Goal: Task Accomplishment & Management: Use online tool/utility

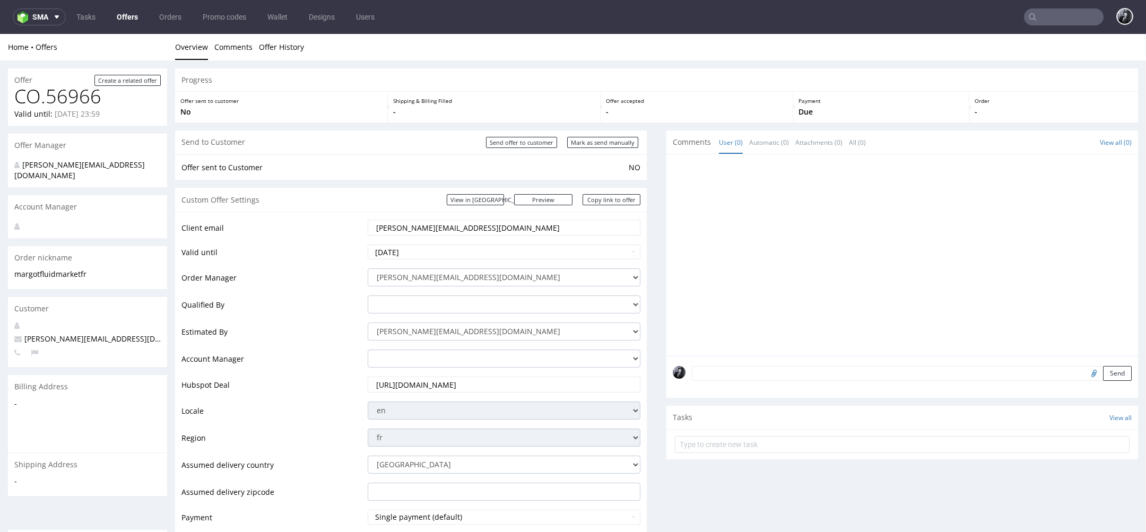
scroll to position [3, 0]
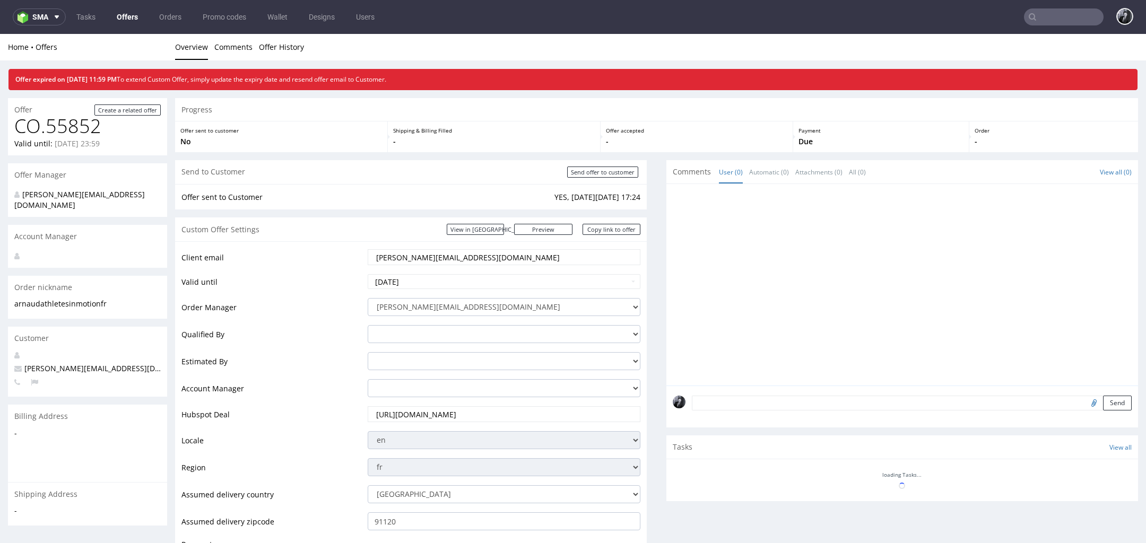
click at [142, 22] on link "Offers" at bounding box center [127, 16] width 34 height 17
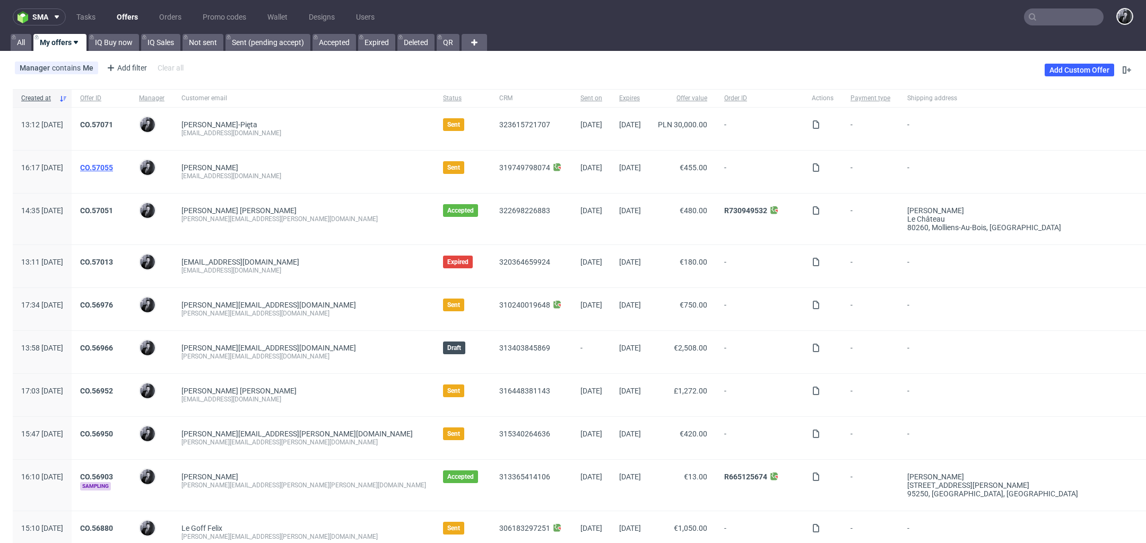
click at [113, 166] on link "CO.57055" at bounding box center [96, 167] width 33 height 8
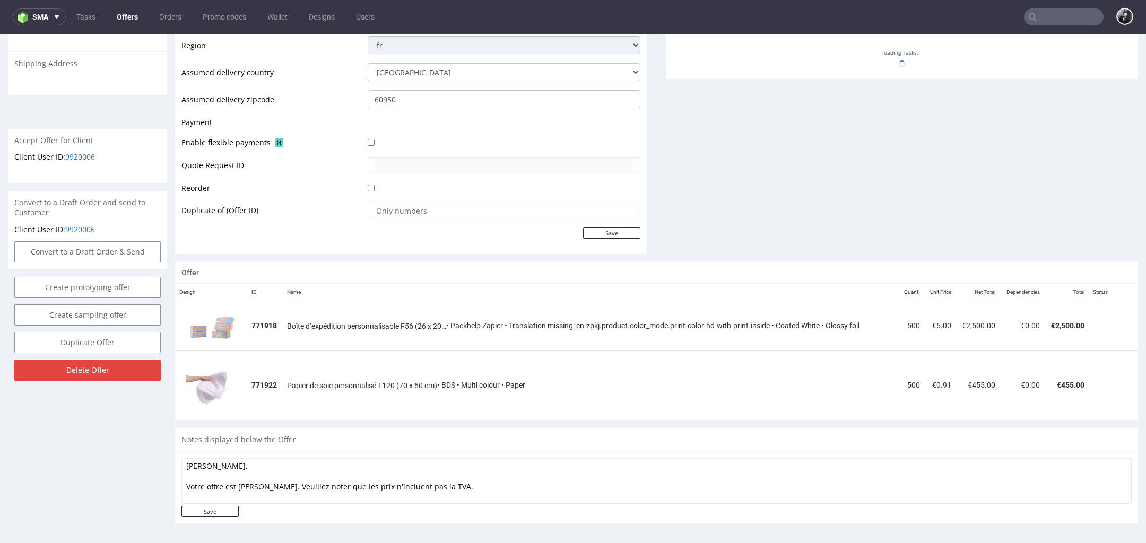
scroll to position [3, 0]
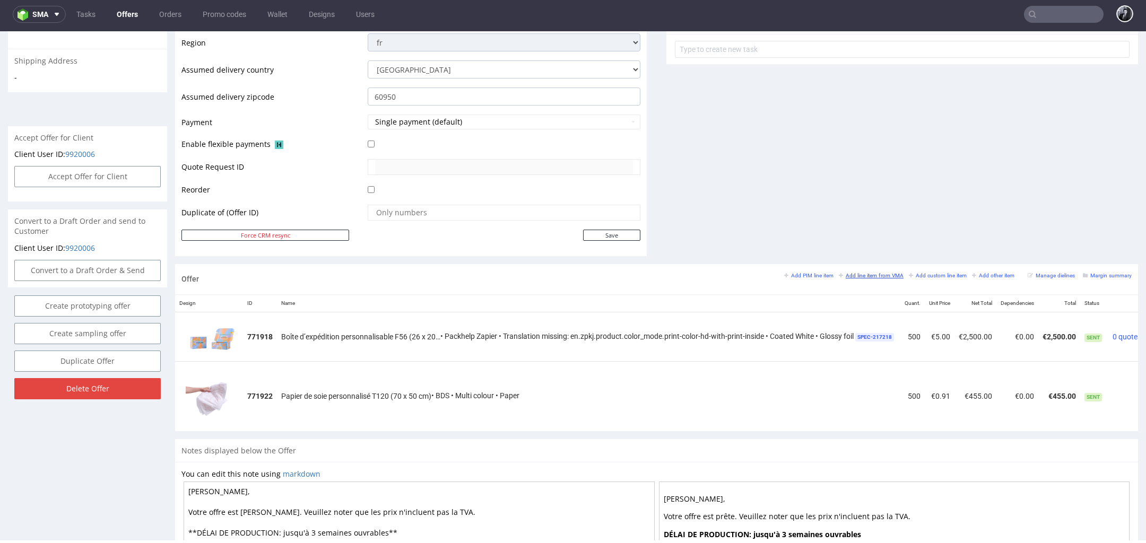
click at [874, 273] on small "Add line item from VMA" at bounding box center [871, 276] width 65 height 6
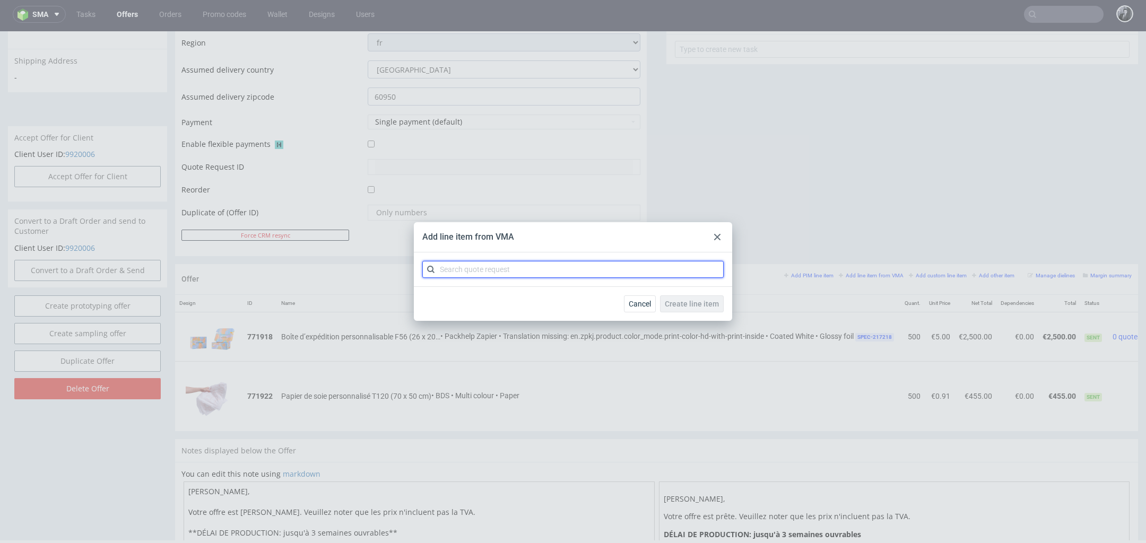
click at [624, 264] on input "text" at bounding box center [572, 269] width 301 height 17
type input "CBRY"
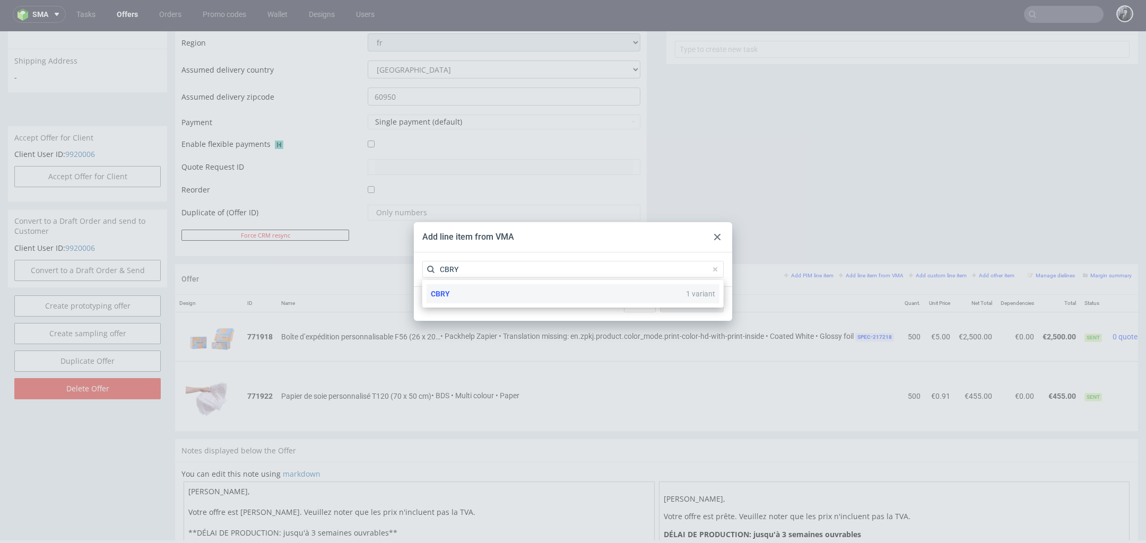
click at [590, 297] on div "CBRY 1 variant" at bounding box center [573, 293] width 293 height 19
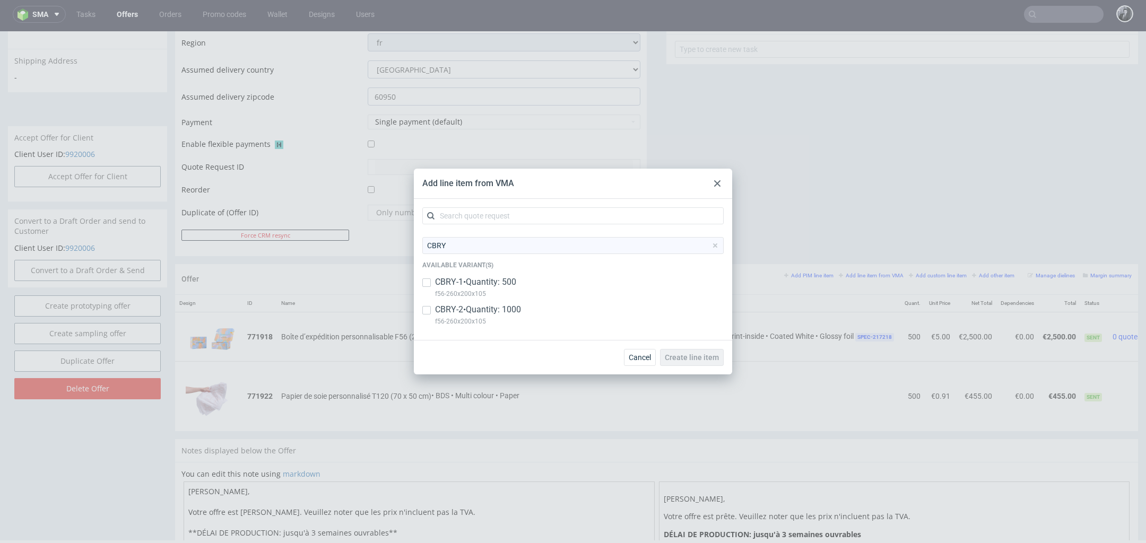
click at [435, 314] on div "CBRY-2 • Quantity: 1000 f56-260x200x105" at bounding box center [572, 318] width 301 height 28
checkbox input "true"
click at [694, 356] on span "Create line item" at bounding box center [692, 357] width 54 height 7
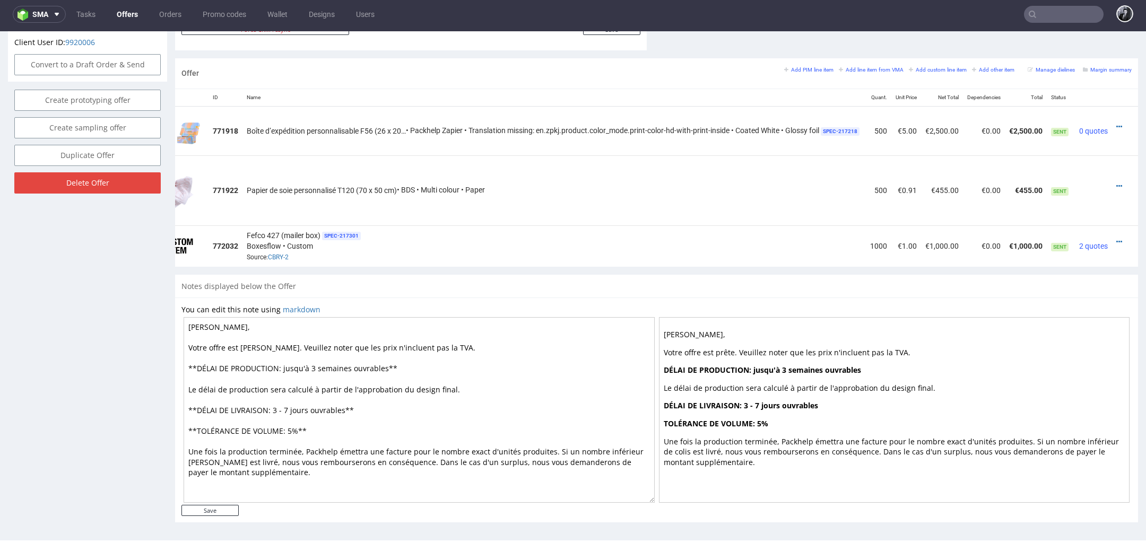
scroll to position [0, 51]
click at [1117, 241] on icon at bounding box center [1120, 241] width 6 height 7
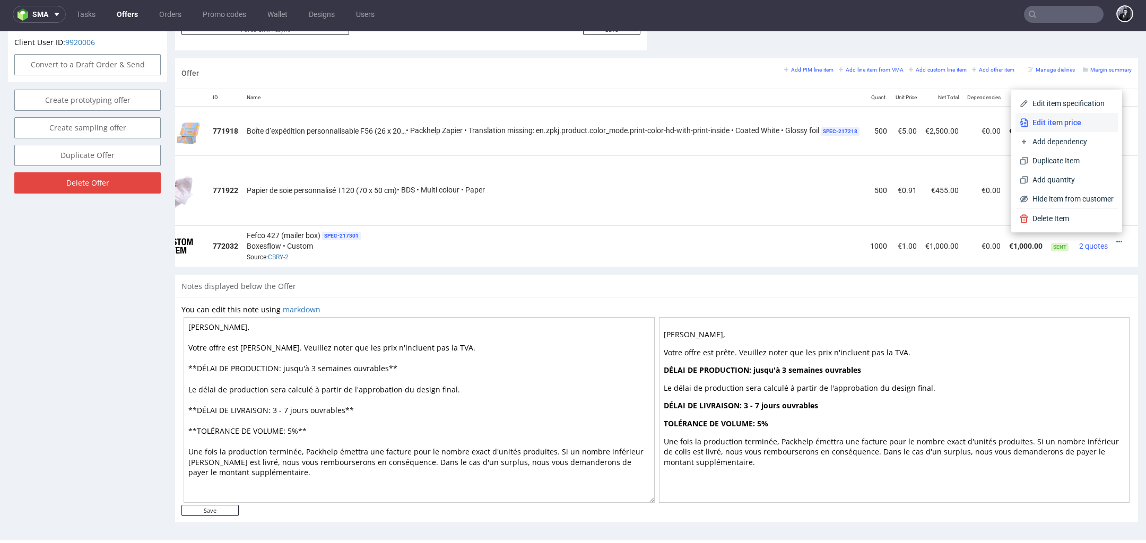
click at [1056, 129] on li "Edit item price" at bounding box center [1067, 122] width 102 height 19
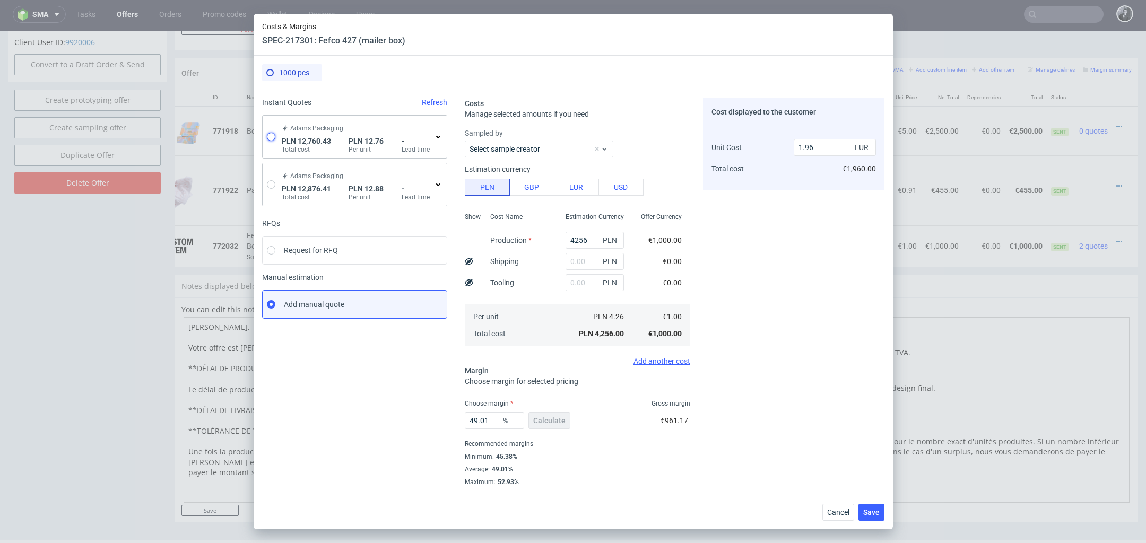
click at [274, 137] on input "radio" at bounding box center [271, 137] width 8 height 8
radio input "true"
radio input "false"
type input "9240.43"
type input "1104.14"
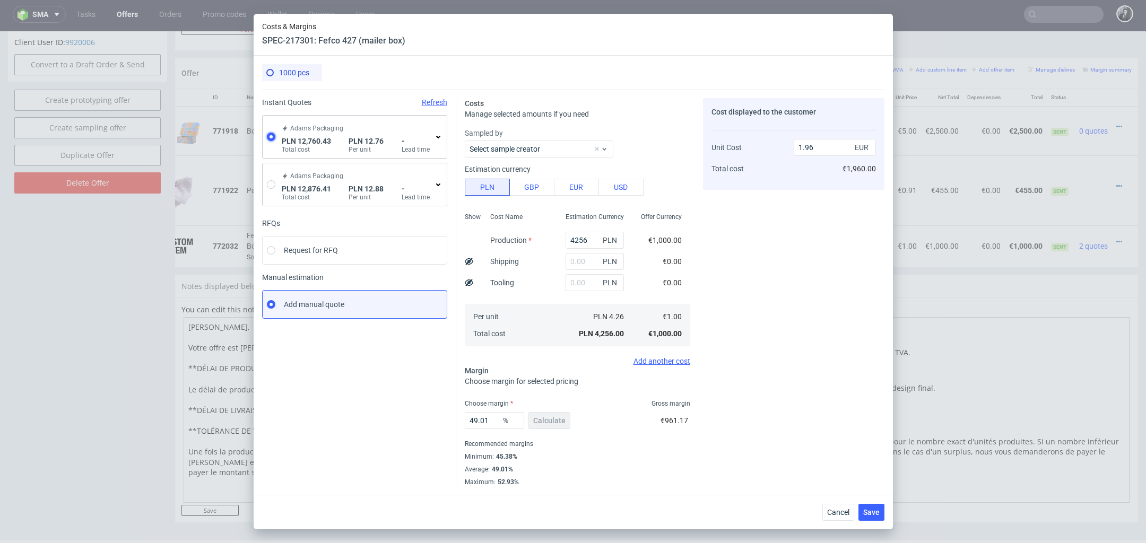
type input "2415.86"
type input "3"
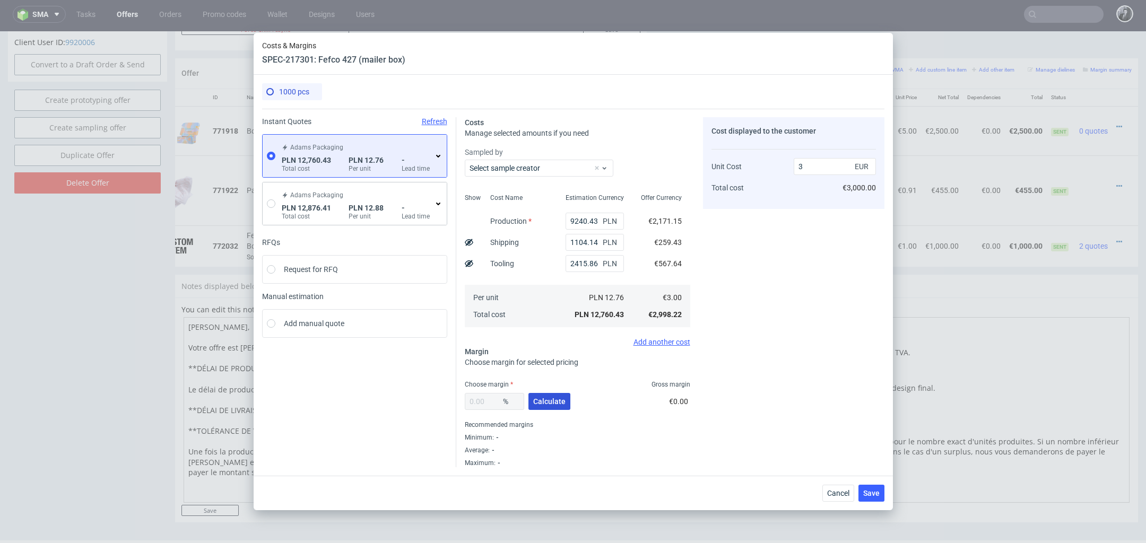
click at [558, 407] on button "Calculate" at bounding box center [550, 401] width 42 height 17
type input "32.05"
type input "4.42"
click at [839, 497] on span "Cancel" at bounding box center [838, 493] width 22 height 7
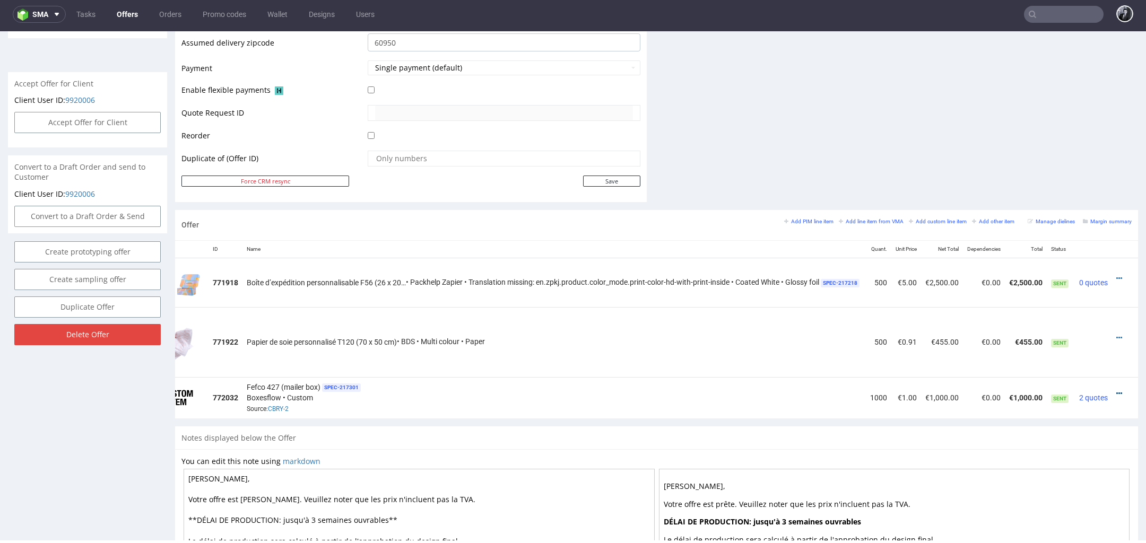
click at [1117, 393] on icon at bounding box center [1120, 393] width 6 height 7
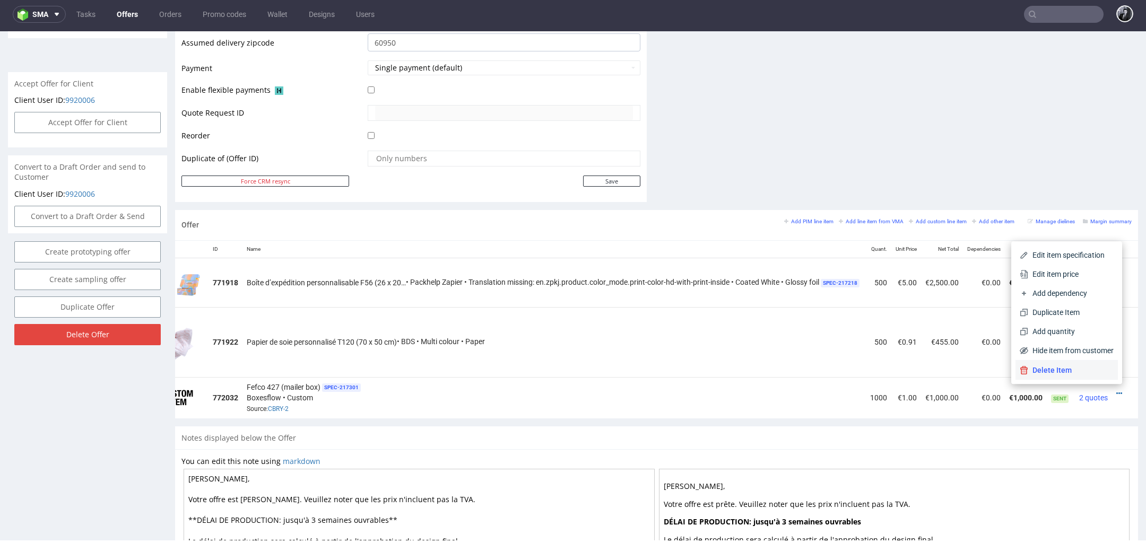
click at [1082, 373] on span "Delete Item" at bounding box center [1071, 370] width 85 height 11
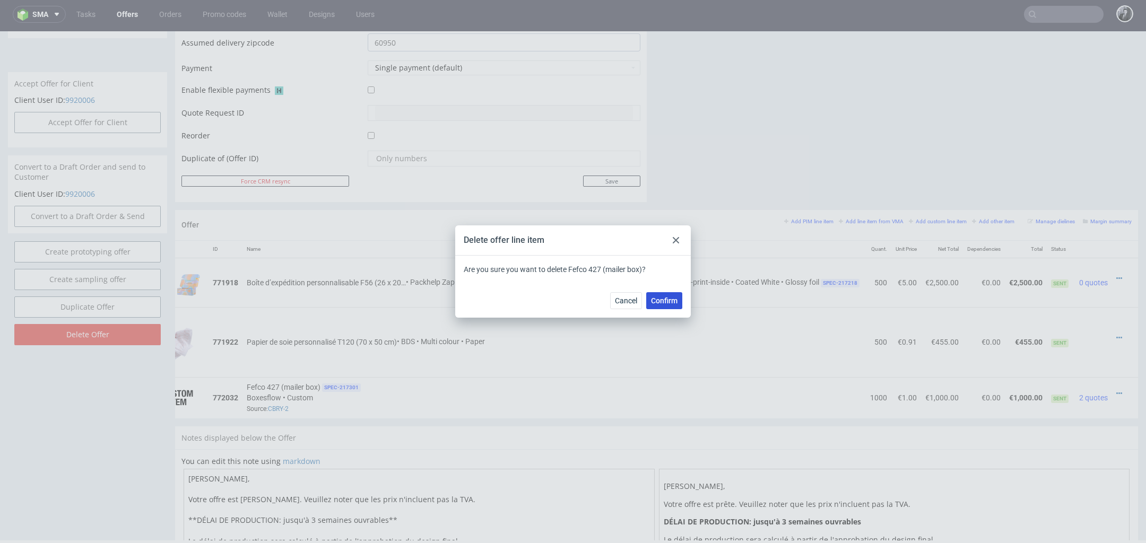
click at [666, 299] on span "Confirm" at bounding box center [664, 300] width 27 height 7
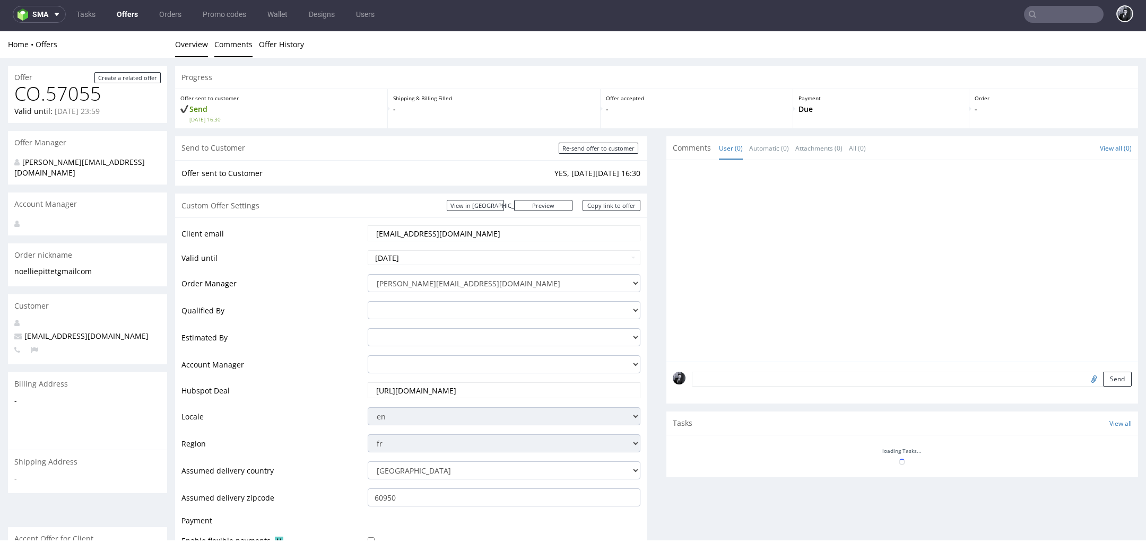
scroll to position [0, 0]
click at [128, 8] on link "Offers" at bounding box center [127, 14] width 34 height 17
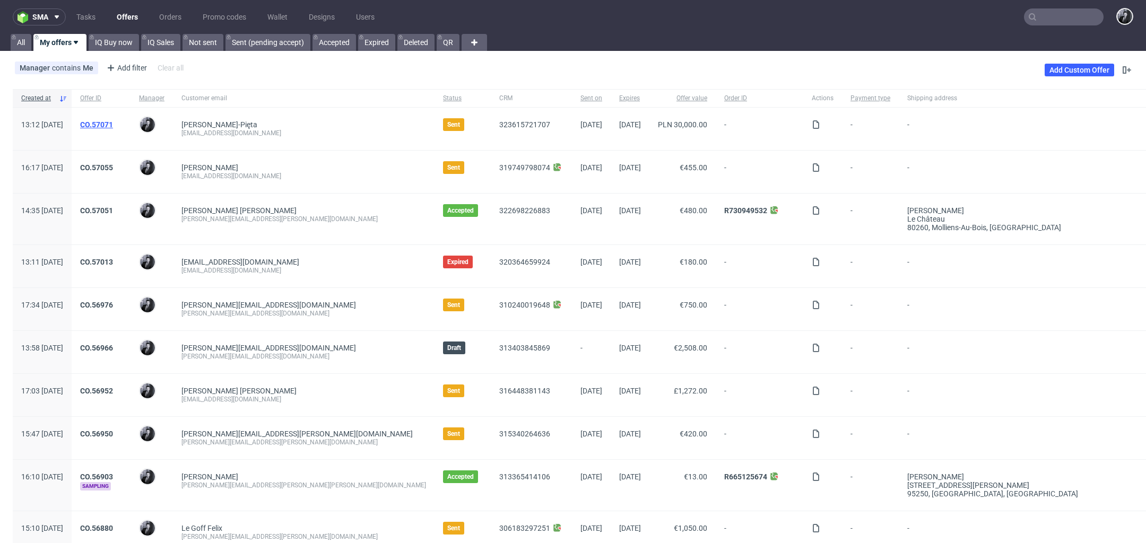
click at [113, 124] on link "CO.57071" at bounding box center [96, 124] width 33 height 8
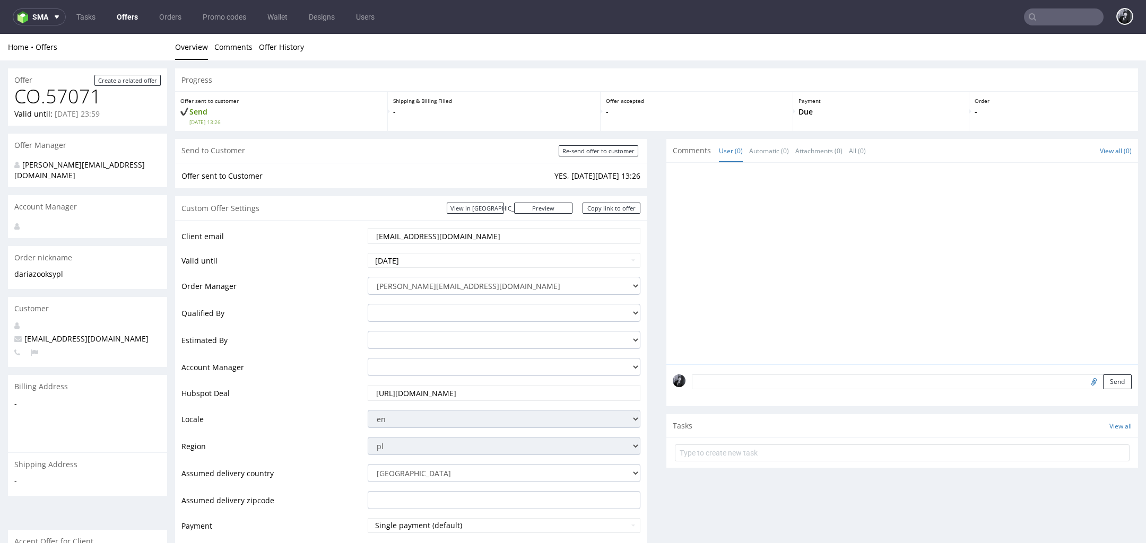
scroll to position [497, 0]
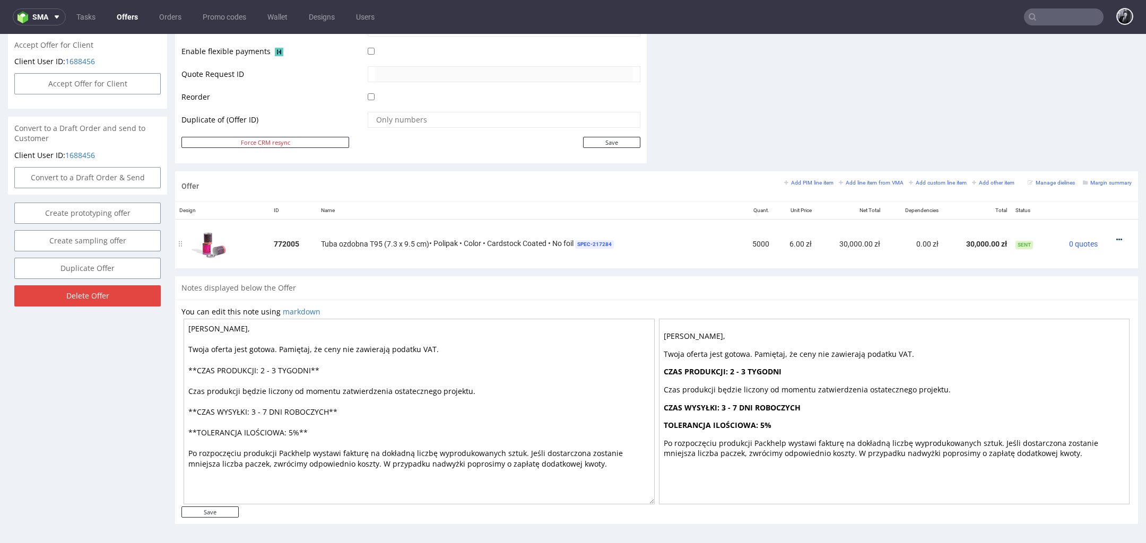
click at [1117, 237] on icon at bounding box center [1120, 239] width 6 height 7
click at [1065, 126] on span "Edit item specification" at bounding box center [1071, 121] width 85 height 11
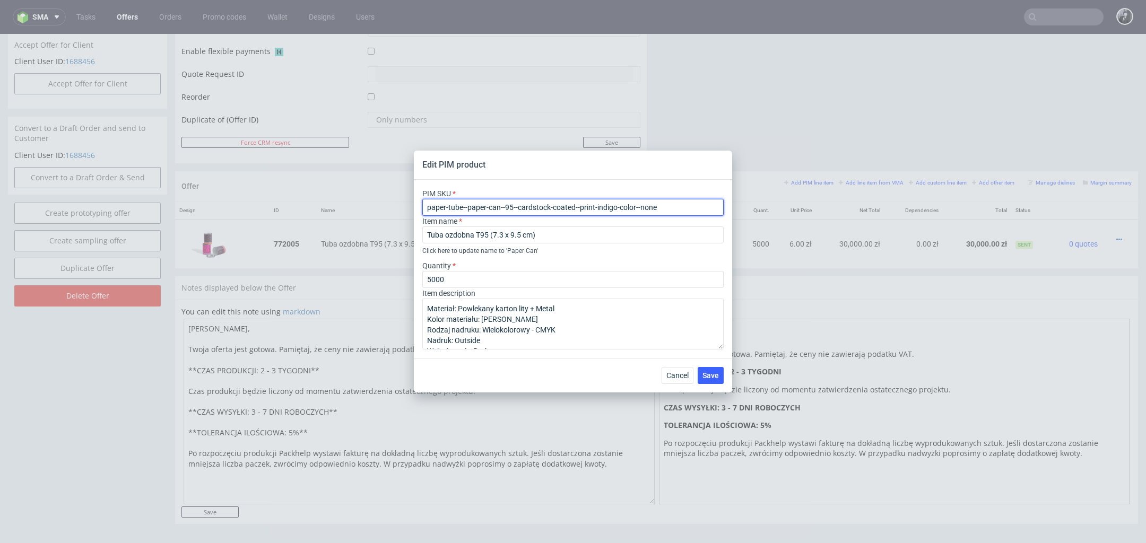
drag, startPoint x: 674, startPoint y: 209, endPoint x: 358, endPoint y: 191, distance: 316.8
click at [358, 191] on div "Edit PIM product PIM SKU paper-tube--paper-can--95--cardstock-coated--print-ind…" at bounding box center [573, 271] width 1146 height 543
click at [687, 377] on span "Cancel" at bounding box center [678, 375] width 22 height 7
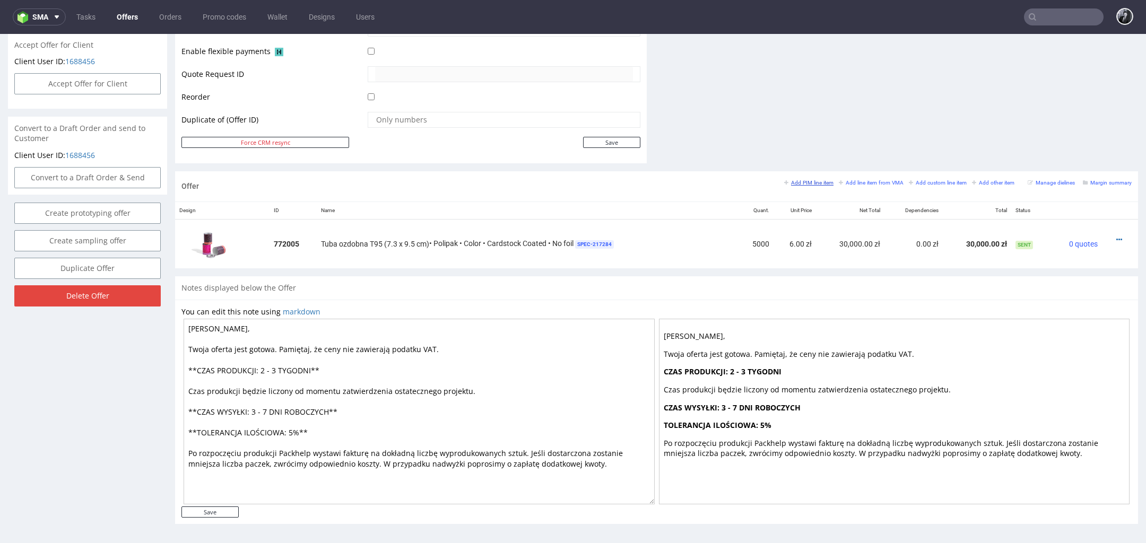
click at [801, 184] on link "Add PIM line item" at bounding box center [808, 182] width 49 height 7
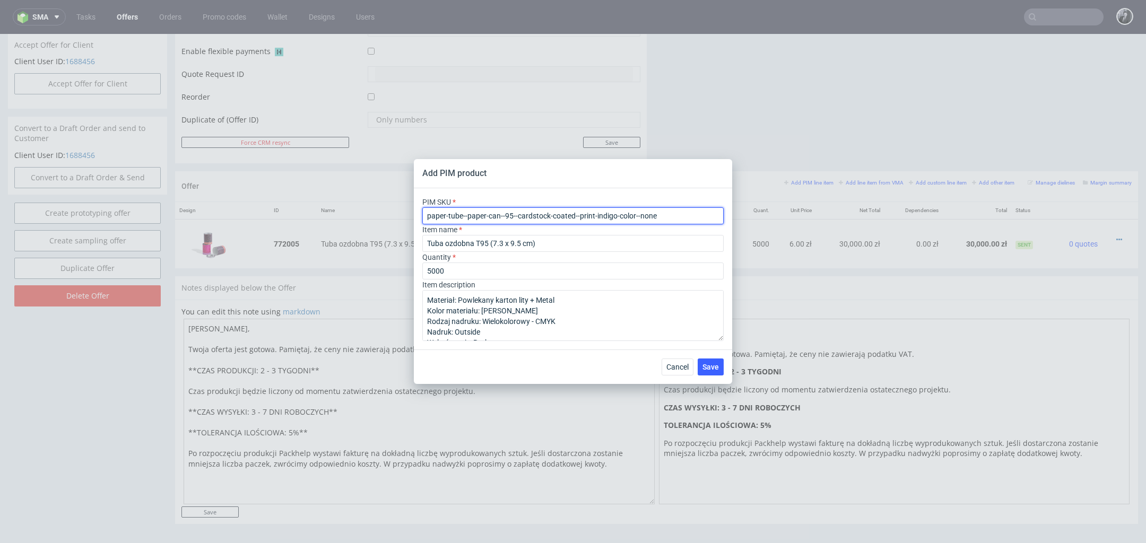
drag, startPoint x: 684, startPoint y: 219, endPoint x: 416, endPoint y: 219, distance: 268.0
click at [416, 219] on div "PIM SKU paper-tube--paper-can--95--cardstock-coated--print-indigo-color--none I…" at bounding box center [573, 268] width 318 height 161
paste input "h-283-14472"
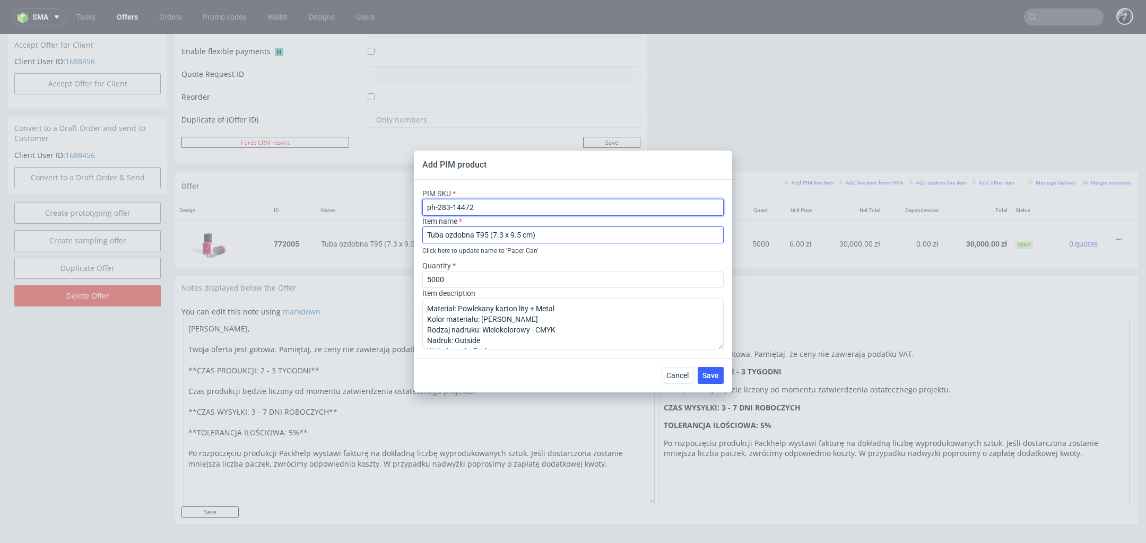
type input "ph-283-14472"
click at [489, 233] on input "Tuba ozdobna T95 (7.3 x 9.5 cm)" at bounding box center [572, 235] width 301 height 17
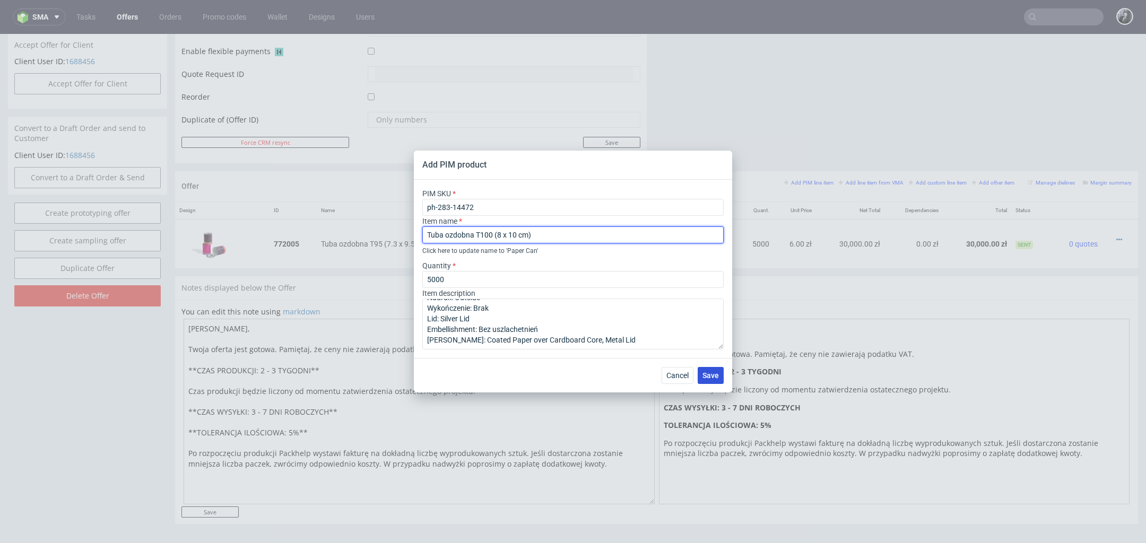
type input "Tuba ozdobna T100 (8 x 10 cm)"
click at [708, 378] on span "Save" at bounding box center [711, 375] width 16 height 7
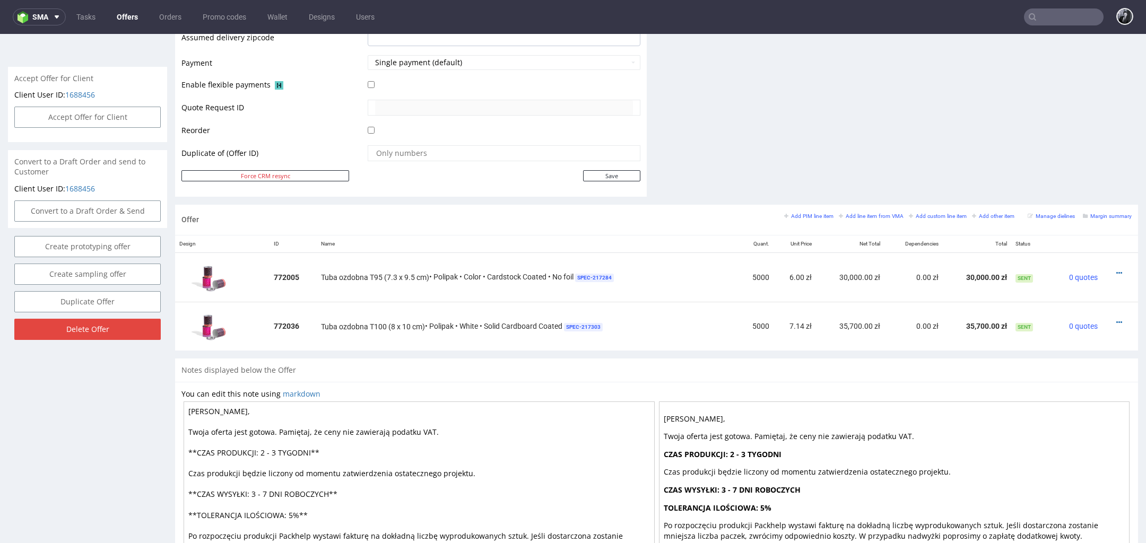
scroll to position [463, 0]
click at [1117, 320] on icon at bounding box center [1120, 322] width 6 height 7
click at [1117, 319] on icon at bounding box center [1120, 322] width 6 height 7
click at [1064, 207] on span "Edit item specification" at bounding box center [1071, 204] width 85 height 11
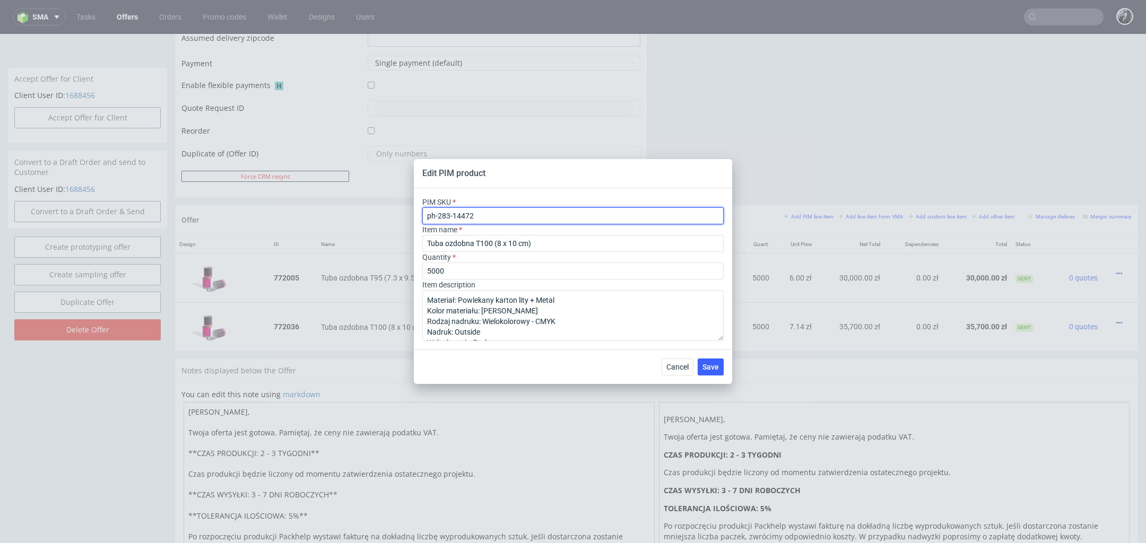
drag, startPoint x: 553, startPoint y: 220, endPoint x: 400, endPoint y: 217, distance: 153.4
click at [400, 217] on div "Edit PIM product PIM SKU ph-283-14472 Item name Tuba ozdobna T100 (8 x 10 cm) Q…" at bounding box center [573, 271] width 1146 height 543
paste input "text"
drag, startPoint x: 505, startPoint y: 220, endPoint x: 382, endPoint y: 220, distance: 123.1
click at [382, 220] on div "Edit PIM product PIM SKU ph-283-14472 Item name Tuba ozdobna T100 (8 x 10 cm) Q…" at bounding box center [573, 271] width 1146 height 543
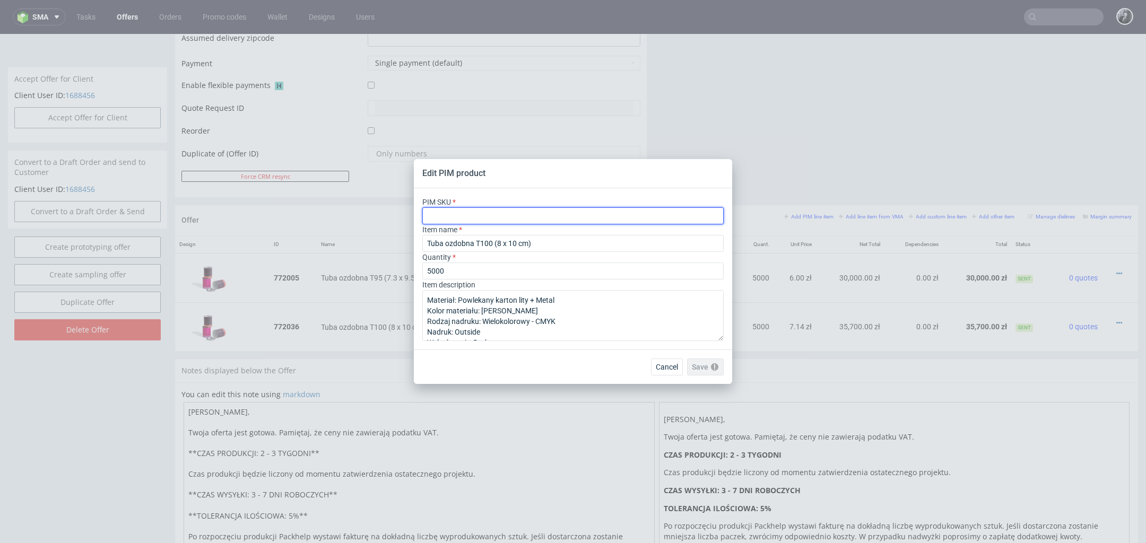
paste input "ph-283-14472"
type input "ph-283-14472"
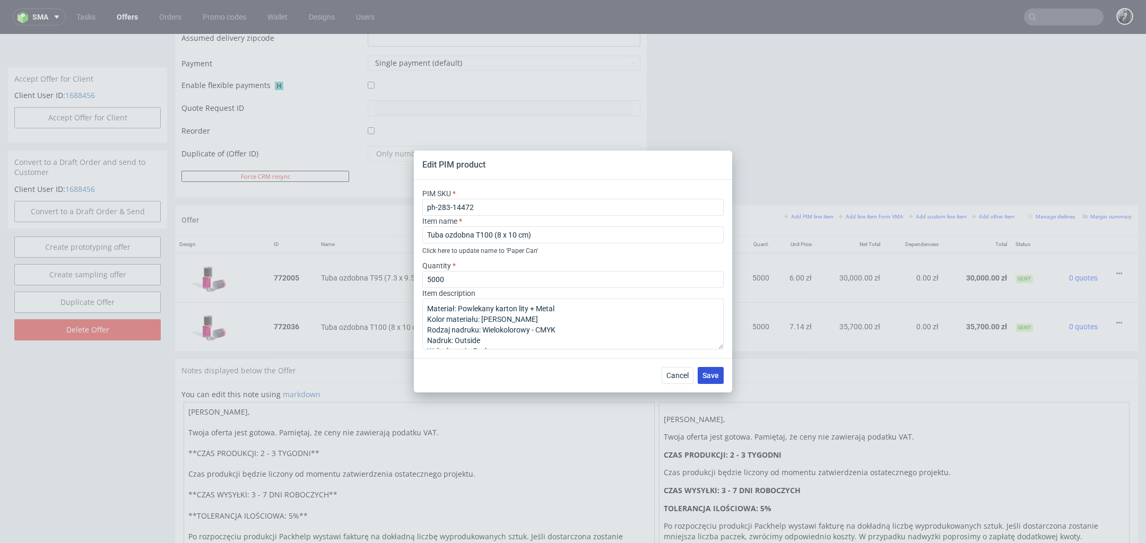
click at [706, 379] on span "Save" at bounding box center [711, 375] width 16 height 7
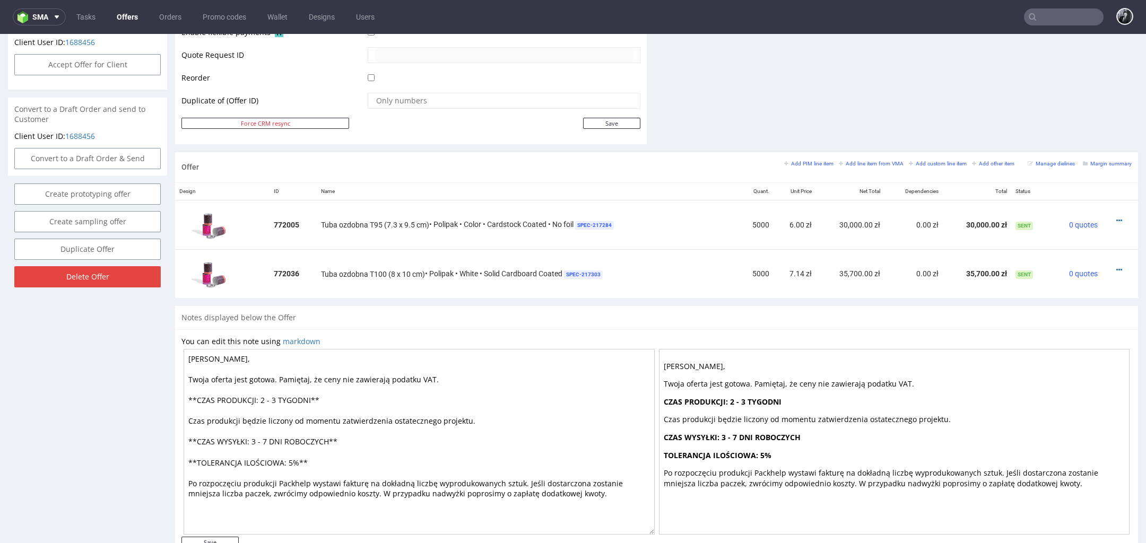
scroll to position [509, 0]
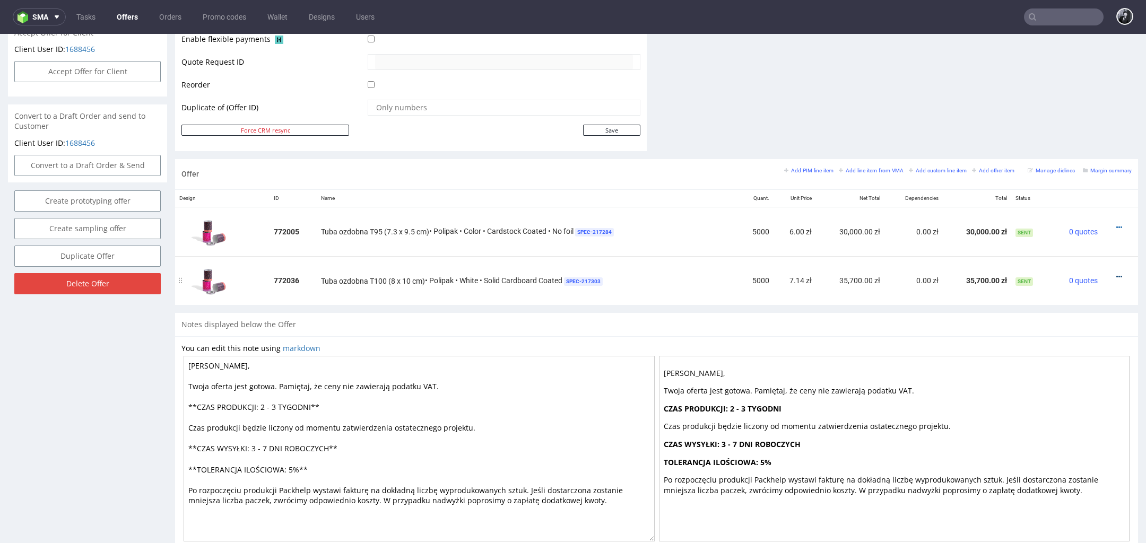
click at [1117, 275] on icon at bounding box center [1120, 276] width 6 height 7
click at [1061, 180] on span "Edit item price" at bounding box center [1071, 177] width 85 height 11
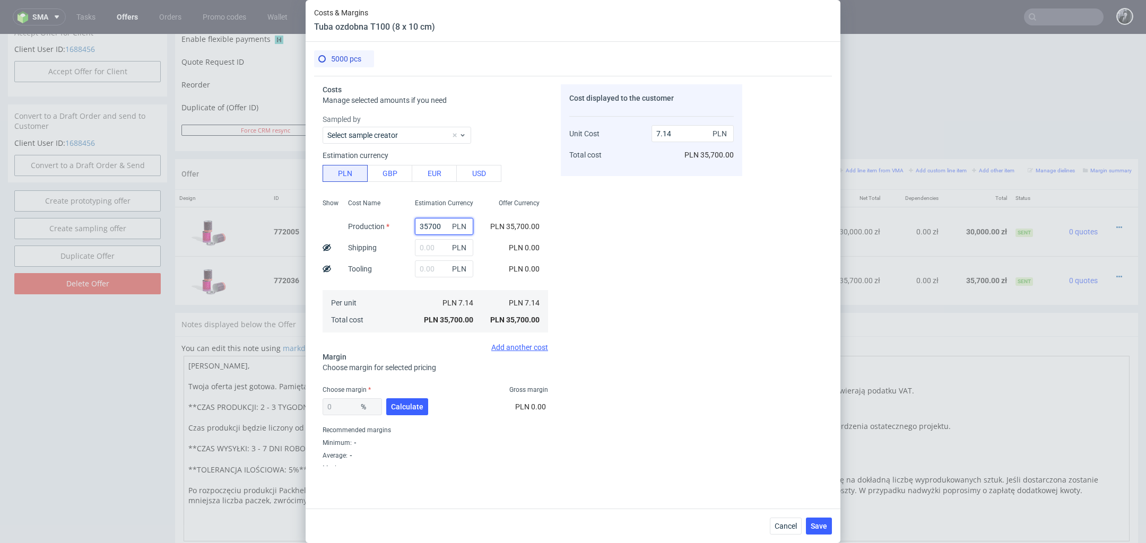
drag, startPoint x: 447, startPoint y: 226, endPoint x: 378, endPoint y: 224, distance: 68.5
click at [380, 224] on div "Show Cost Name Production Shipping Tooling Per unit Total cost Estimation Curre…" at bounding box center [436, 265] width 226 height 140
type input "24"
type input "0"
type input "2415"
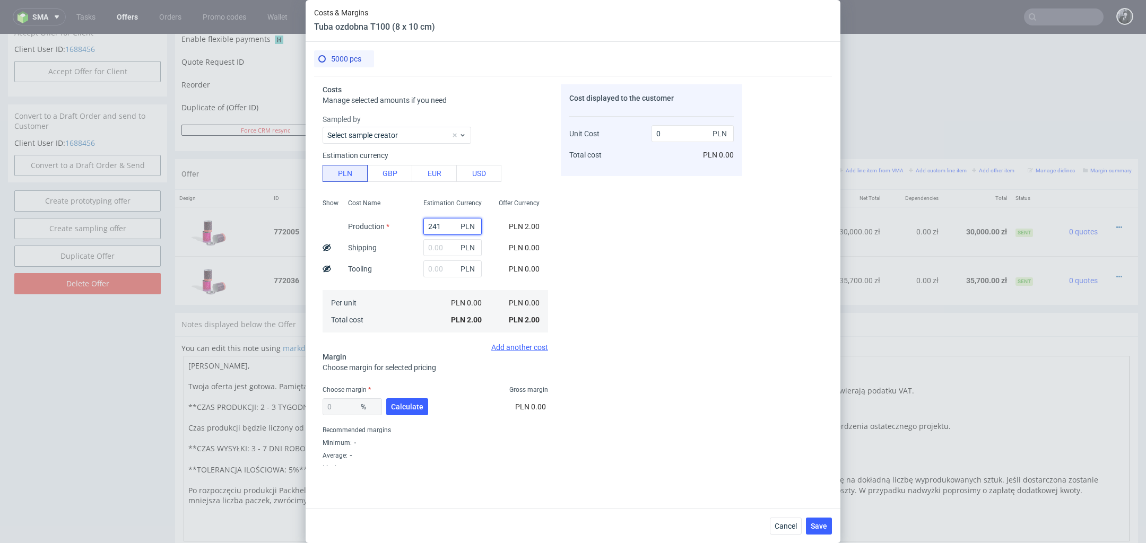
type input "0.05"
type input "24150"
type input "4.83"
type input "24150"
click at [444, 245] on input "text" at bounding box center [444, 247] width 58 height 17
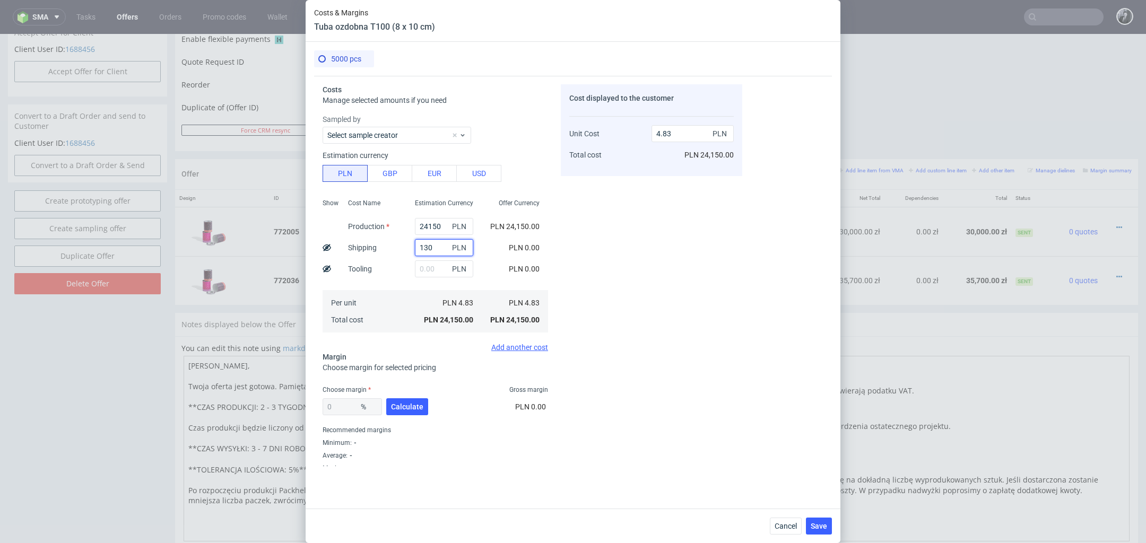
type input "1300"
type input "5.09"
type input "1300"
click at [405, 401] on button "Calculate" at bounding box center [407, 407] width 42 height 17
type input "27.46"
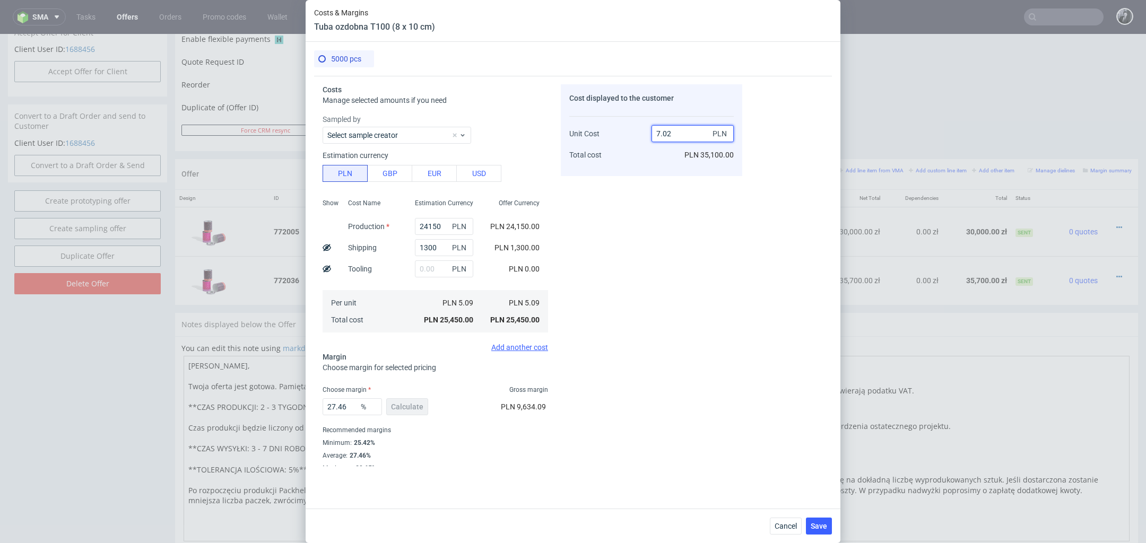
click at [679, 129] on input "7.02" at bounding box center [693, 133] width 82 height 17
type input "7"
type input "-Infinity"
type input "5"
type input "6."
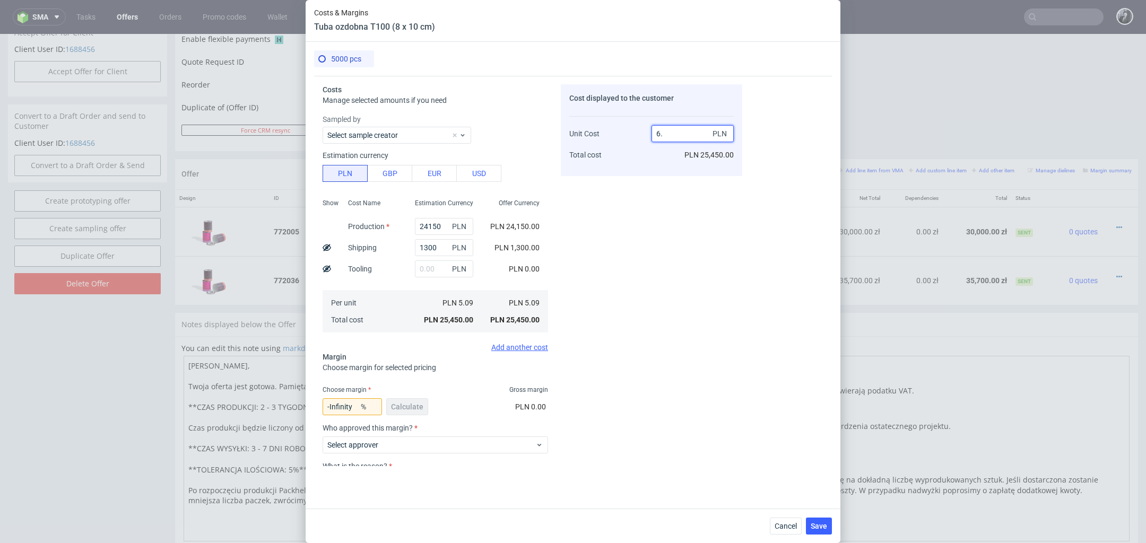
type input "15.166666666666668"
type input "6.80"
type input "25.147058823529413"
type input "6.è5"
type input "NaN"
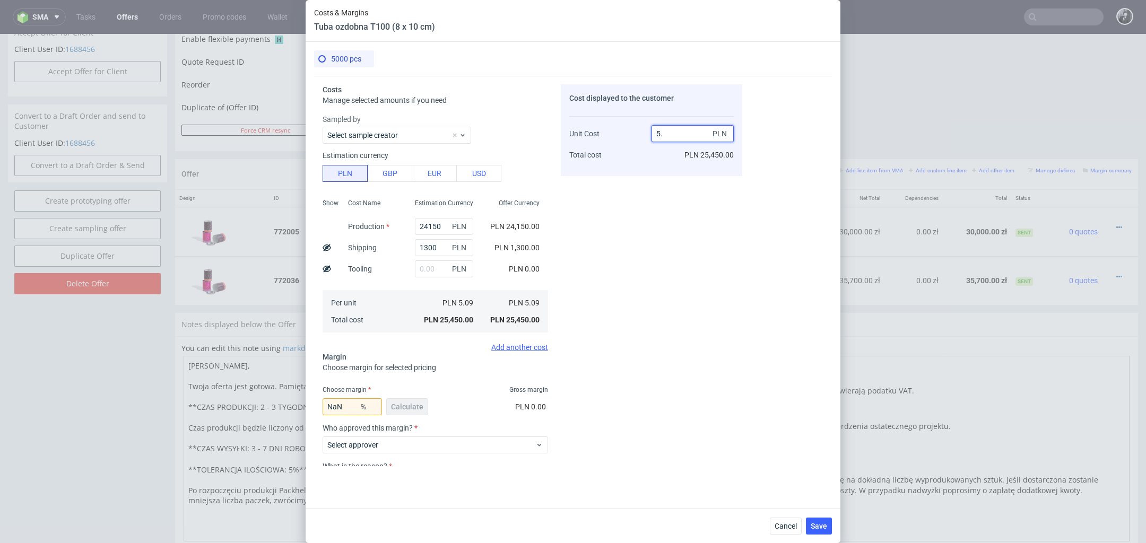
type input "5"
type input "-Infinity"
type input "6"
type input "15.166666666666668"
type input "6.6"
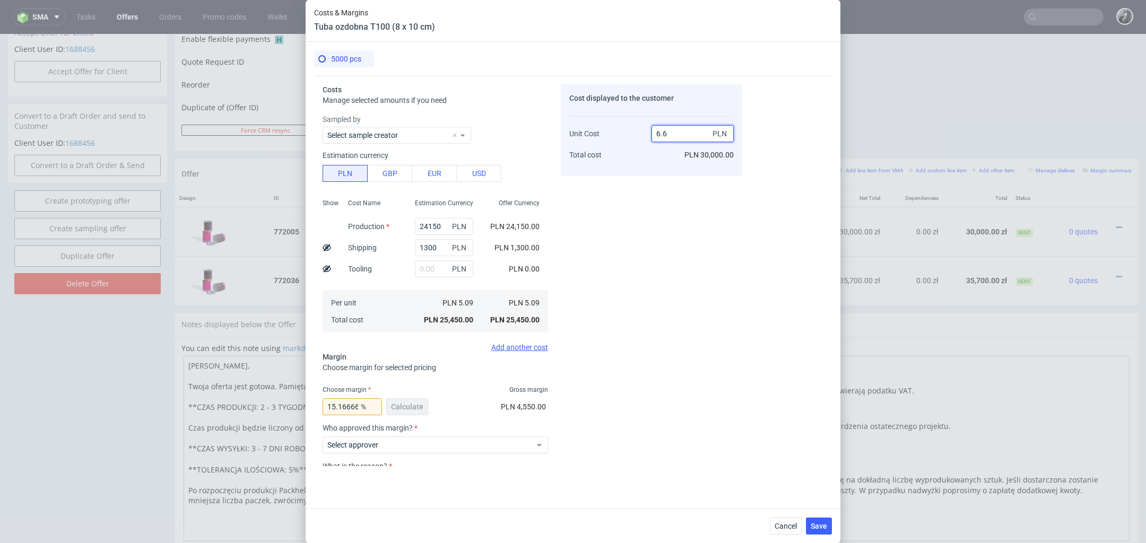
type input "22.87878787878788"
type input "6.65"
type input "23.458646616541355"
type input "6.675"
type input "23.745318352059925"
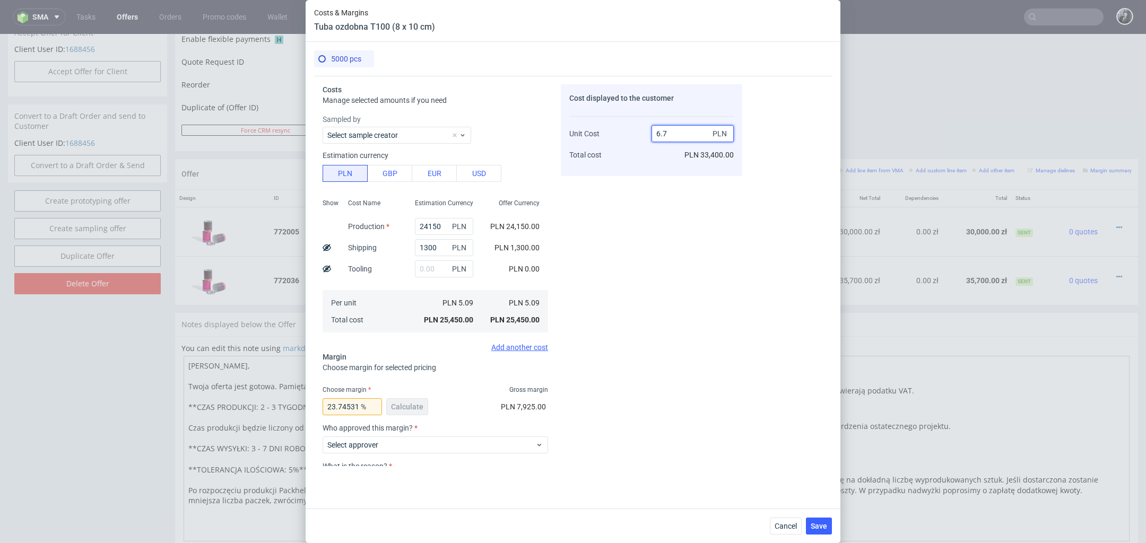
type input "6.76"
type input "24.70414201183432"
type input "6.75"
type input "24.592592592592595"
type input "6.75"
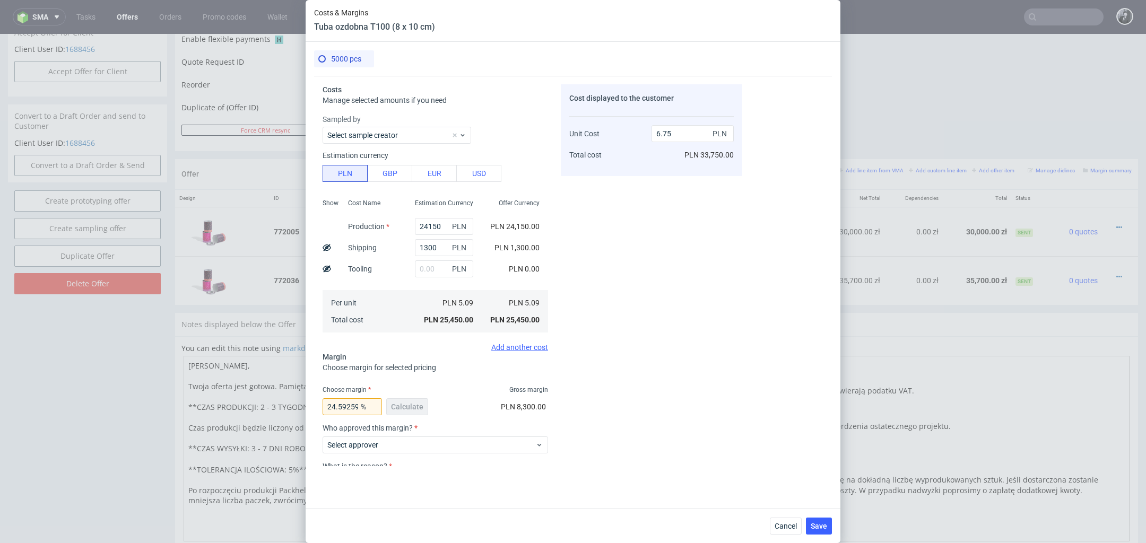
click at [697, 254] on div "Cost displayed to the customer Unit Cost Total cost 6.75 PLN PLN 33,750.00" at bounding box center [652, 275] width 182 height 382
click at [520, 444] on span "Select approver" at bounding box center [431, 445] width 208 height 11
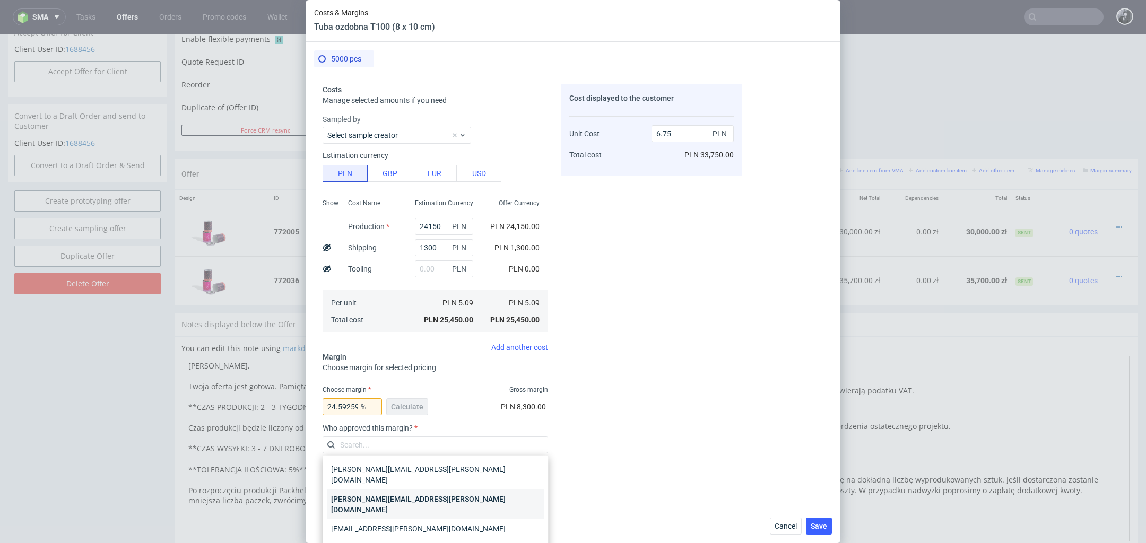
click at [499, 490] on div "[PERSON_NAME][EMAIL_ADDRESS][PERSON_NAME][DOMAIN_NAME]" at bounding box center [435, 505] width 217 height 30
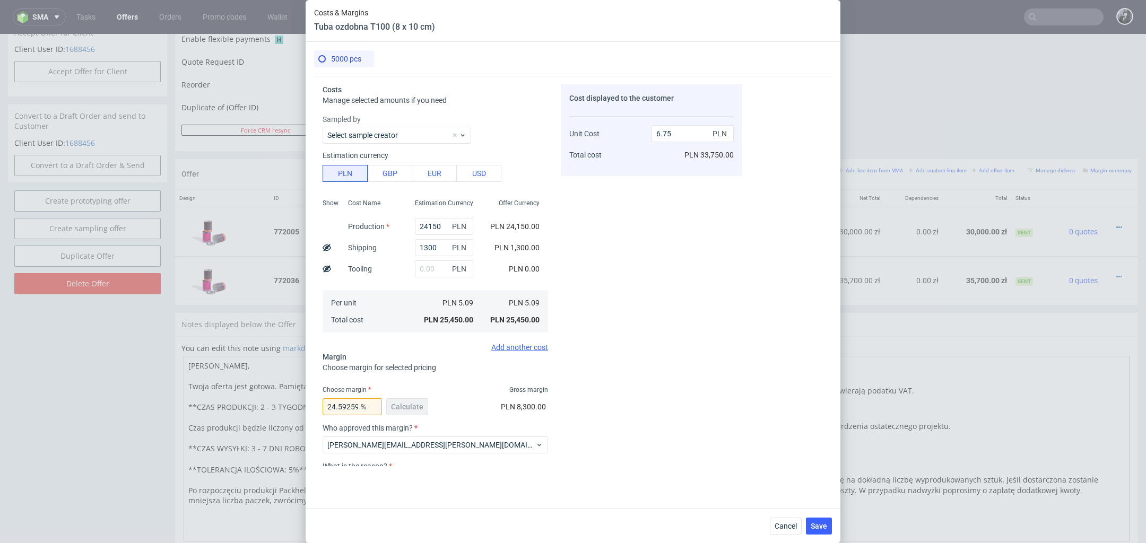
scroll to position [82, 0]
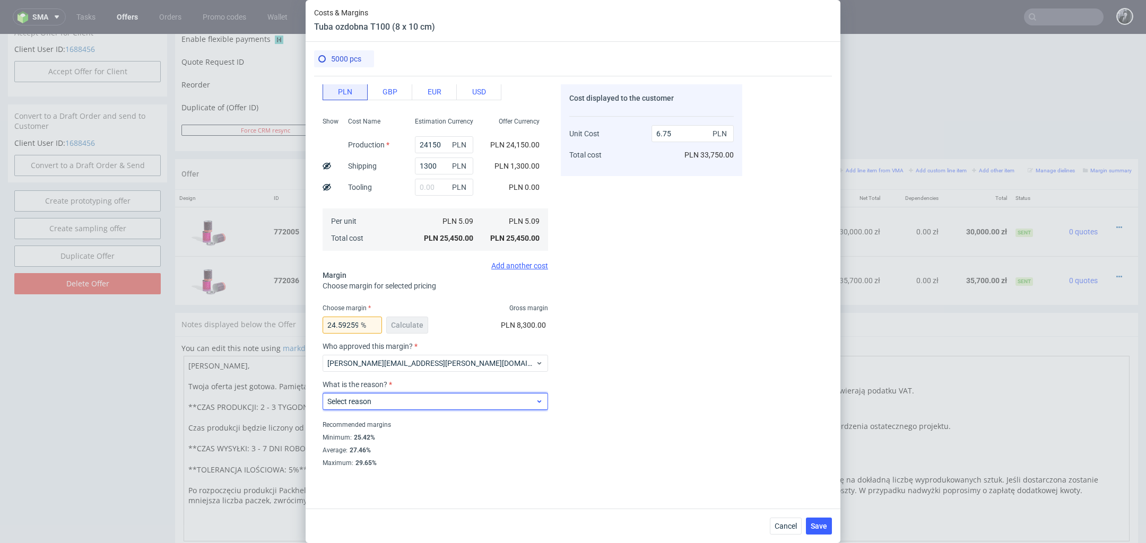
click at [493, 407] on span "Select reason" at bounding box center [431, 401] width 208 height 11
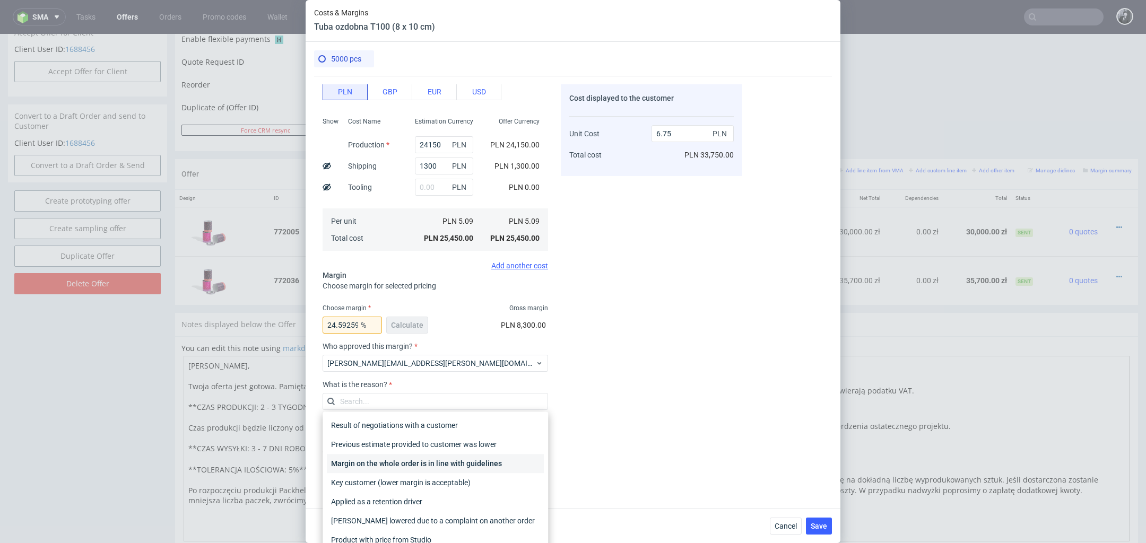
click at [482, 460] on div "Margin on the whole order is in line with guidelines" at bounding box center [435, 463] width 217 height 19
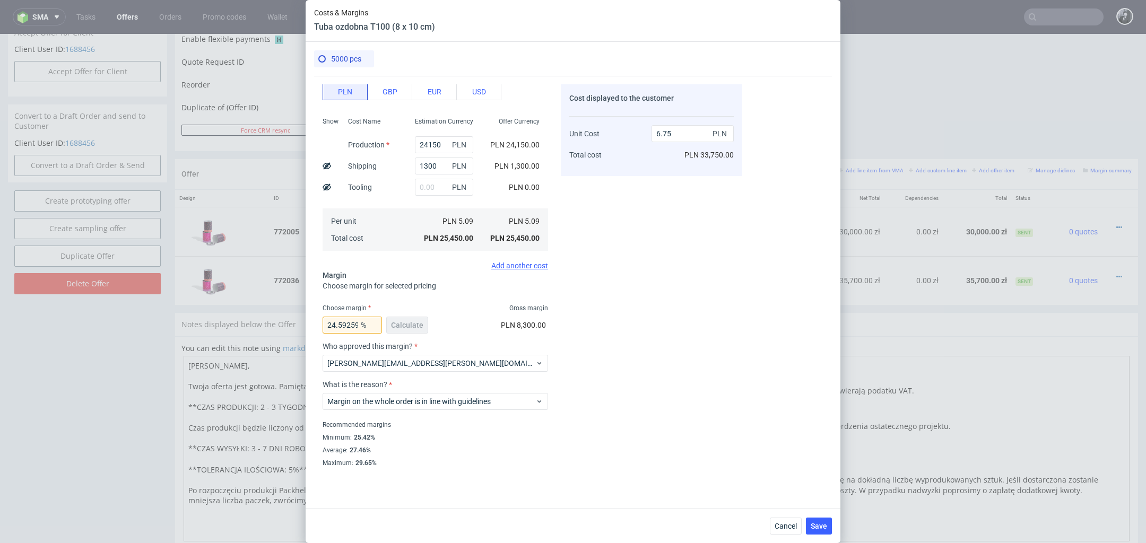
scroll to position [0, 0]
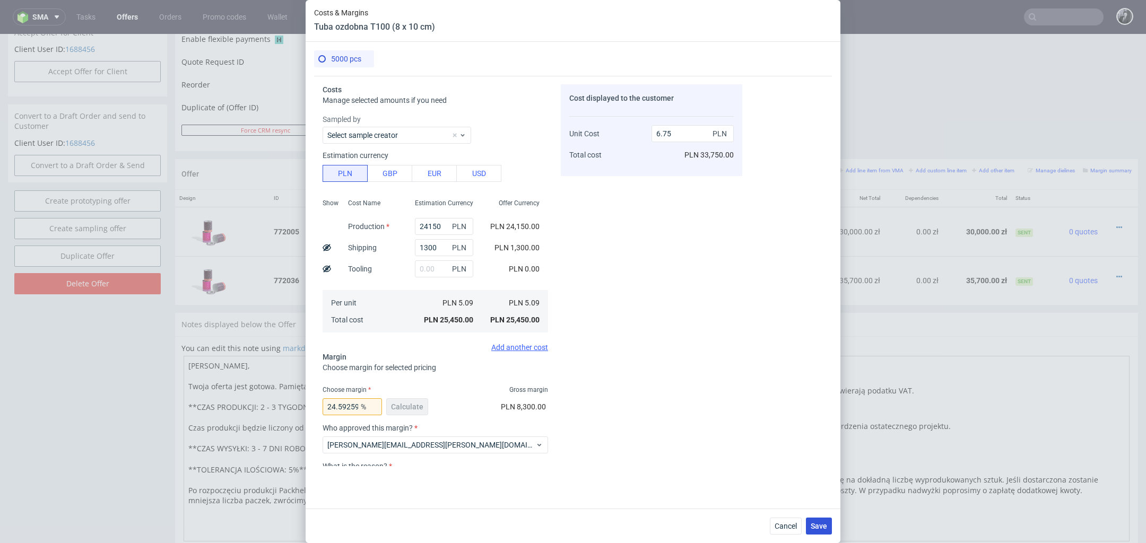
click at [814, 524] on span "Save" at bounding box center [819, 526] width 16 height 7
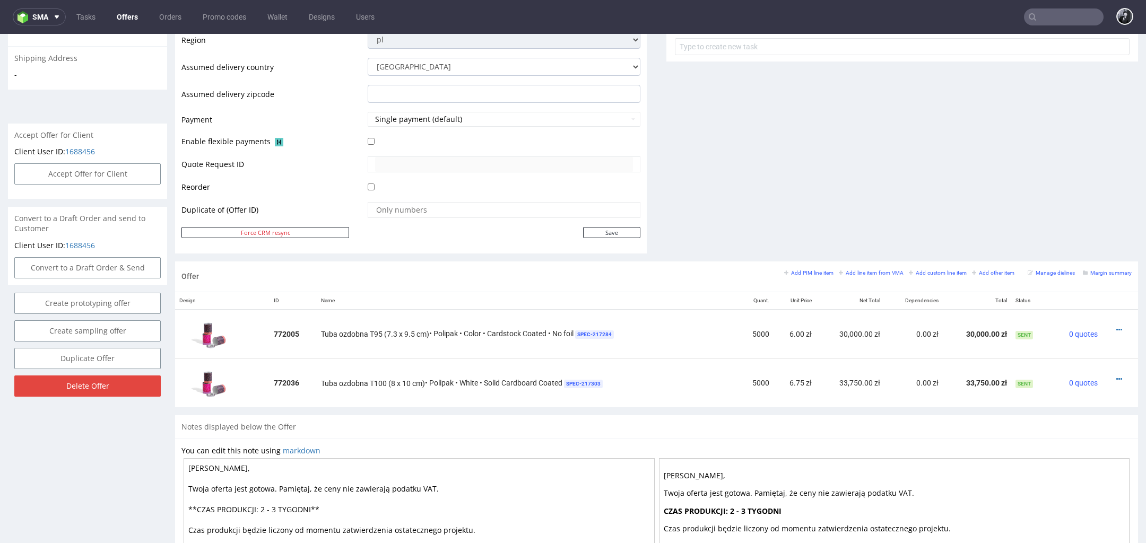
scroll to position [546, 0]
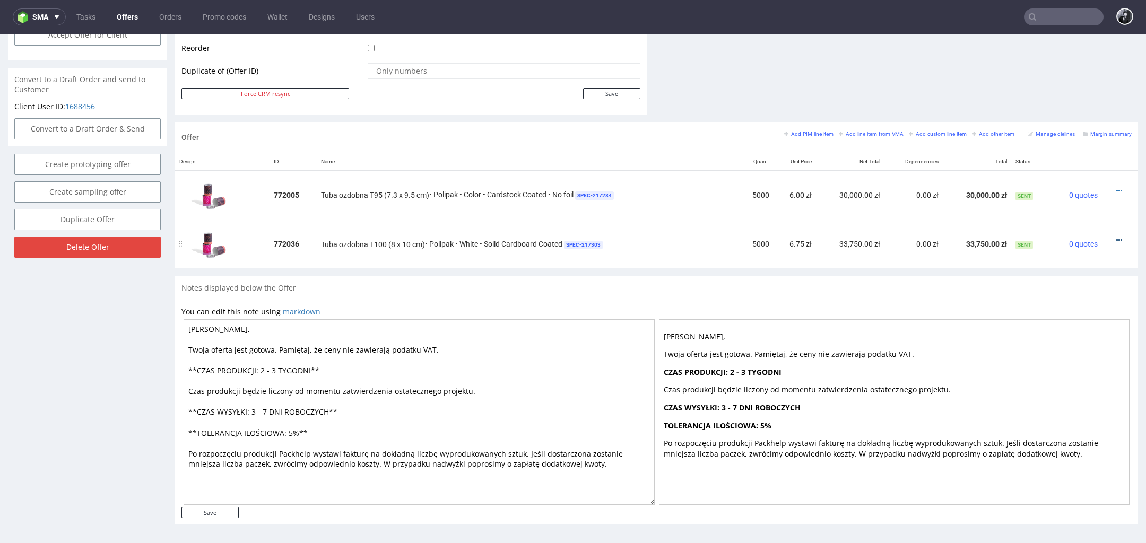
click at [1117, 237] on icon at bounding box center [1120, 240] width 6 height 7
click at [1073, 143] on span "Edit item price" at bounding box center [1071, 140] width 85 height 11
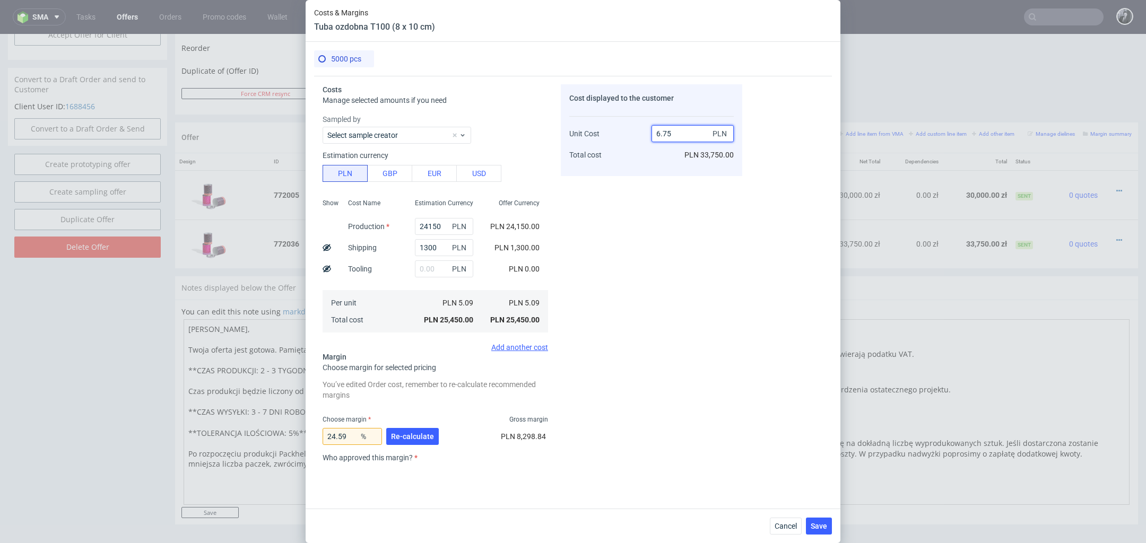
click at [681, 129] on input "6.75" at bounding box center [693, 133] width 82 height 17
type input "6.7°"
type input "NaN"
type input "5"
type input "-Infinity"
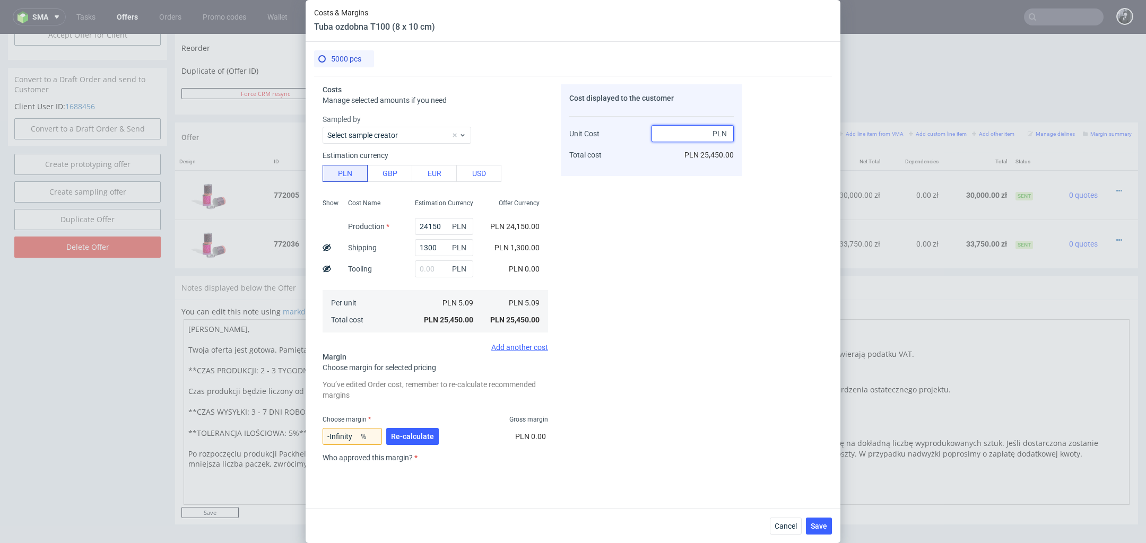
type input "6"
type input "15.166666666666668"
type input "6.70"
type input "24.029850746268657"
type input "6.50"
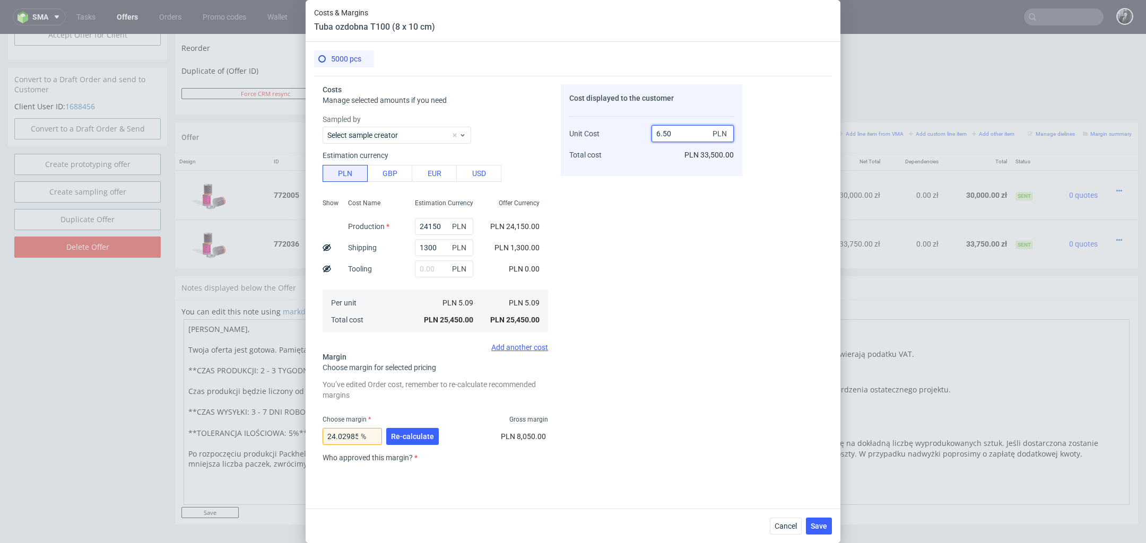
type input "21.69230769230769"
type input "6.6"
type input "22.87878787878788"
type input "6.65"
type input "23.458646616541355"
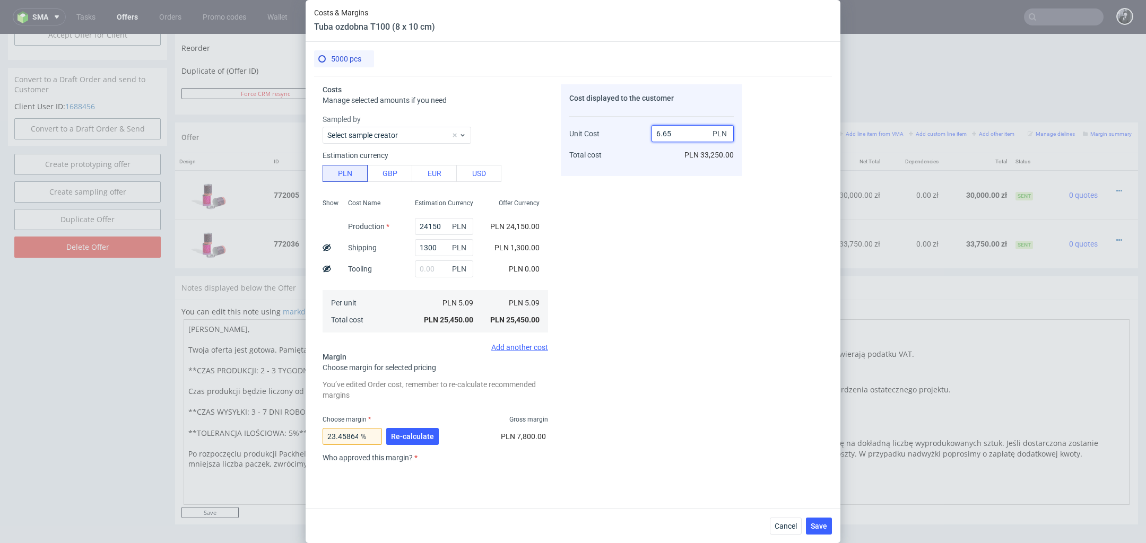
type input "6.65"
click at [692, 230] on div "Cost displayed to the customer Unit Cost Total cost 6.65 PLN PLN 33,250.00" at bounding box center [652, 275] width 182 height 382
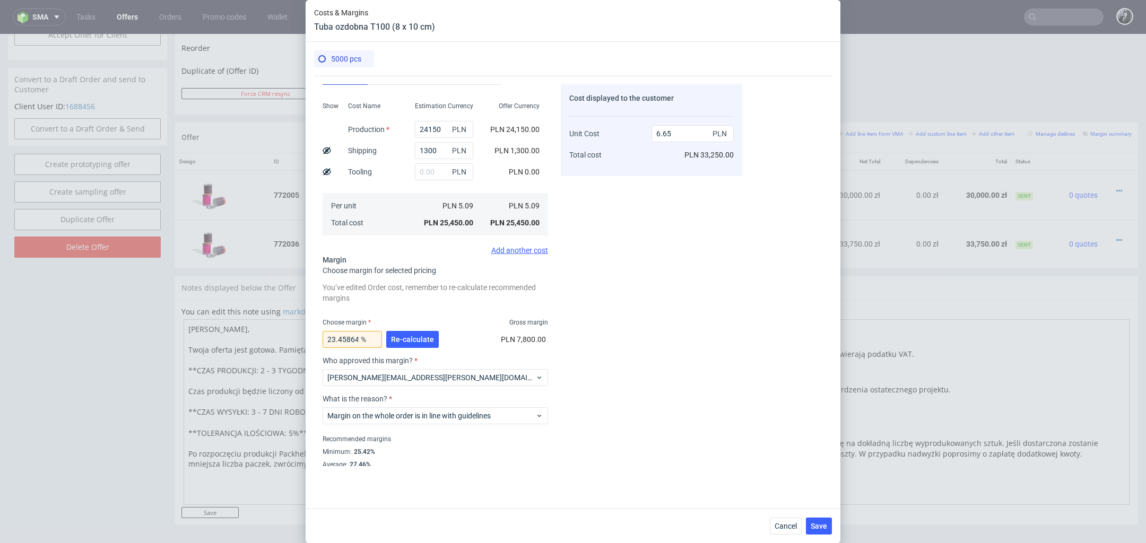
scroll to position [111, 0]
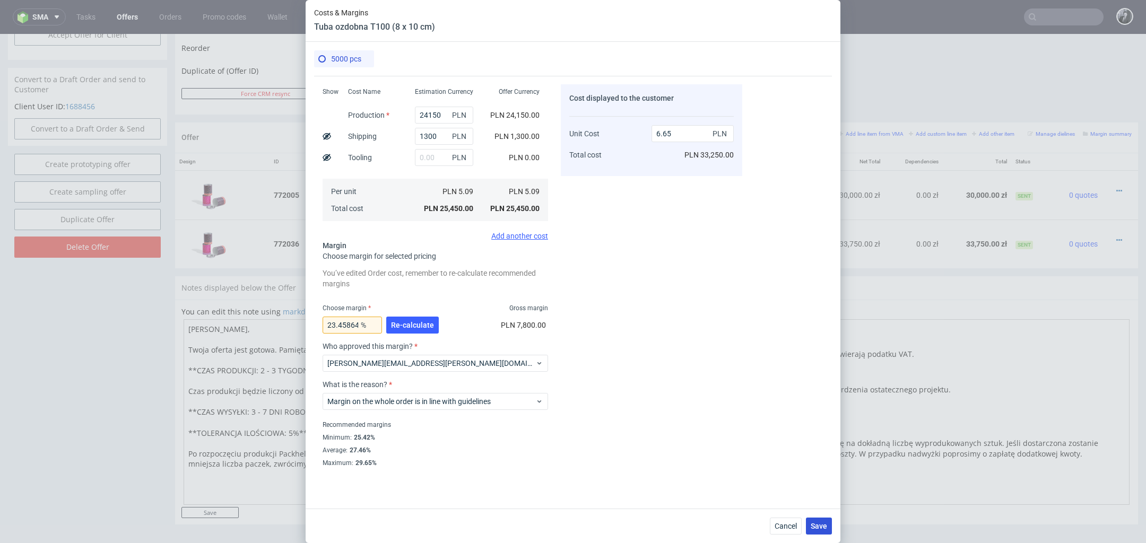
click at [822, 525] on span "Save" at bounding box center [819, 526] width 16 height 7
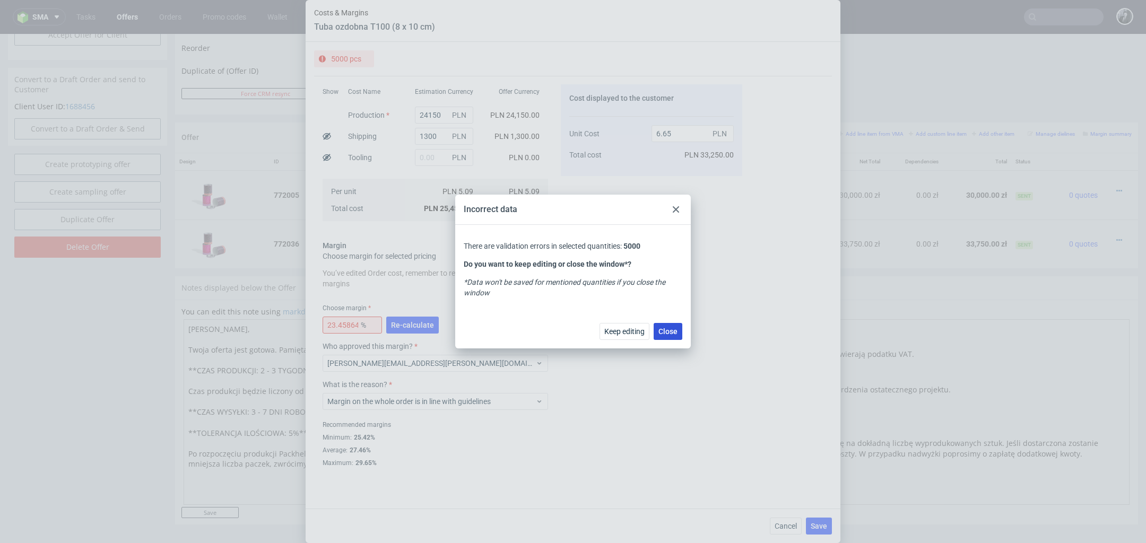
click at [663, 336] on button "Close" at bounding box center [668, 331] width 29 height 17
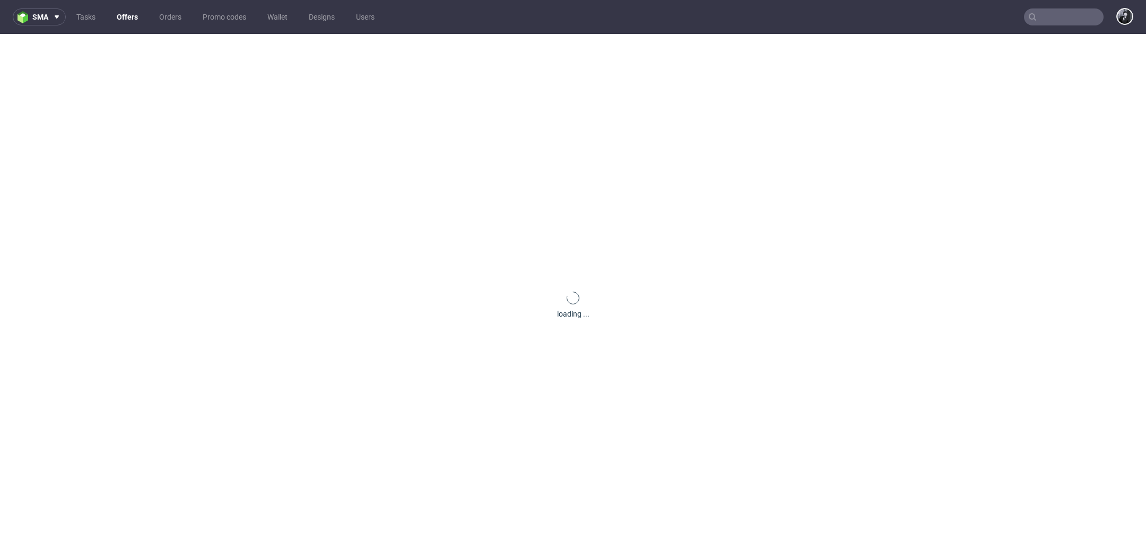
click at [385, 317] on div "loading ..." at bounding box center [573, 305] width 1146 height 543
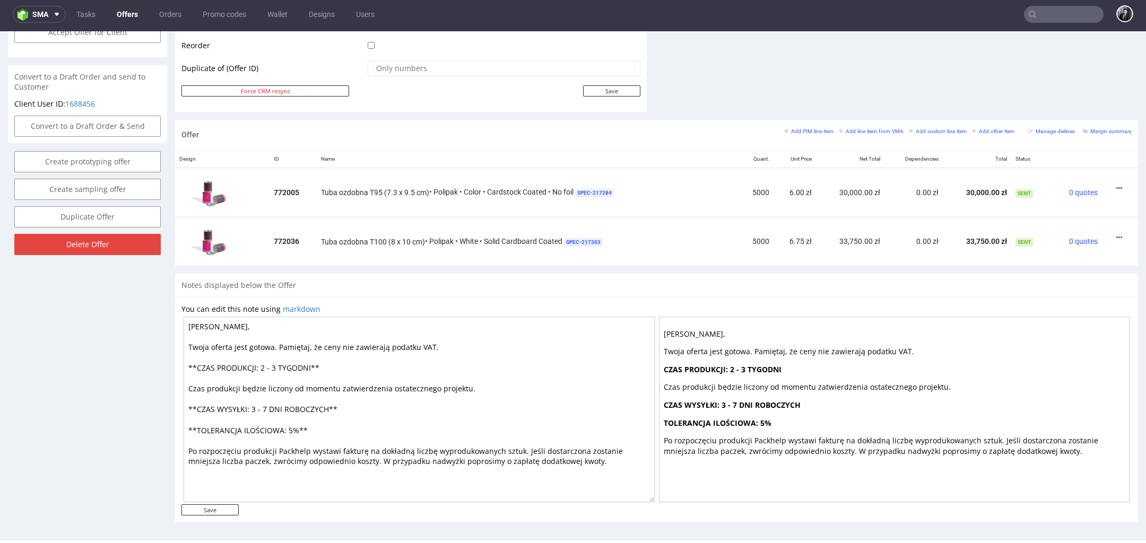
scroll to position [519, 0]
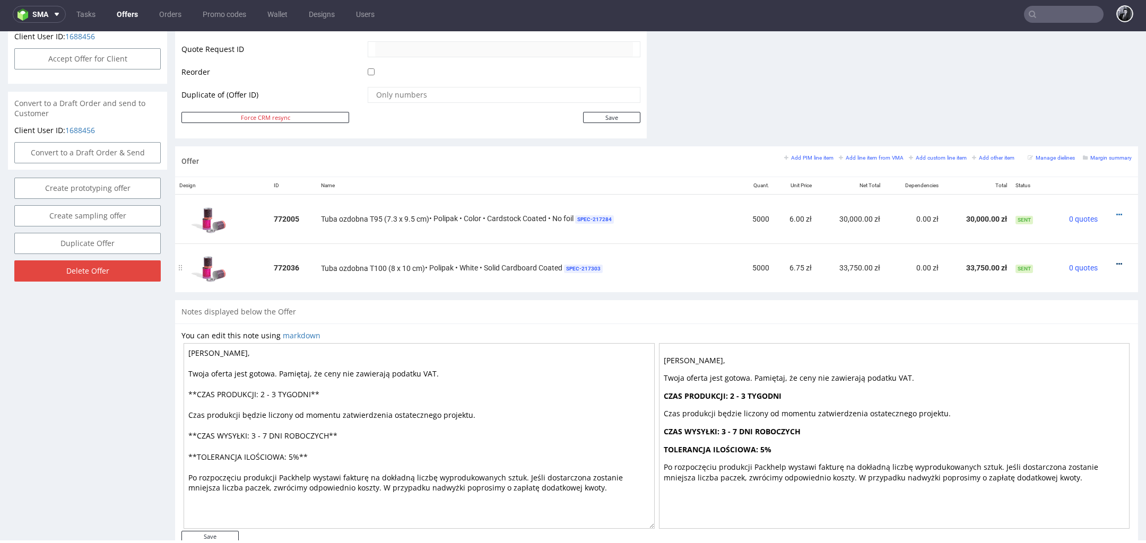
click at [1117, 262] on icon at bounding box center [1120, 264] width 6 height 7
click at [1069, 171] on li "Edit item price" at bounding box center [1067, 164] width 102 height 19
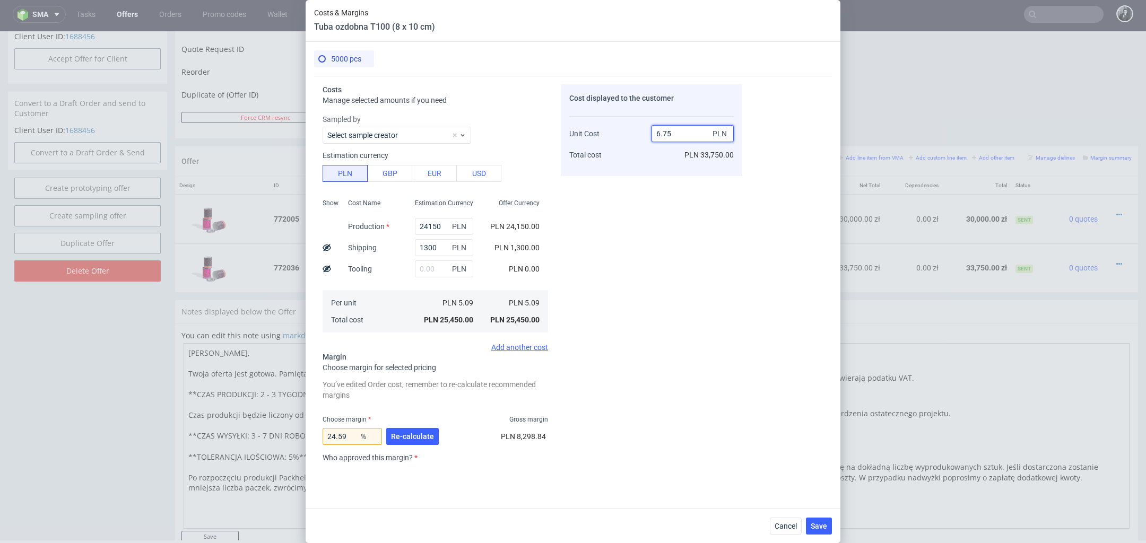
click at [680, 137] on input "6.75" at bounding box center [693, 133] width 82 height 17
type input "6.65"
type input "23.458646616541355"
type input "6.65"
click at [425, 438] on span "Re-calculate" at bounding box center [412, 436] width 43 height 7
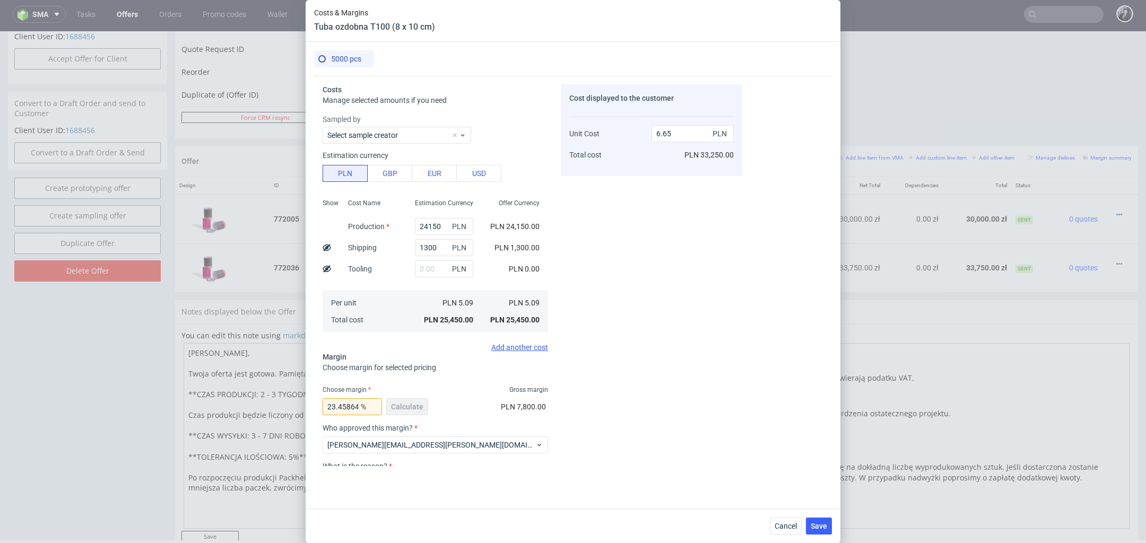
scroll to position [82, 0]
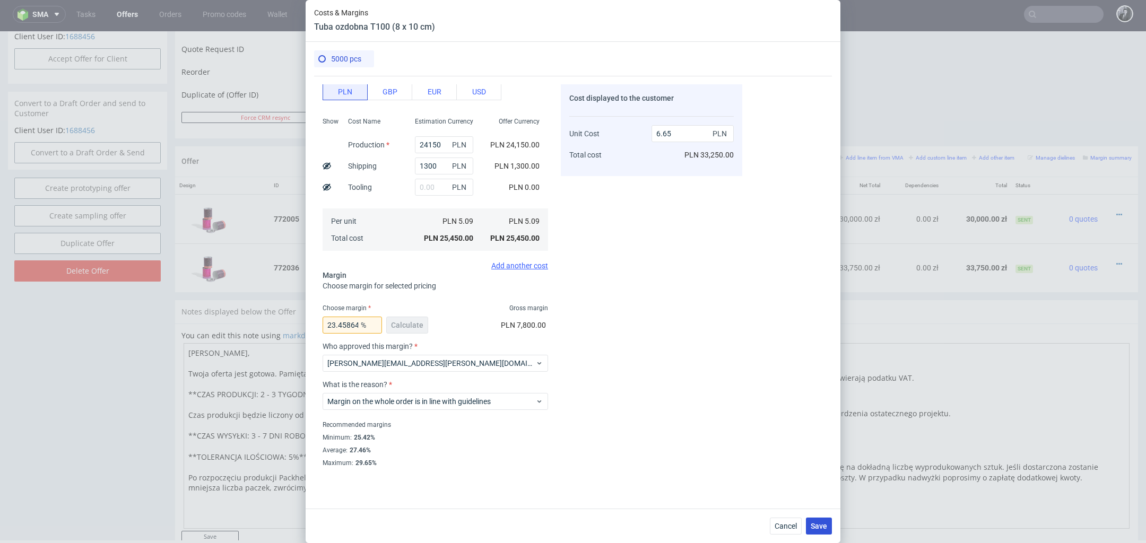
click at [823, 530] on span "Save" at bounding box center [819, 526] width 16 height 7
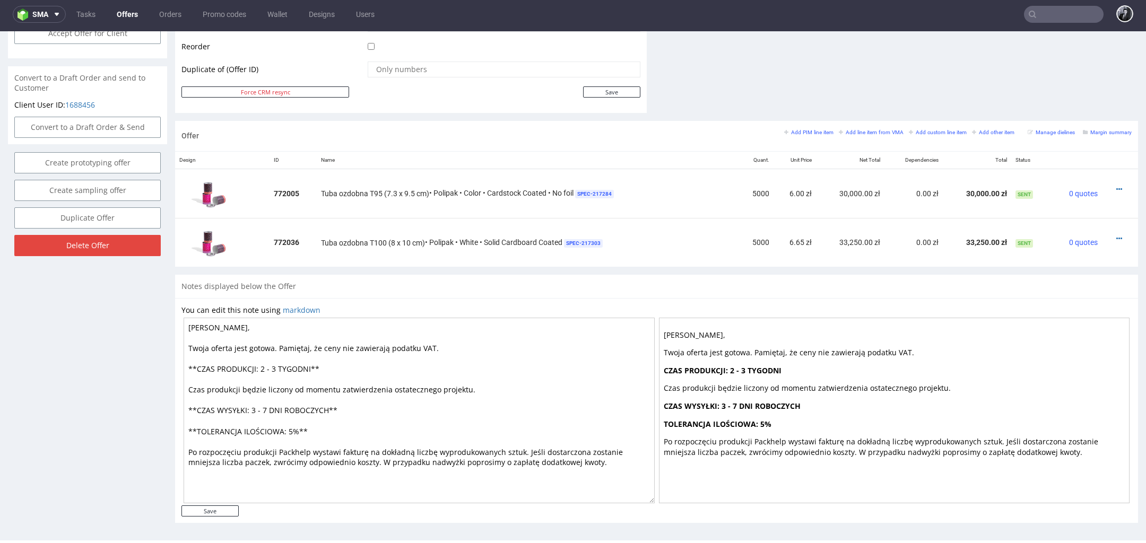
scroll to position [546, 0]
click at [215, 510] on input "Save" at bounding box center [210, 510] width 57 height 11
type input "In progress..."
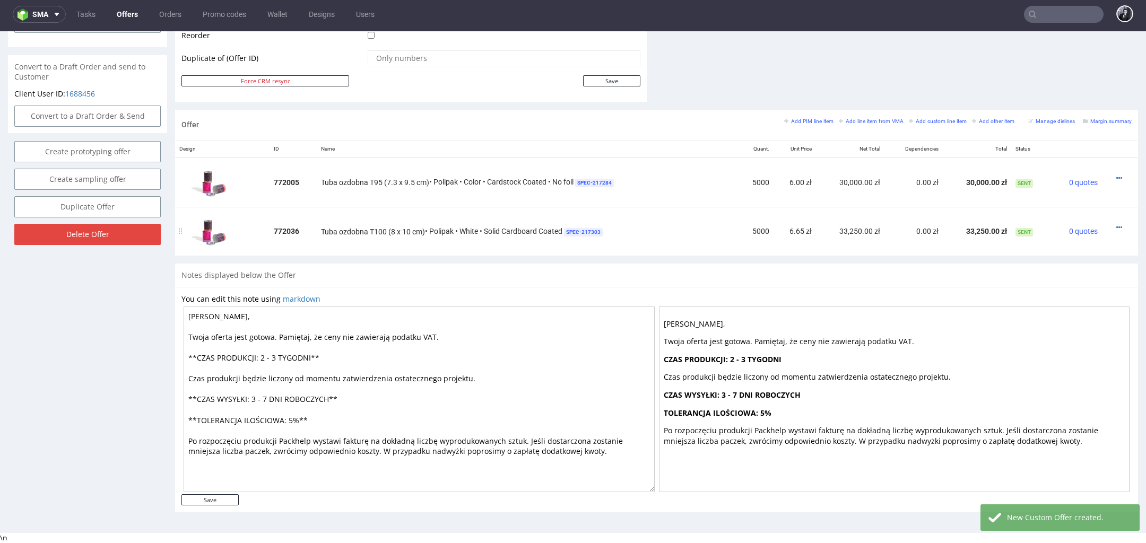
scroll to position [0, 0]
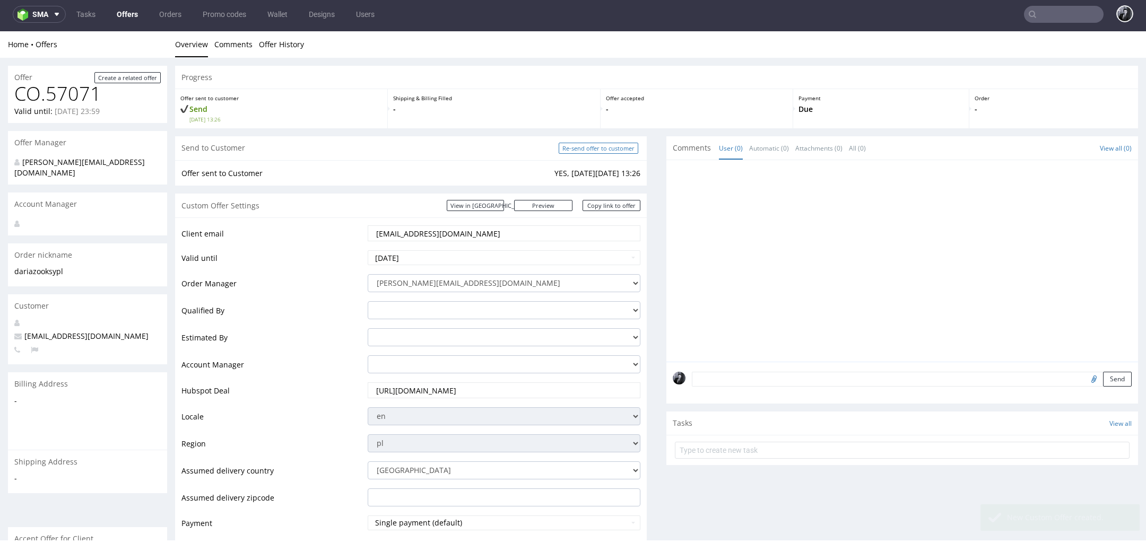
click at [595, 148] on input "Re-send offer to customer" at bounding box center [599, 148] width 80 height 11
type input "In progress..."
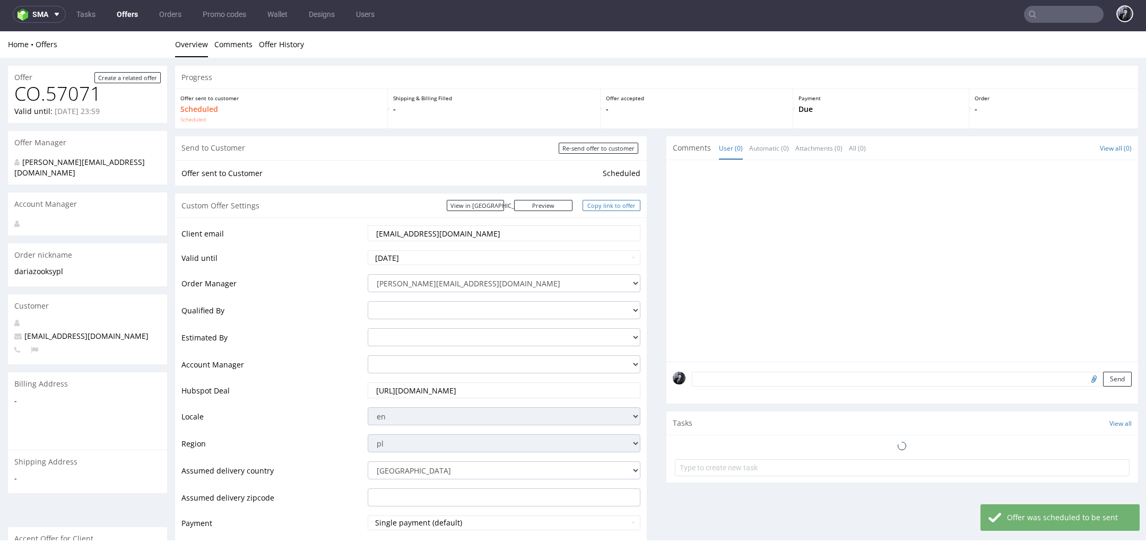
click at [614, 206] on link "Copy link to offer" at bounding box center [612, 205] width 58 height 11
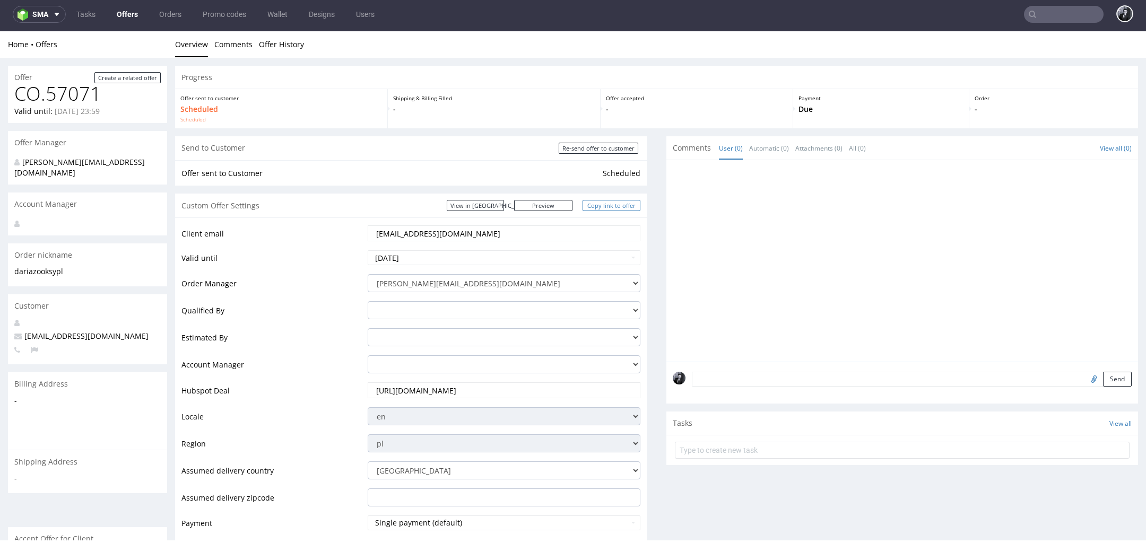
click at [600, 205] on link "Copy link to offer" at bounding box center [612, 205] width 58 height 11
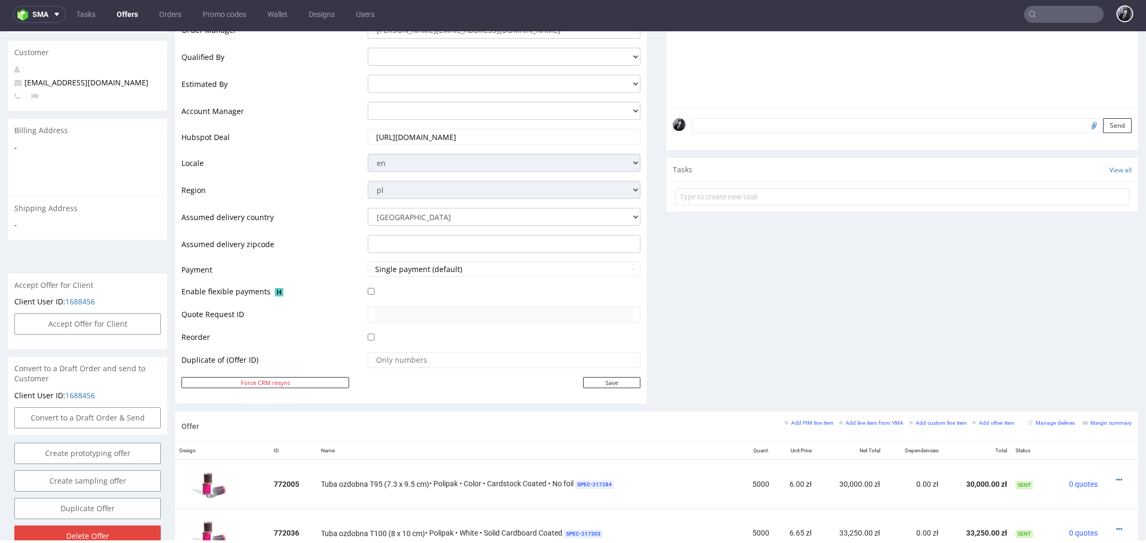
scroll to position [556, 0]
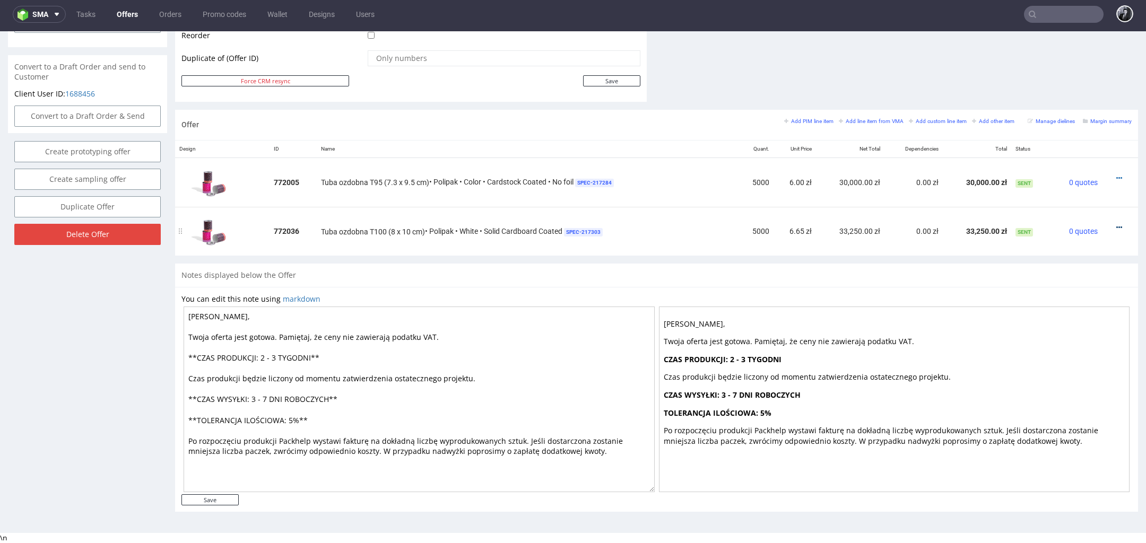
click at [1117, 224] on icon at bounding box center [1120, 227] width 6 height 7
click at [672, 197] on td "Tuba ozdobna T95 (7.3 x 9.5 cm) • Polipak • Color • Cardstock Coated • No foil …" at bounding box center [527, 182] width 421 height 49
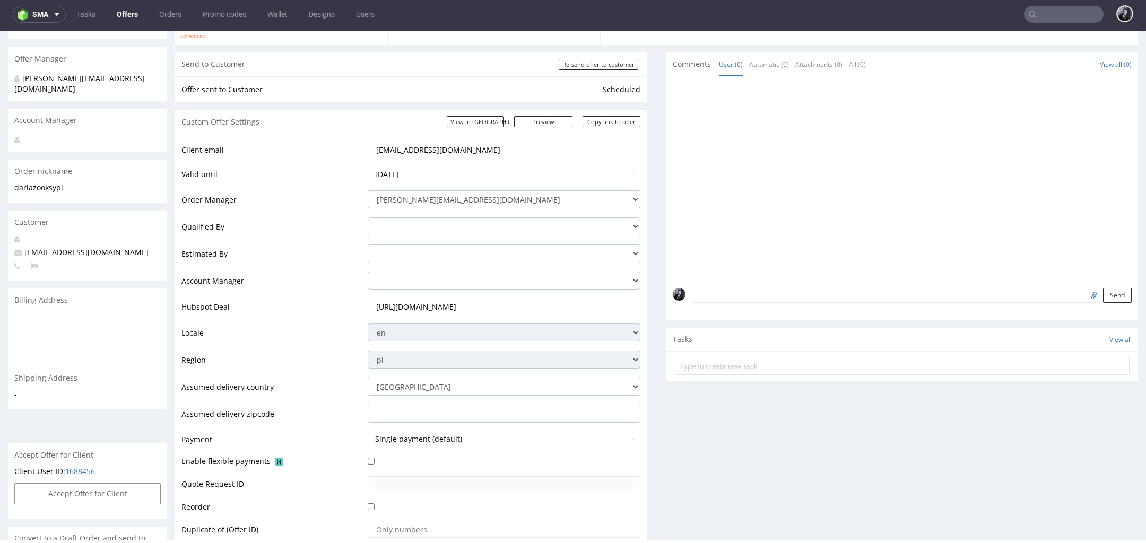
scroll to position [0, 0]
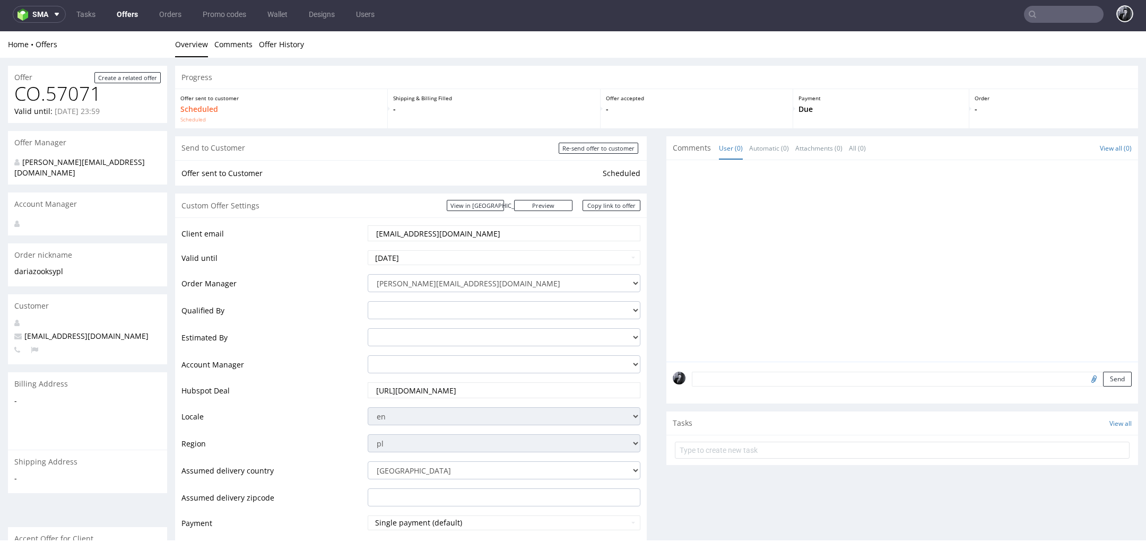
click at [563, 200] on div "Custom Offer Settings View in Hubspot Preview https://zapakuj.to/packhelp-plus/…" at bounding box center [411, 206] width 472 height 24
click at [558, 201] on link "Preview" at bounding box center [543, 205] width 58 height 11
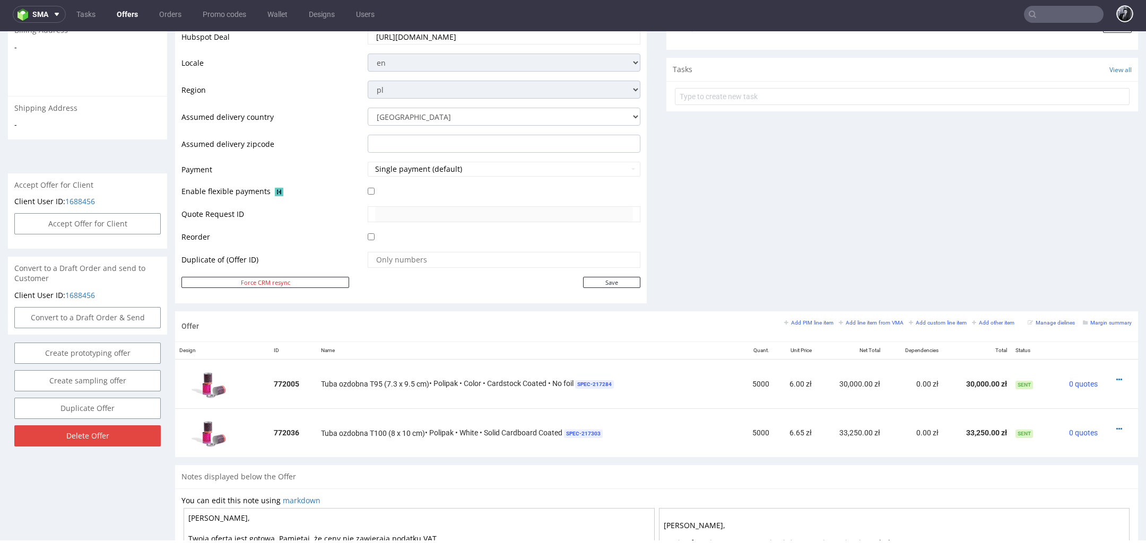
scroll to position [556, 0]
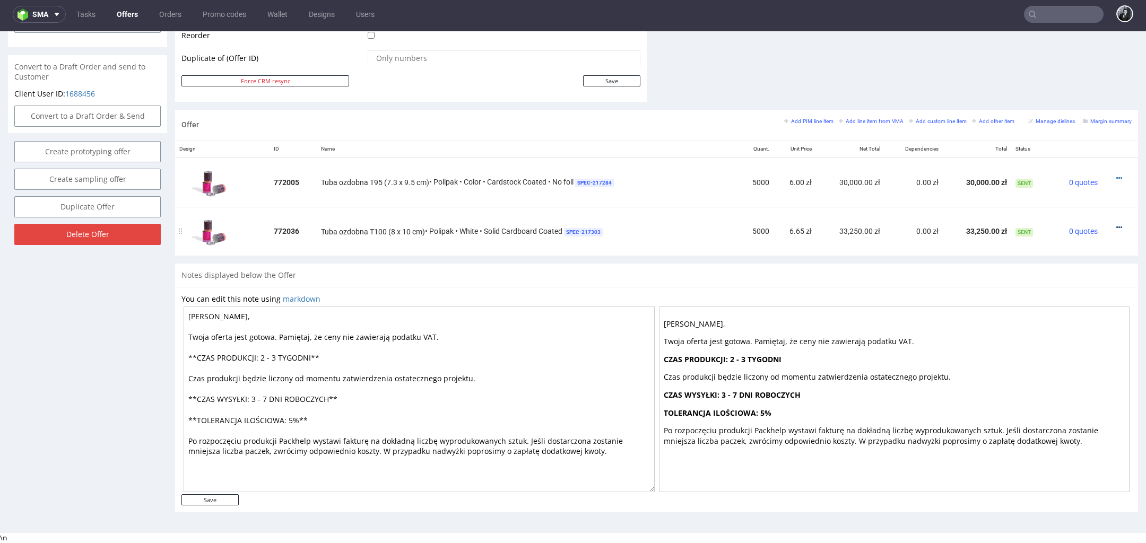
click at [1117, 224] on icon at bounding box center [1120, 227] width 6 height 7
click at [1061, 113] on span "Edit item specification" at bounding box center [1071, 108] width 85 height 11
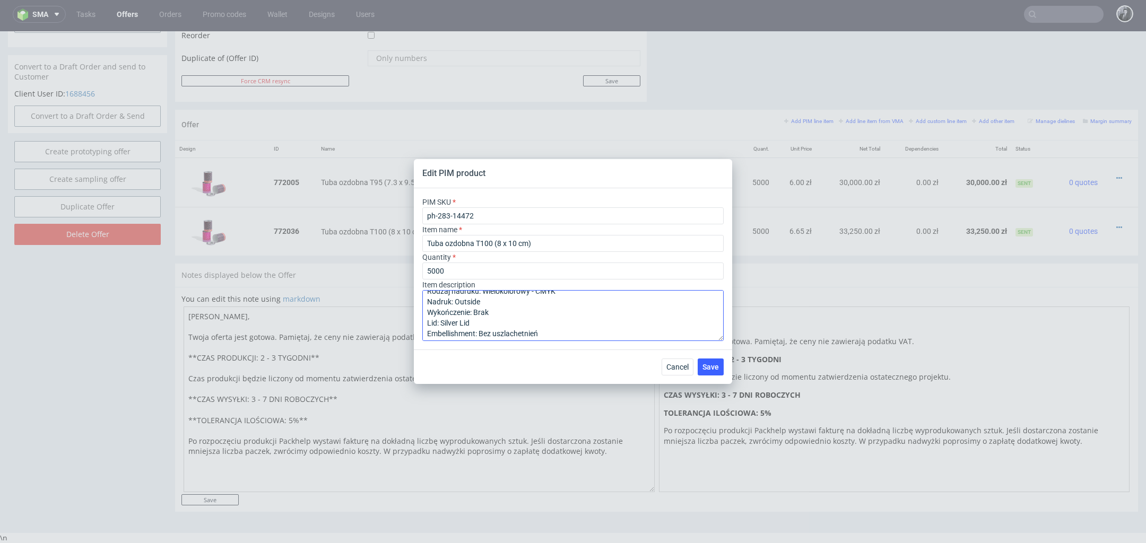
scroll to position [28, 0]
click at [504, 312] on textarea "Materiał: Powlekany karton lity + Metal Kolor materiału: Biały Rodzaj nadruku: …" at bounding box center [572, 315] width 301 height 51
type textarea "Materiał: Powlekany karton lity + Metal Kolor materiału: Biały Rodzaj nadruku: …"
click at [713, 371] on span "Save" at bounding box center [711, 367] width 16 height 7
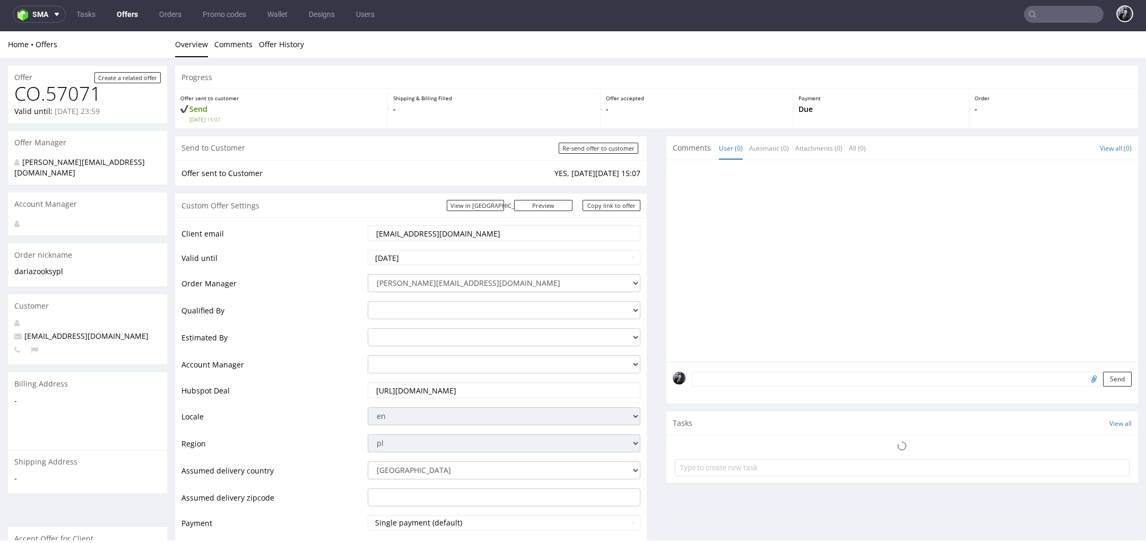
scroll to position [546, 0]
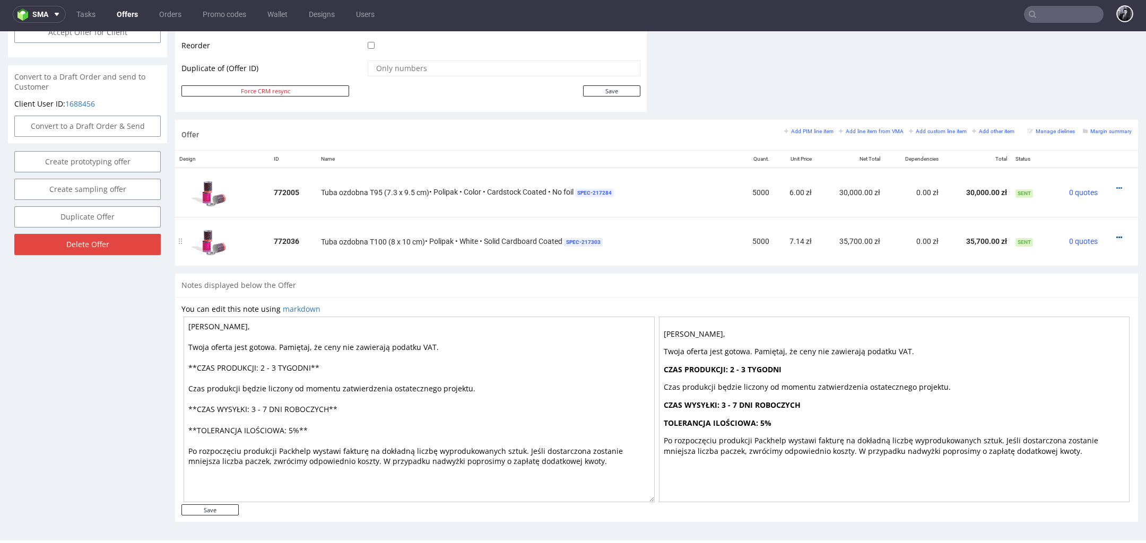
click at [1117, 235] on icon at bounding box center [1120, 237] width 6 height 7
click at [1066, 142] on span "Edit item price" at bounding box center [1071, 138] width 85 height 11
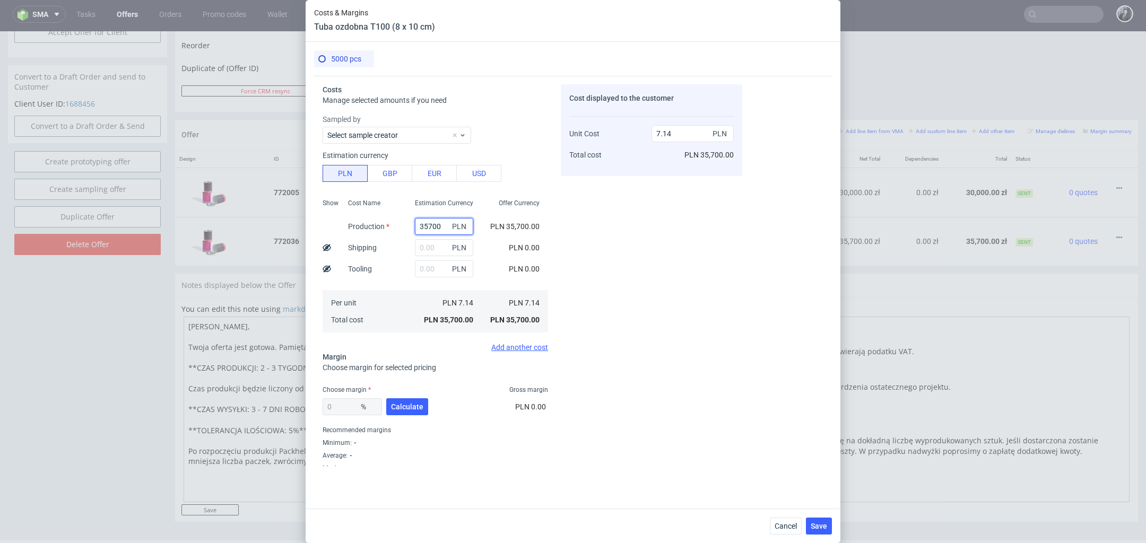
drag, startPoint x: 446, startPoint y: 230, endPoint x: 398, endPoint y: 229, distance: 47.8
click at [398, 229] on div "Show Cost Name Production Shipping Tooling Per unit Total cost Estimation Curre…" at bounding box center [436, 265] width 226 height 140
type input "0"
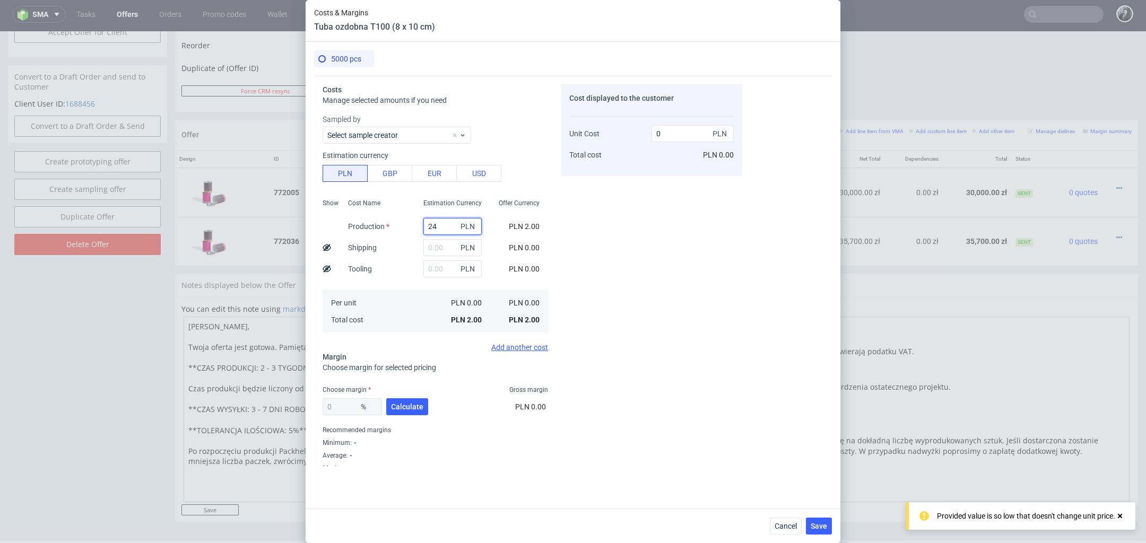
type input "241"
type input "0.05"
type input "24150"
type input "4.83"
type input "24150"
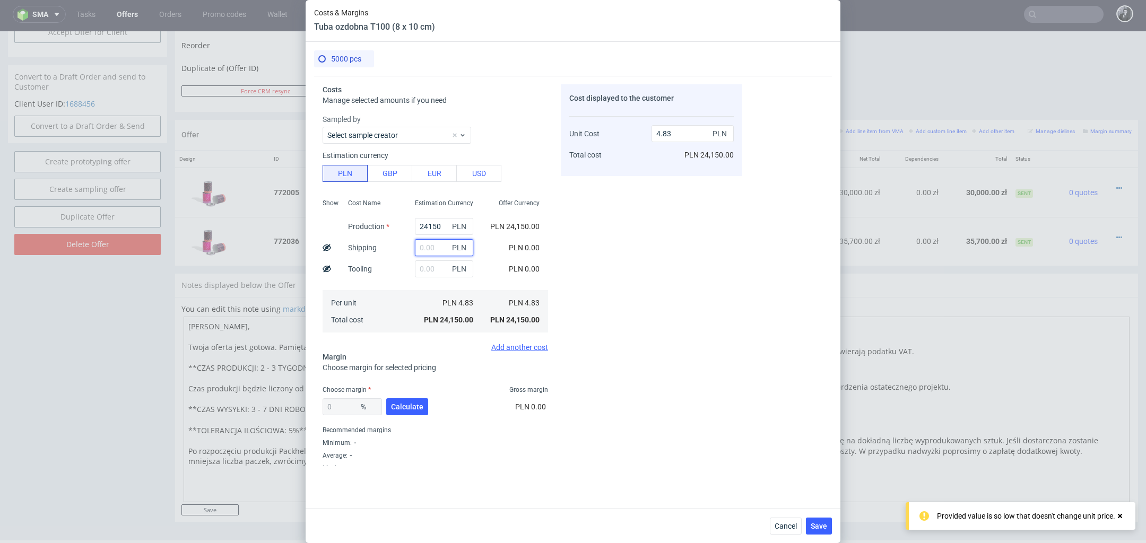
click at [431, 248] on input "text" at bounding box center [444, 247] width 58 height 17
type input "1400"
type input "5.11"
type input "1300"
type input "5.09"
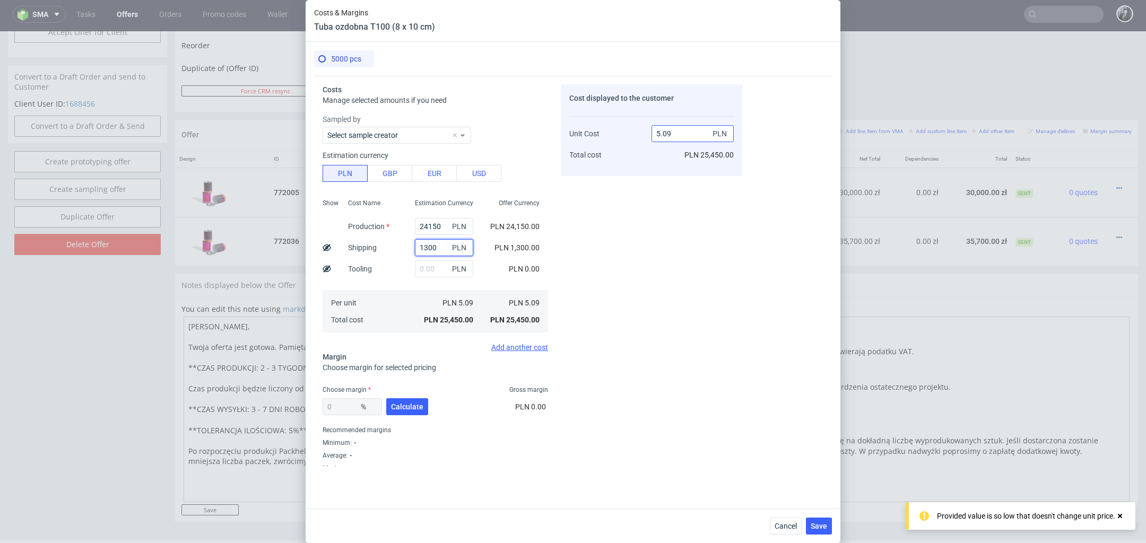
type input "1300"
drag, startPoint x: 676, startPoint y: 135, endPoint x: 632, endPoint y: 135, distance: 44.1
click at [632, 135] on div "Unit Cost Total cost 5.09 PLN PLN 25,450.00" at bounding box center [651, 140] width 165 height 56
type input "6"
type input "15.166666666666668"
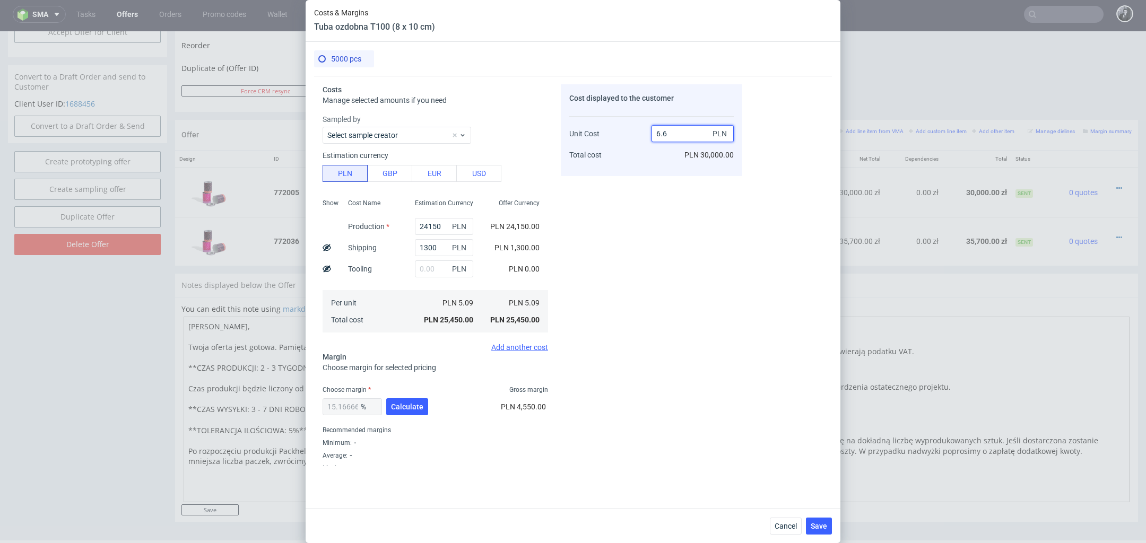
type input "6.65"
type input "23.458646616541355"
type input "6.65"
click at [476, 386] on div "Choose margin Gross margin" at bounding box center [436, 390] width 226 height 8
click at [436, 401] on div "23.458646616541355 % Calculate PLN 7,800.00" at bounding box center [436, 409] width 226 height 30
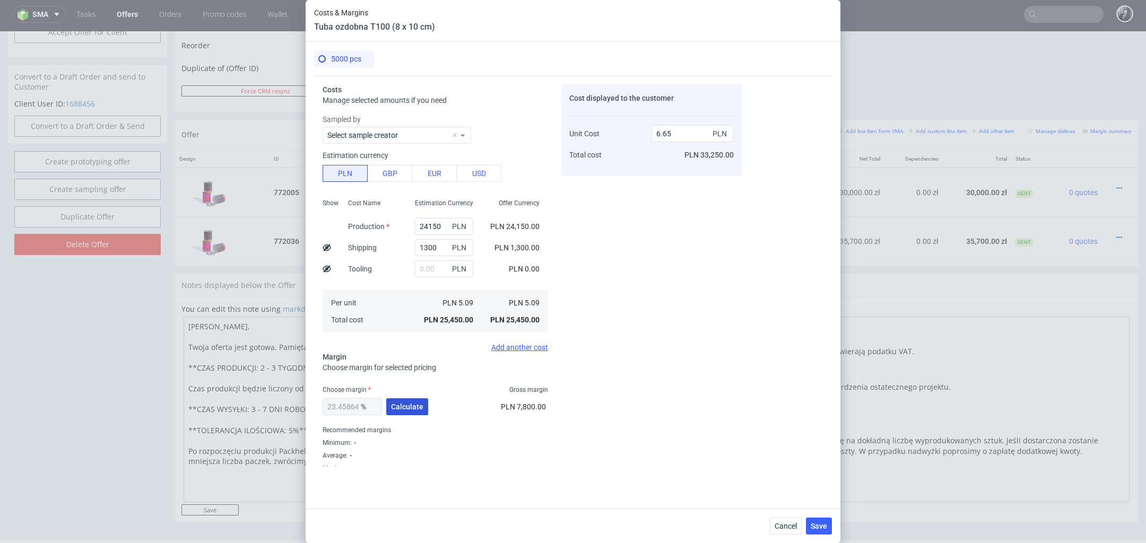
click at [415, 409] on span "Calculate" at bounding box center [407, 406] width 32 height 7
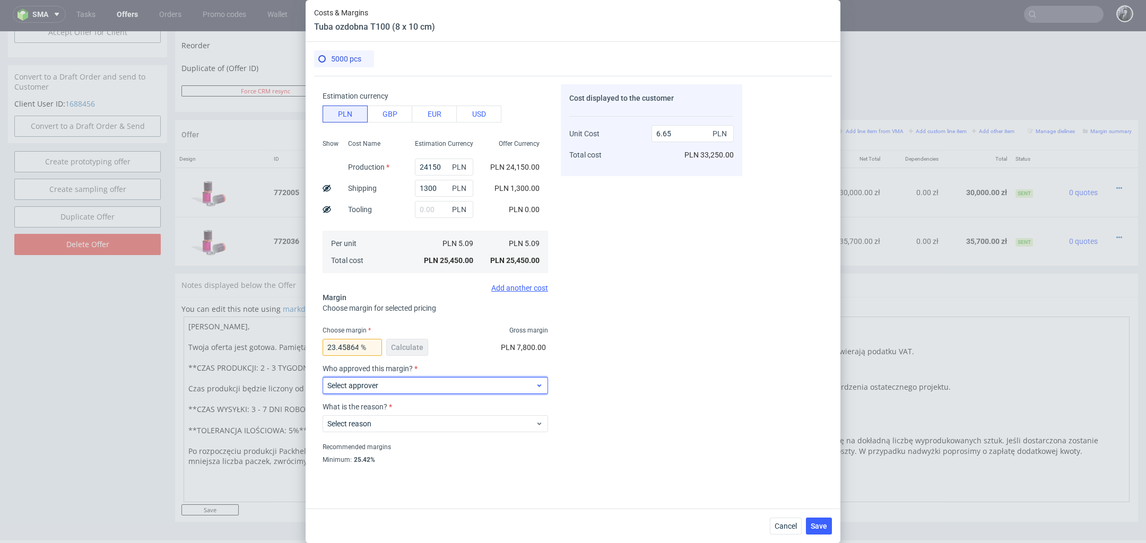
click at [480, 381] on span "Select approver" at bounding box center [431, 386] width 208 height 11
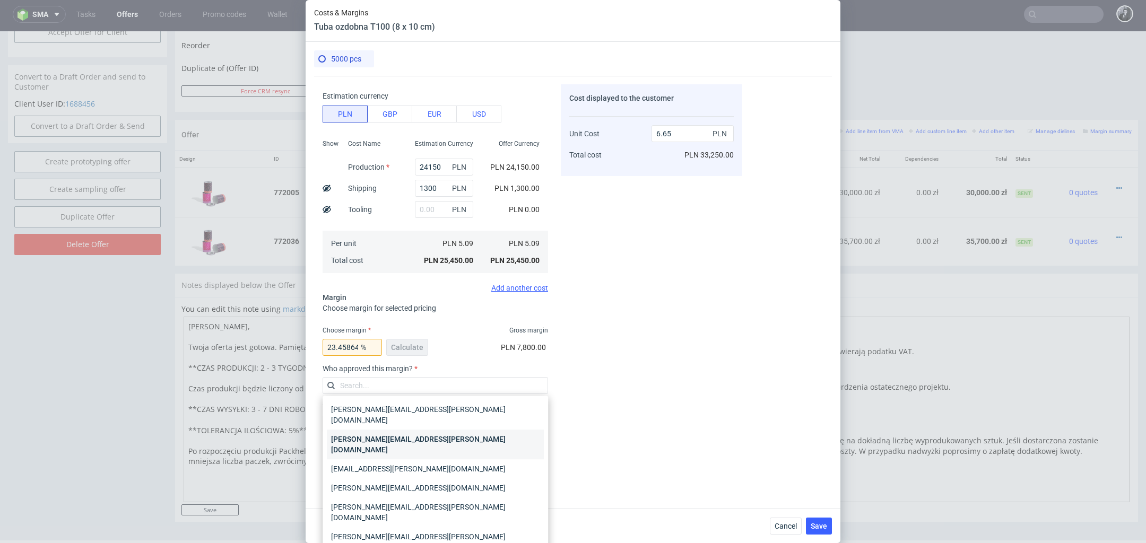
click at [459, 435] on div "[PERSON_NAME][EMAIL_ADDRESS][PERSON_NAME][DOMAIN_NAME]" at bounding box center [435, 445] width 217 height 30
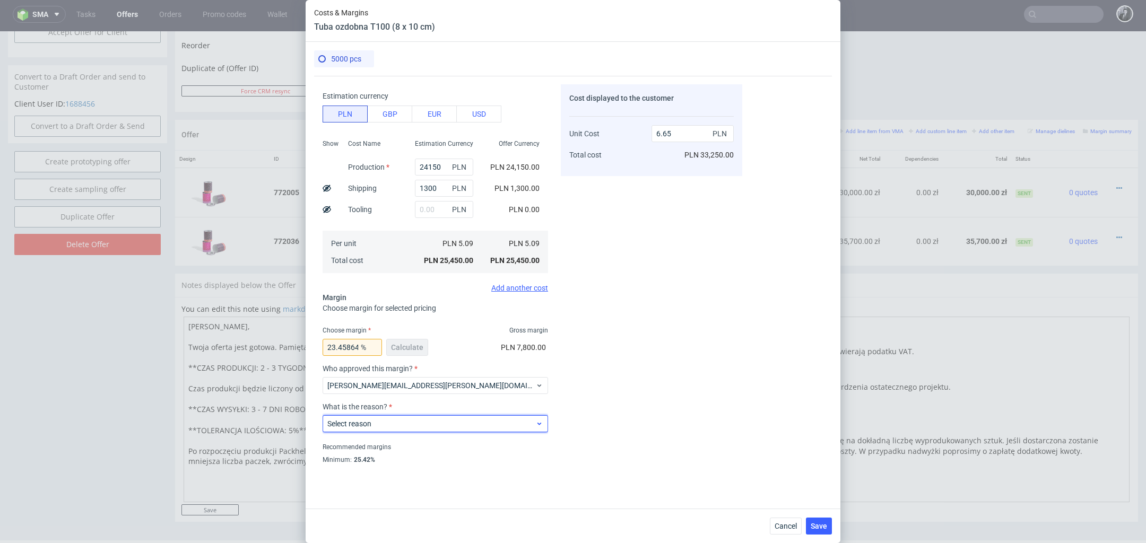
click at [453, 430] on div "Select reason" at bounding box center [436, 424] width 226 height 17
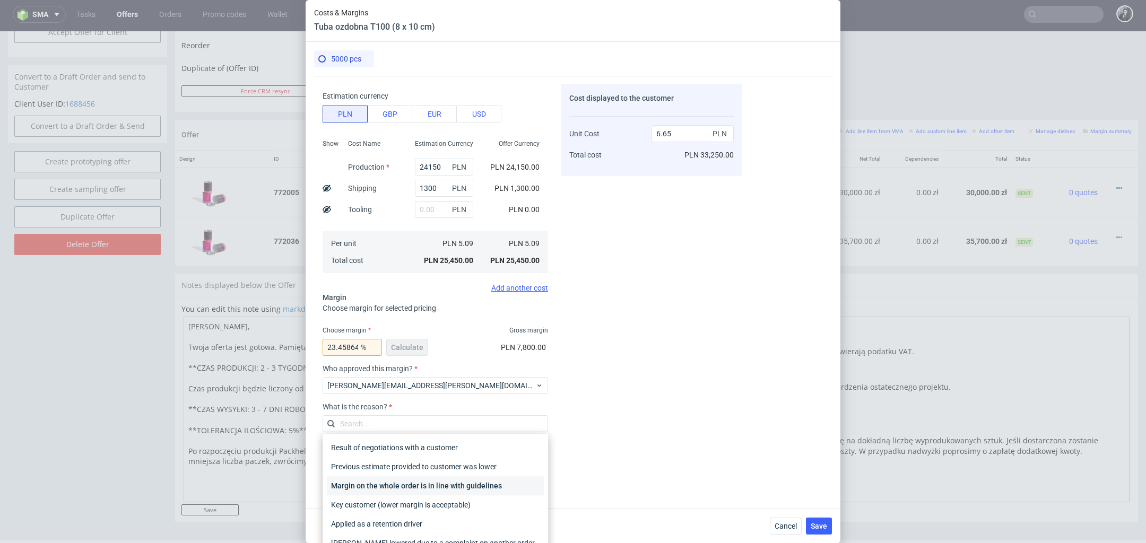
click at [451, 480] on div "Margin on the whole order is in line with guidelines" at bounding box center [435, 486] width 217 height 19
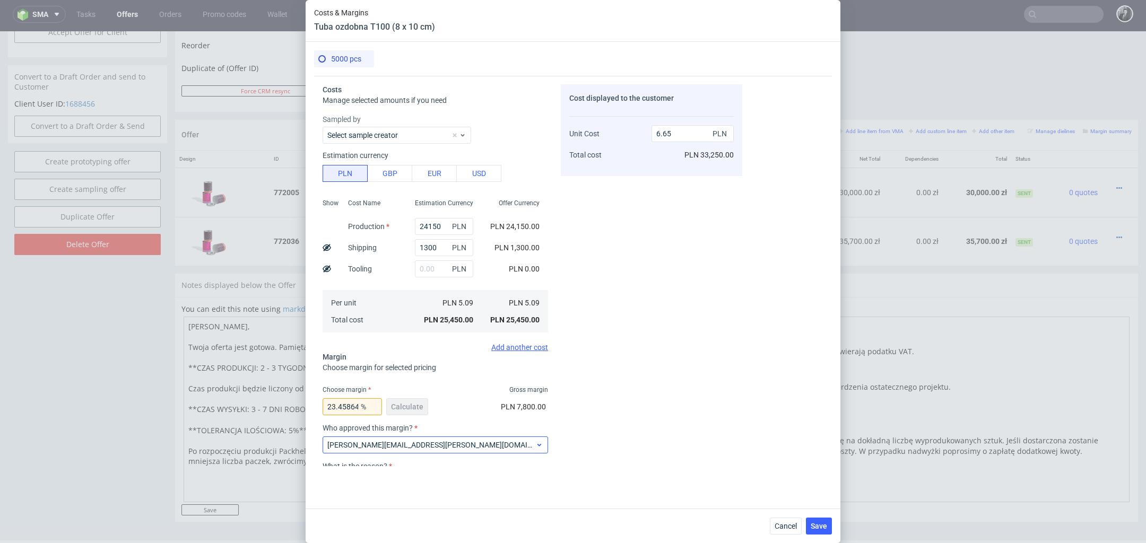
scroll to position [82, 0]
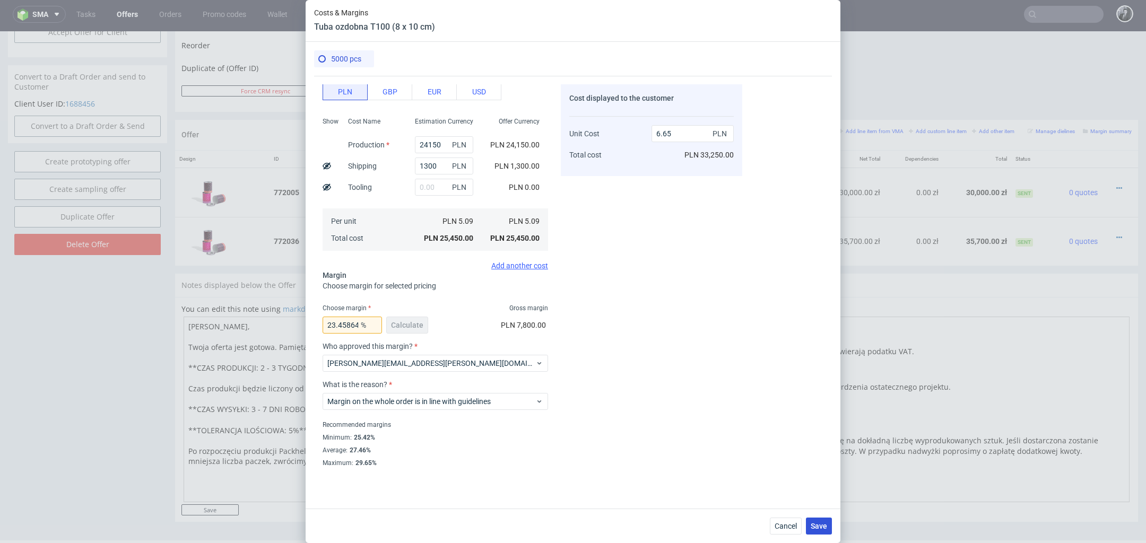
click at [820, 527] on span "Save" at bounding box center [819, 526] width 16 height 7
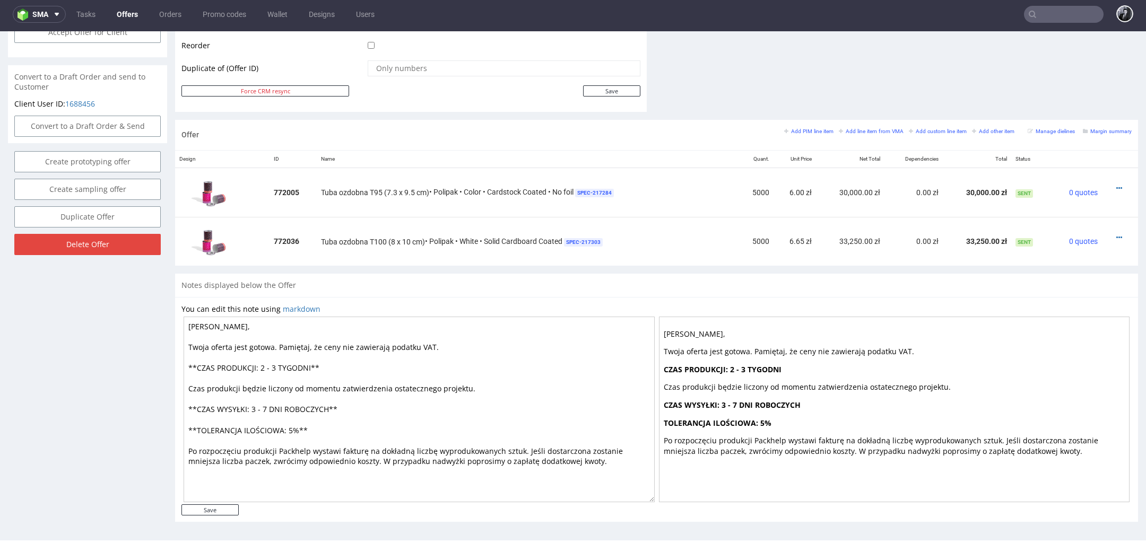
scroll to position [0, 0]
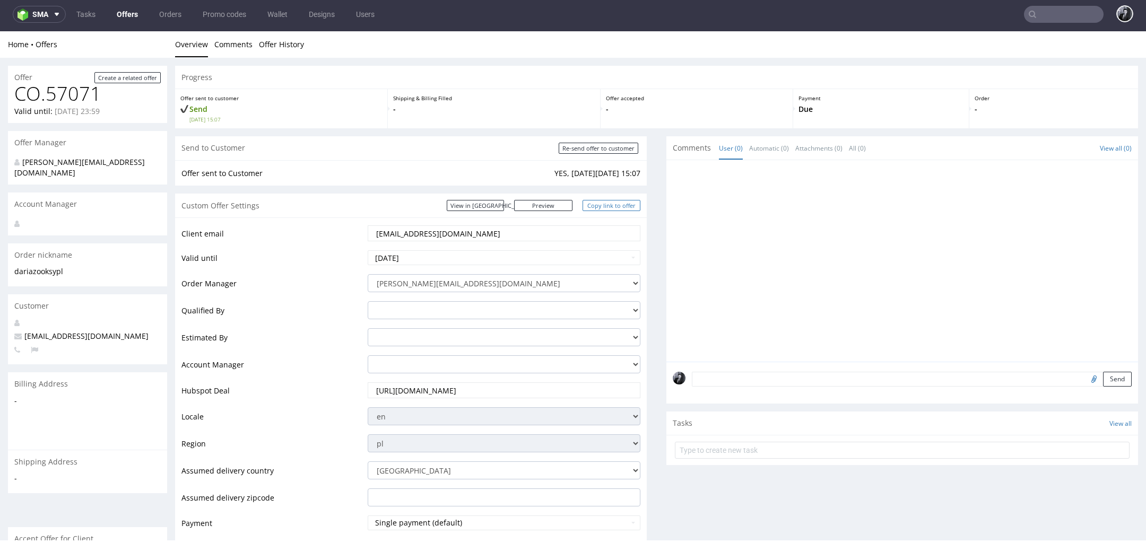
click at [612, 209] on link "Copy link to offer" at bounding box center [612, 205] width 58 height 11
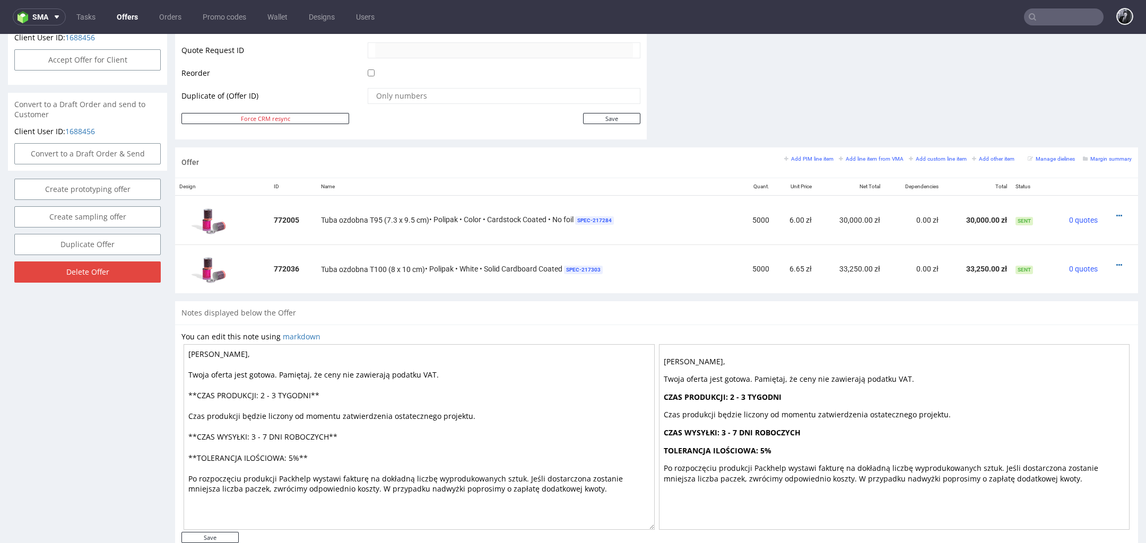
scroll to position [524, 0]
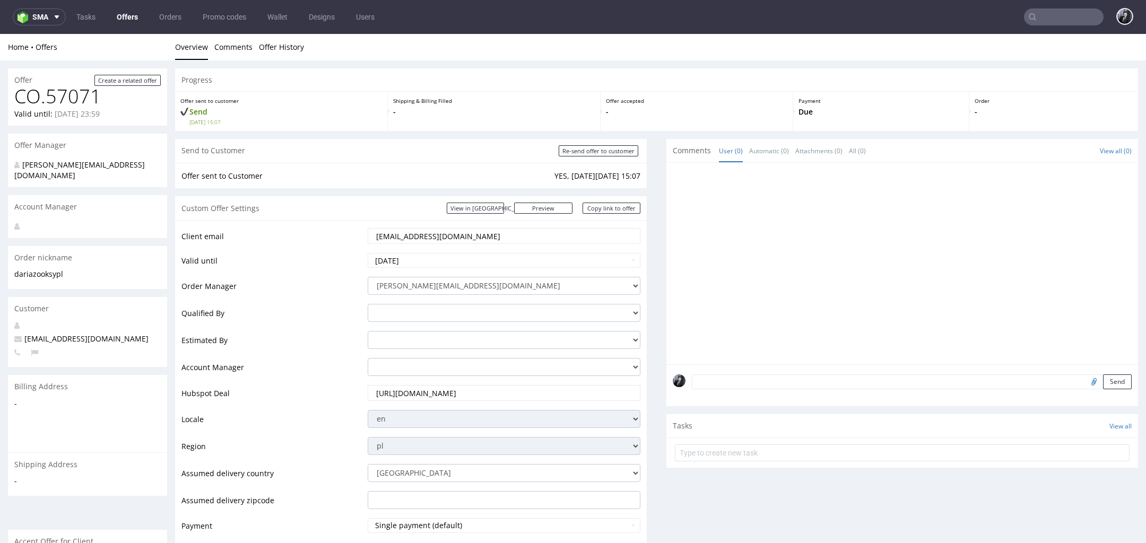
scroll to position [3, 0]
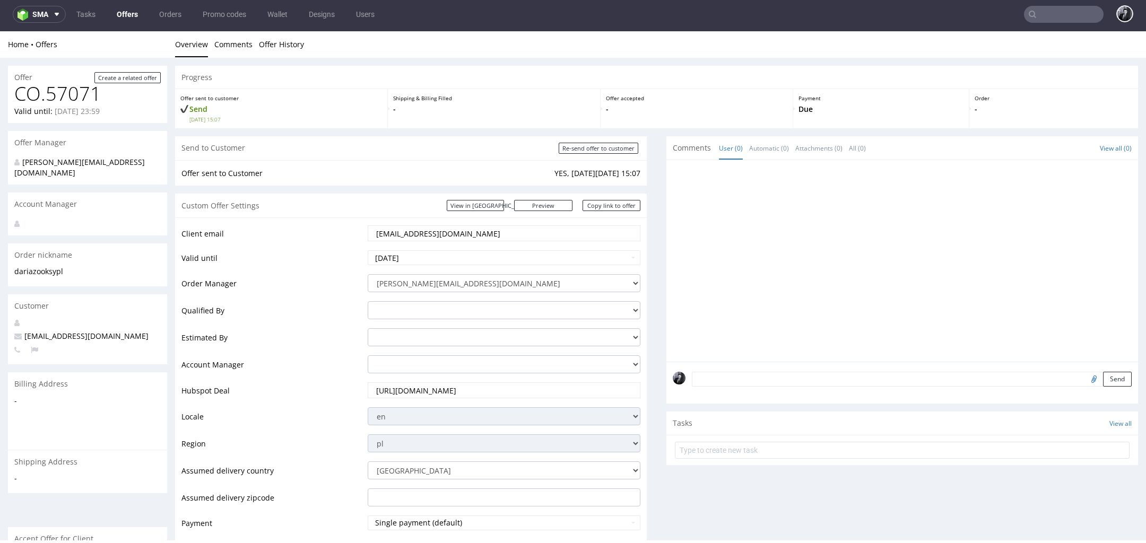
click at [125, 21] on link "Offers" at bounding box center [127, 14] width 34 height 17
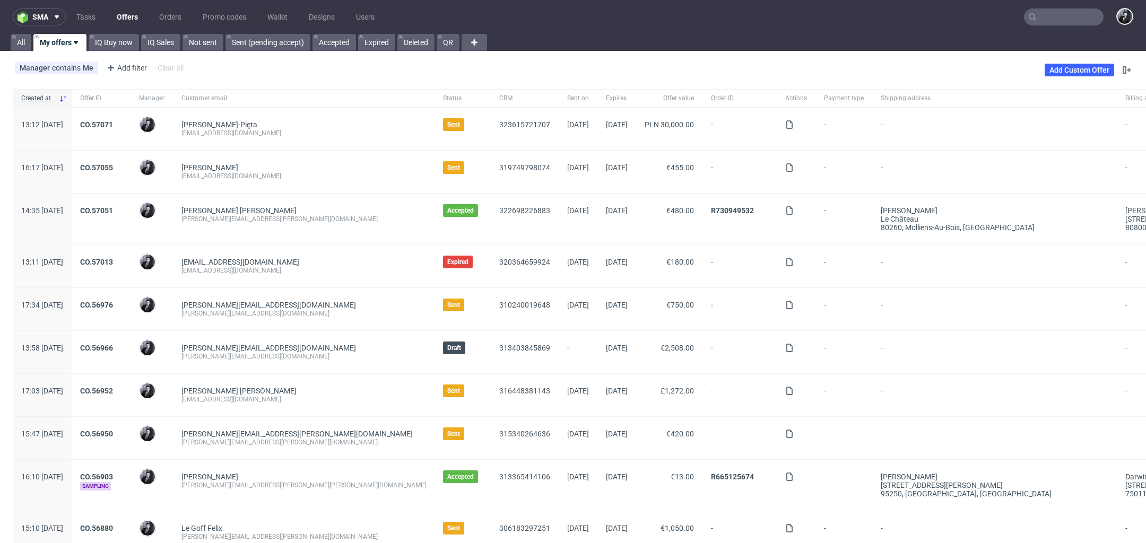
scroll to position [143, 0]
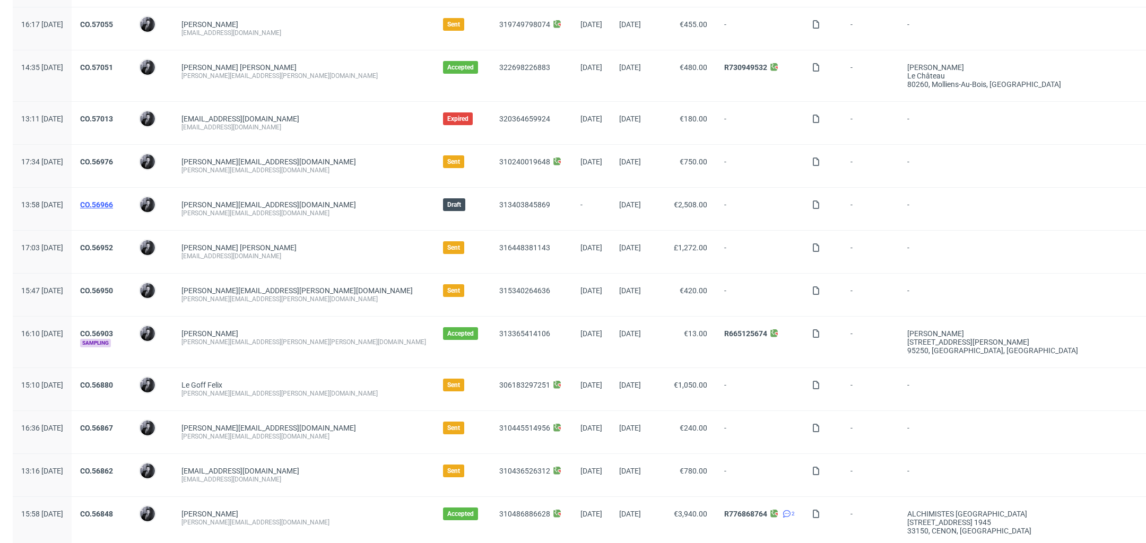
click at [113, 202] on link "CO.56966" at bounding box center [96, 205] width 33 height 8
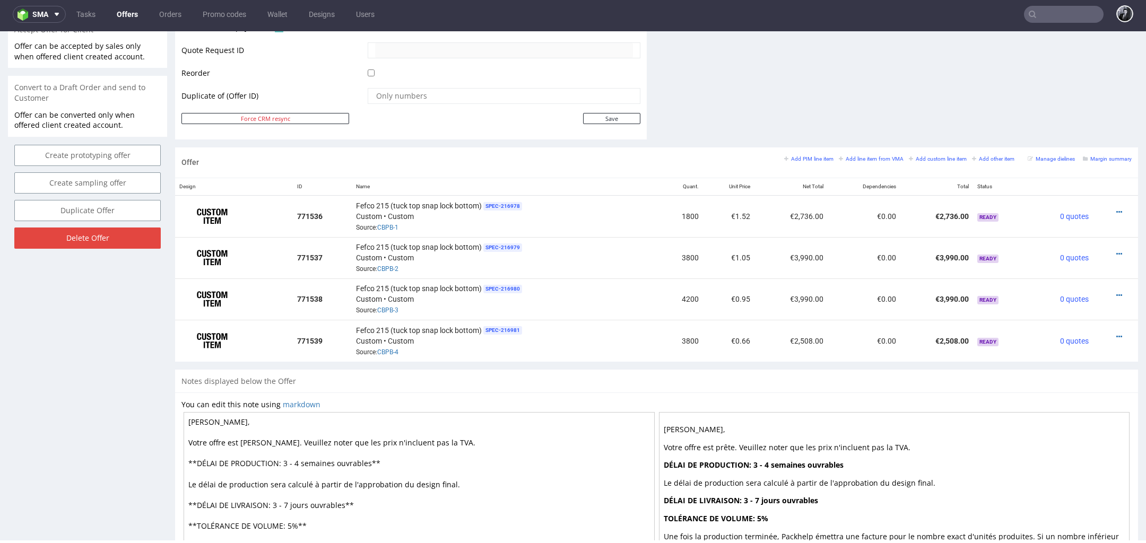
scroll to position [514, 0]
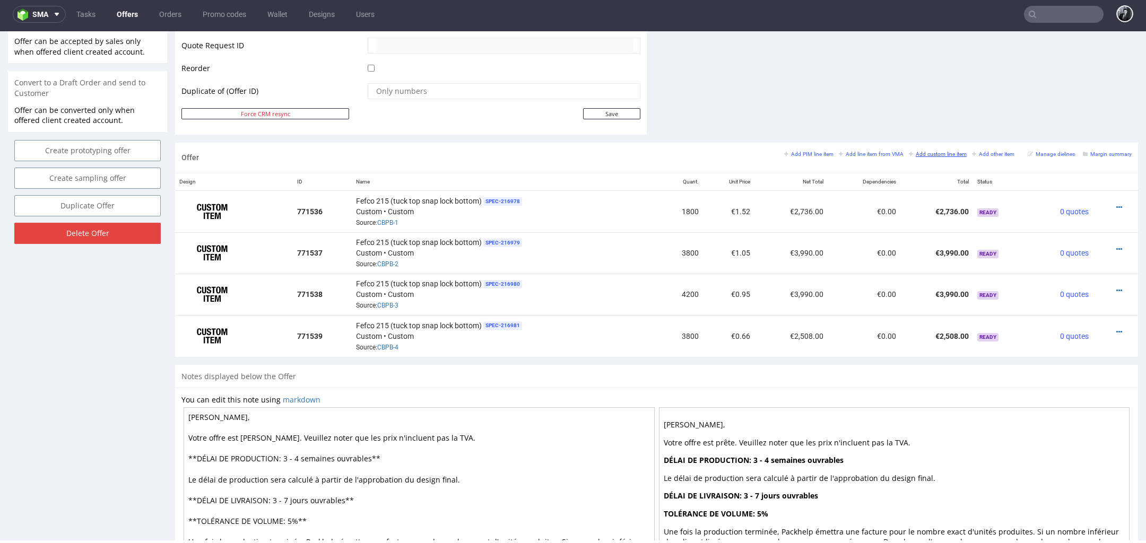
click at [922, 154] on small "Add custom line item" at bounding box center [938, 154] width 58 height 6
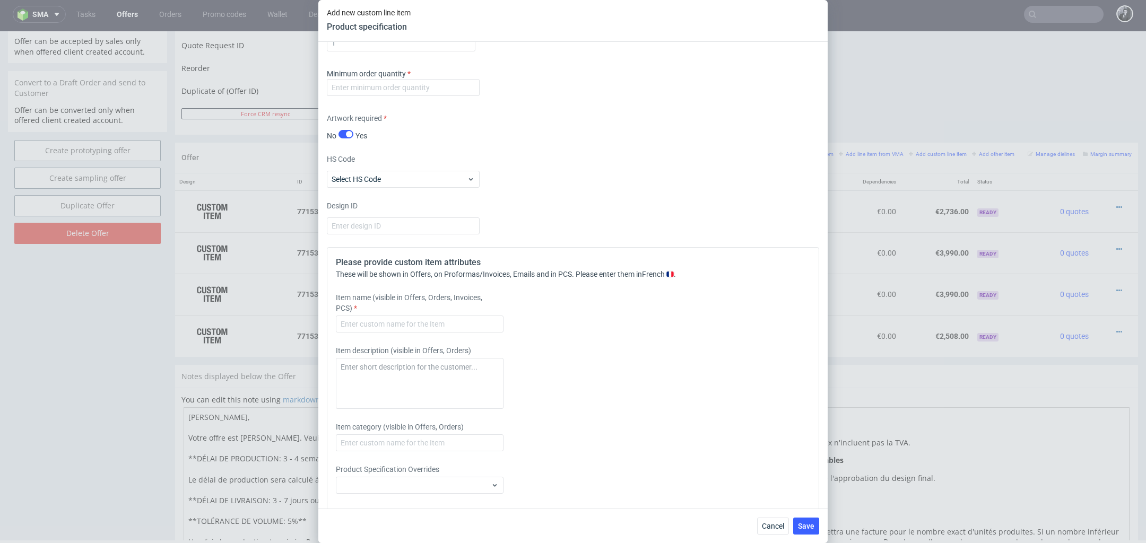
scroll to position [1331, 0]
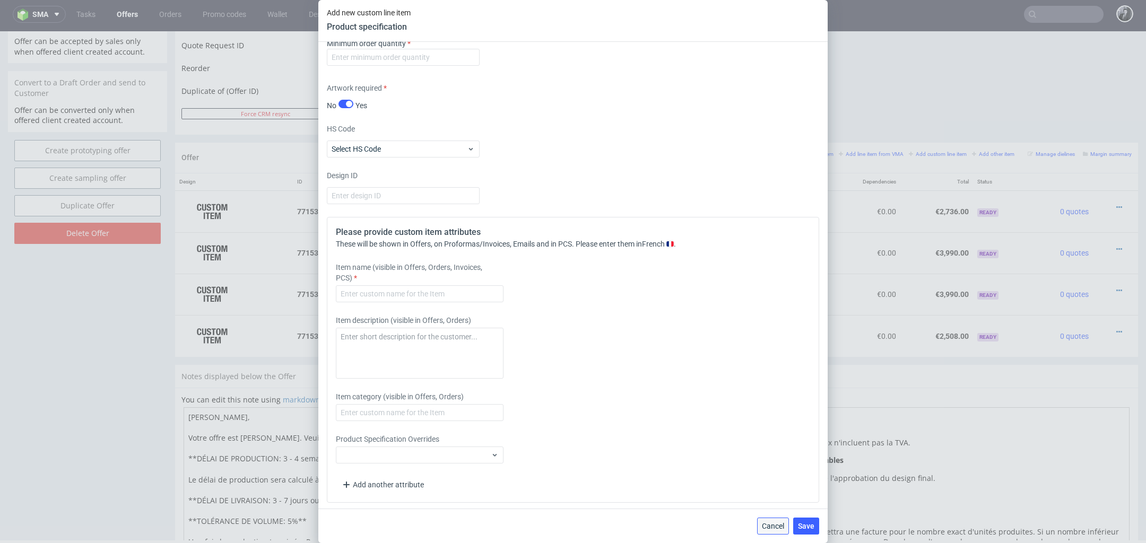
click at [771, 524] on span "Cancel" at bounding box center [773, 526] width 22 height 7
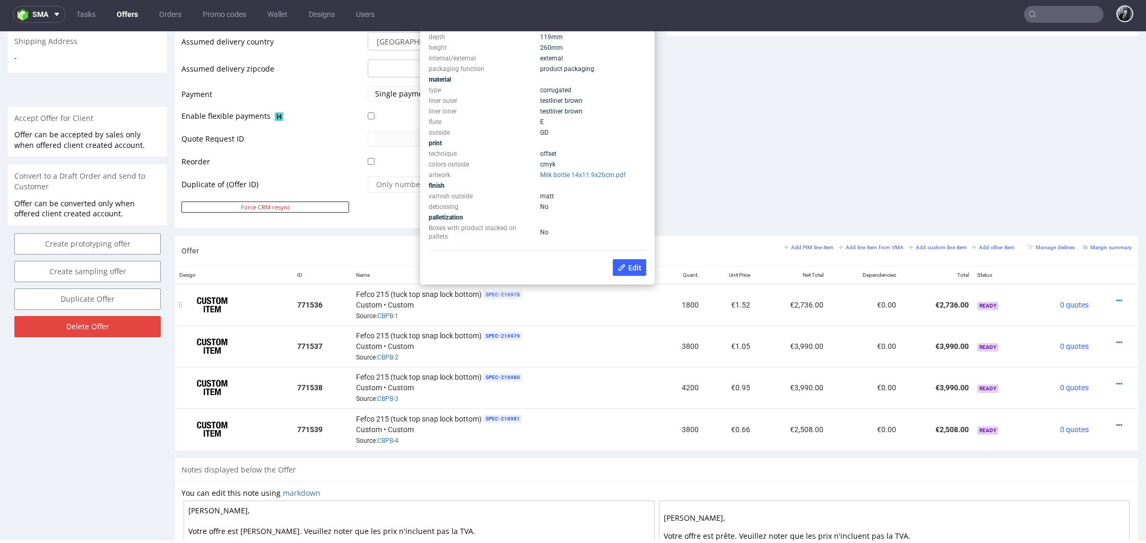
scroll to position [419, 0]
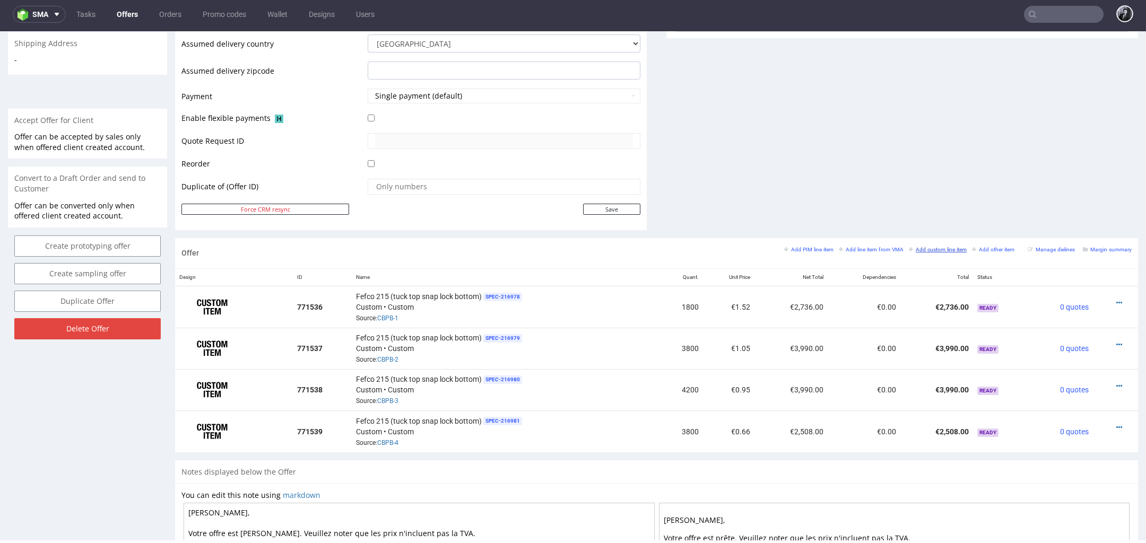
click at [934, 249] on small "Add custom line item" at bounding box center [938, 250] width 58 height 6
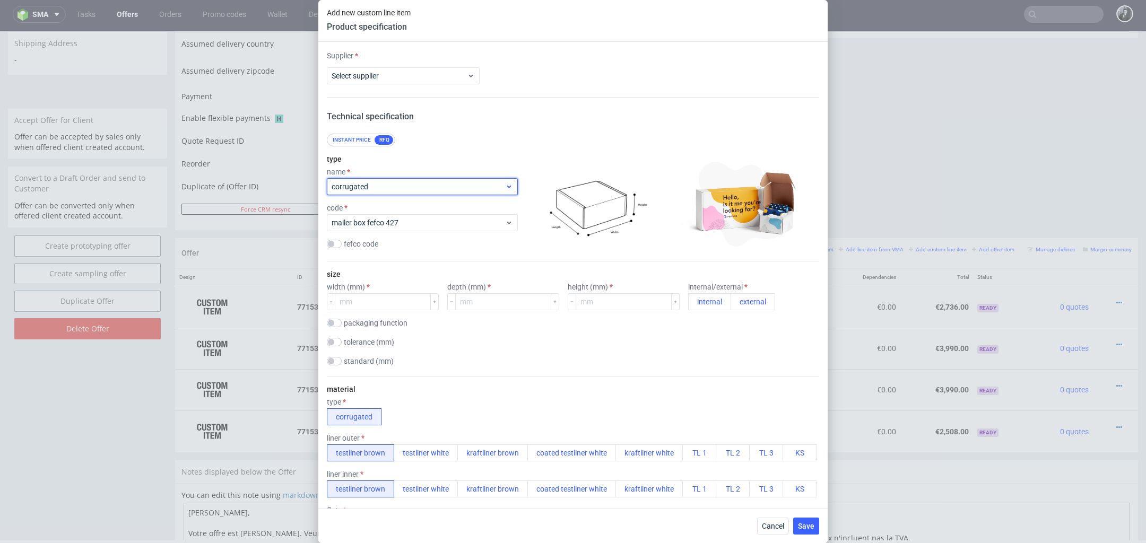
click at [390, 182] on span "corrugated" at bounding box center [419, 187] width 174 height 11
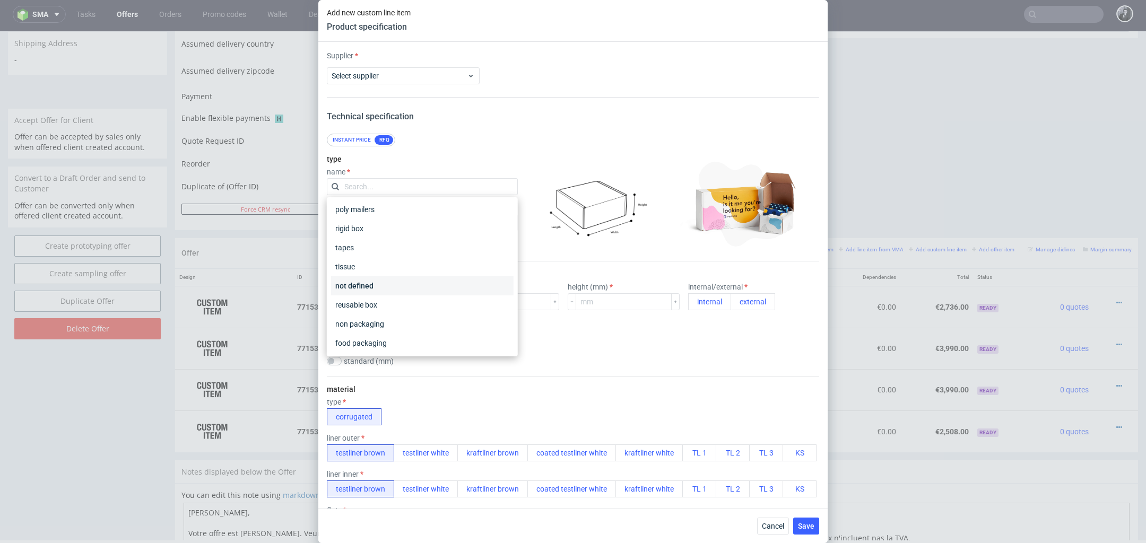
scroll to position [156, 0]
click at [404, 319] on div "not defined" at bounding box center [422, 323] width 183 height 19
checkbox input "false"
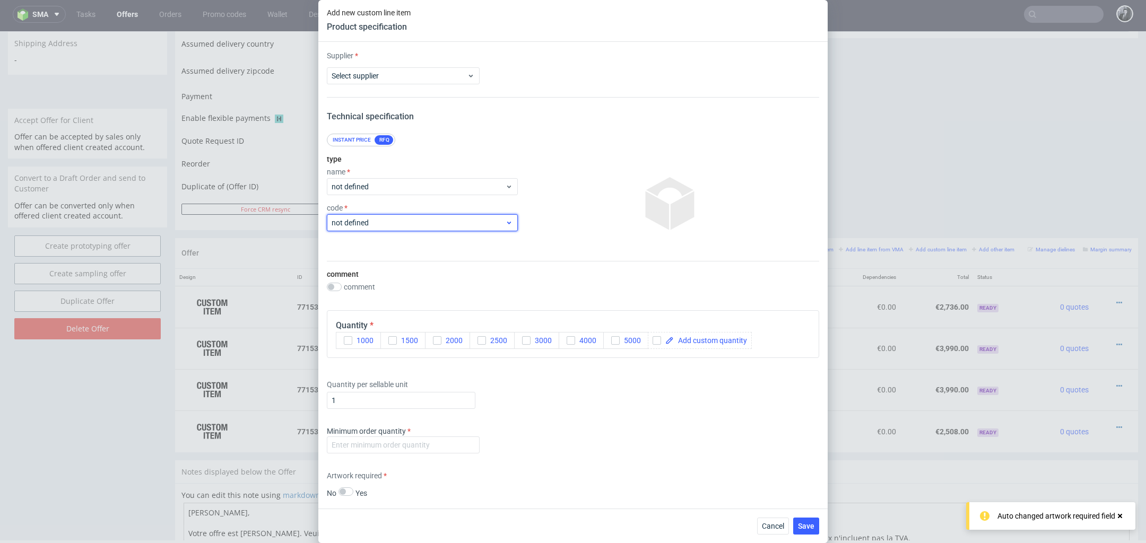
click at [398, 223] on span "not defined" at bounding box center [419, 223] width 174 height 11
click at [525, 256] on div at bounding box center [670, 204] width 297 height 106
click at [688, 337] on span at bounding box center [710, 340] width 73 height 7
checkbox input "true"
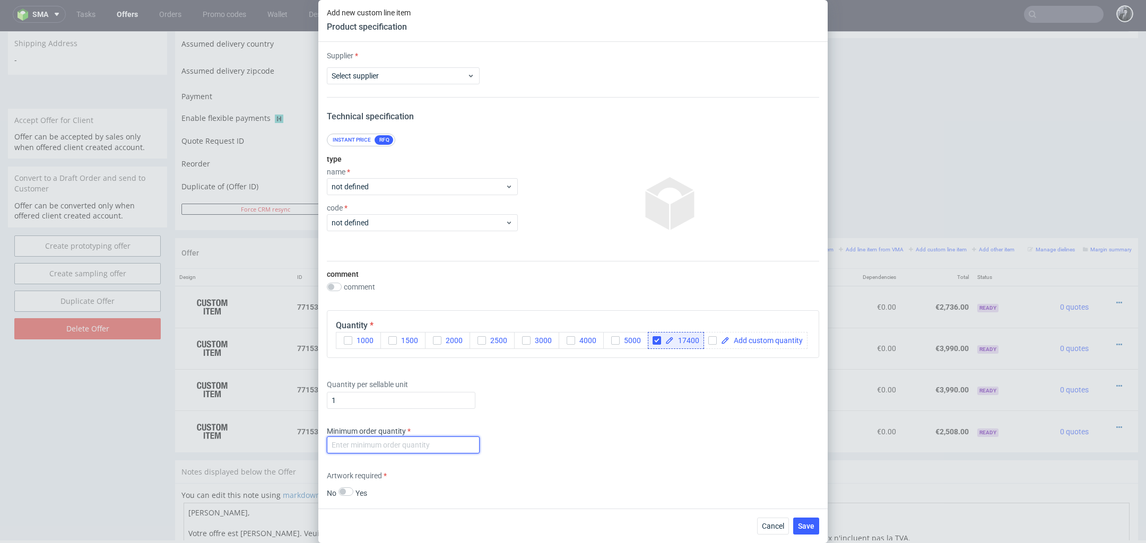
click at [428, 447] on input "number" at bounding box center [403, 445] width 153 height 17
type input "17400"
click at [552, 421] on div "Supplier Select supplier Technical specification Instant price RFQ type name no…" at bounding box center [572, 275] width 509 height 467
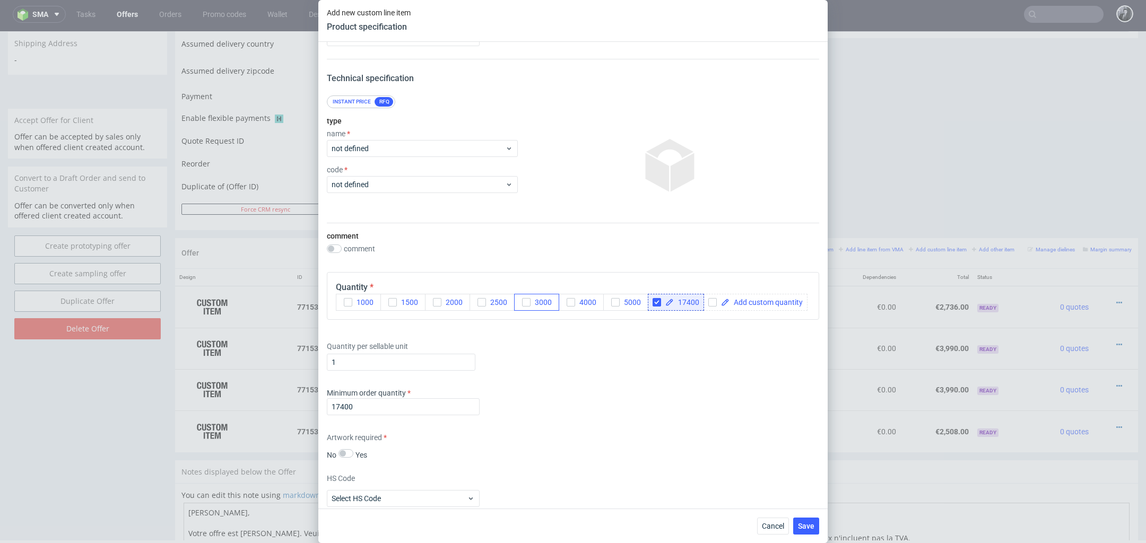
scroll to position [0, 0]
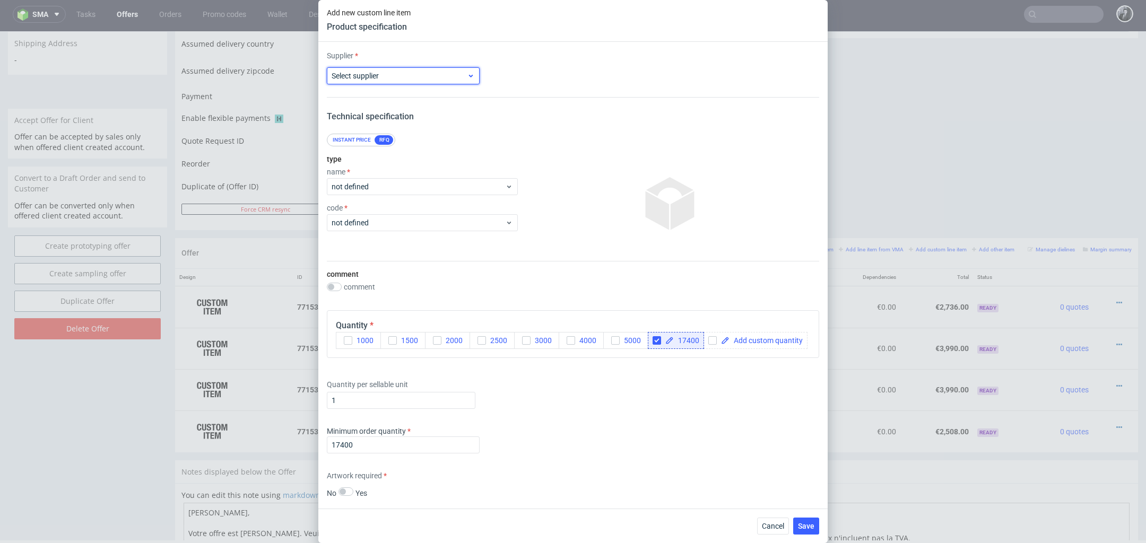
click at [428, 74] on span "Select supplier" at bounding box center [399, 76] width 135 height 11
type input "Custom"
click at [404, 94] on div "Custom" at bounding box center [403, 100] width 144 height 19
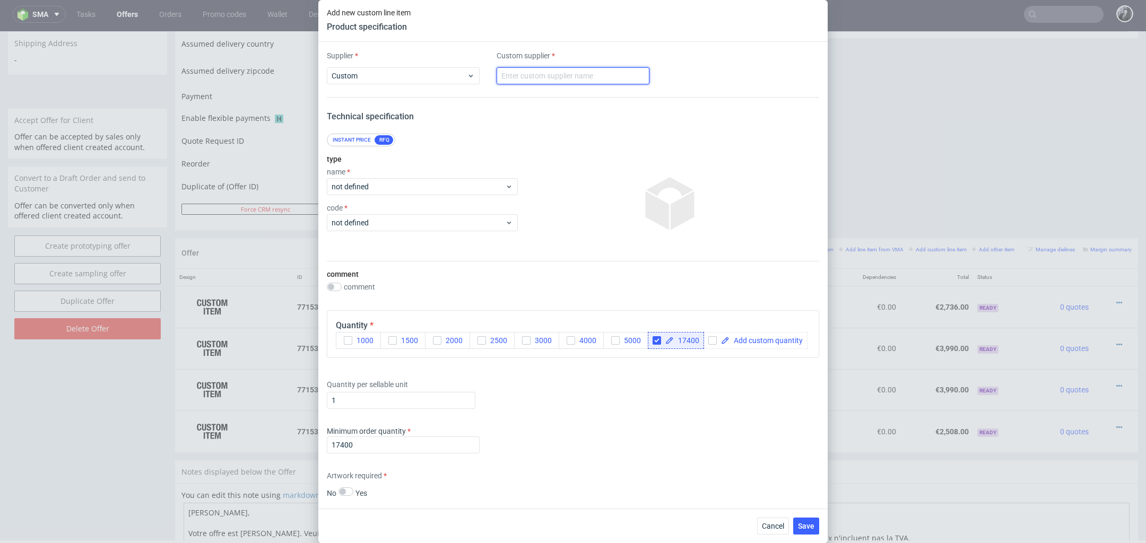
click at [589, 68] on input "text" at bounding box center [573, 75] width 153 height 17
type input "Custom"
click at [506, 136] on div "Instant price RFQ" at bounding box center [573, 140] width 493 height 13
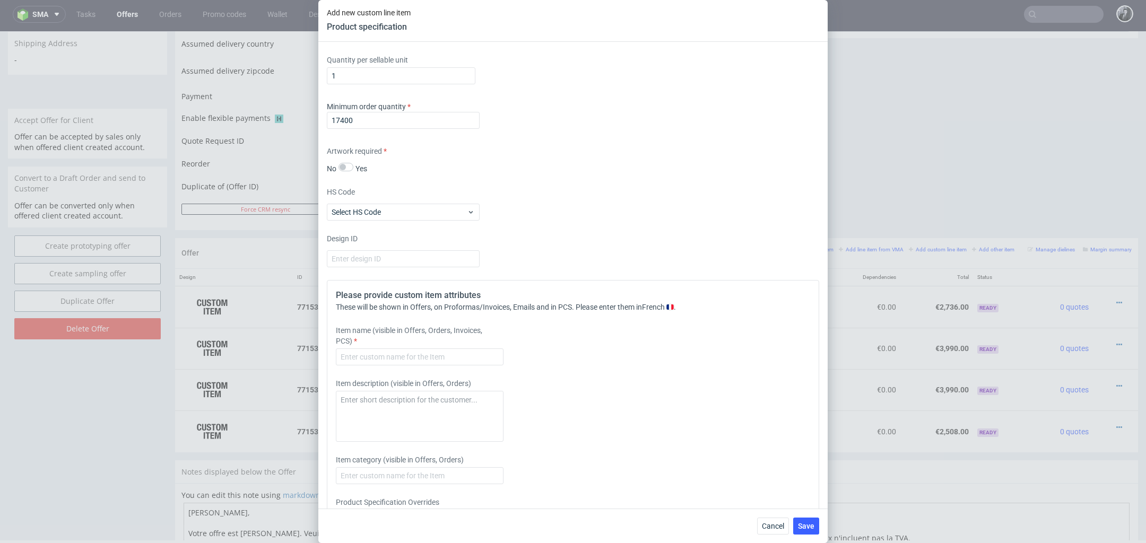
scroll to position [326, 0]
click at [435, 361] on input "text" at bounding box center [420, 355] width 168 height 17
click at [438, 401] on textarea at bounding box center [420, 415] width 168 height 51
click at [416, 352] on input "Inserts en mousse" at bounding box center [420, 355] width 168 height 17
type input "Inserts en mousse PE (blanc ou graphite)"
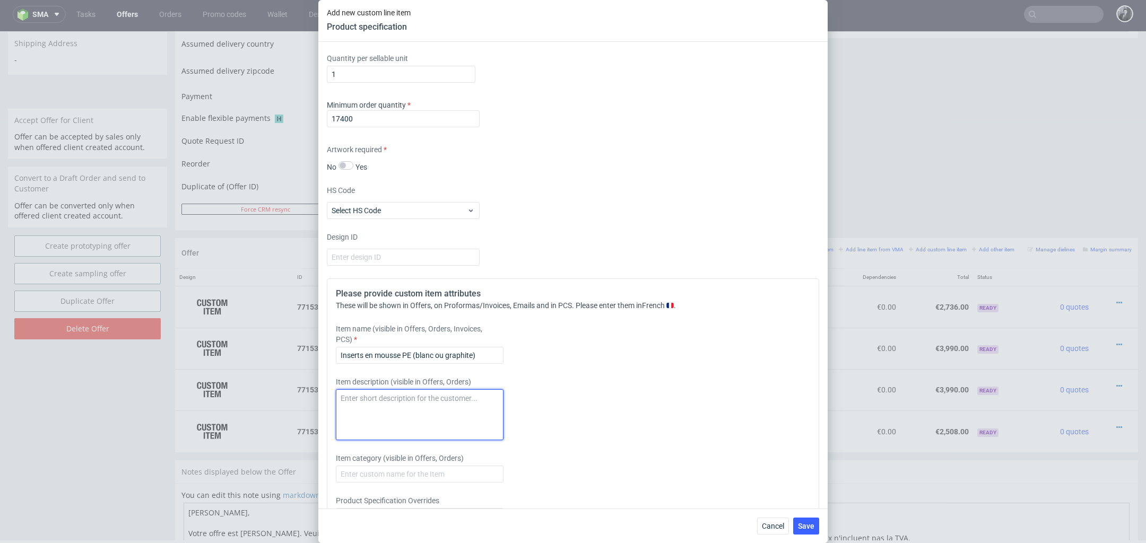
click at [448, 405] on textarea at bounding box center [420, 415] width 168 height 51
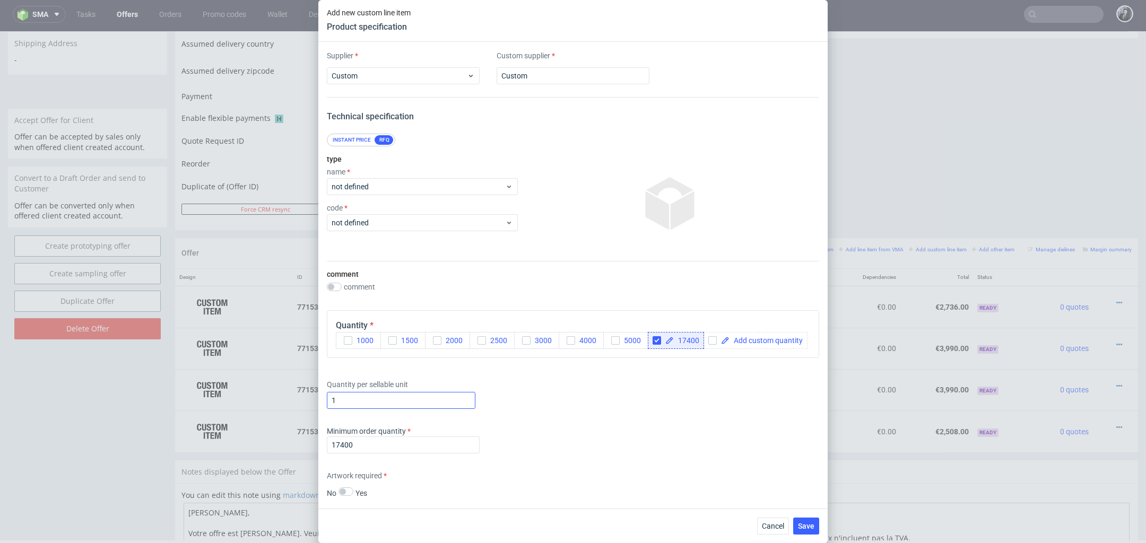
scroll to position [390, 0]
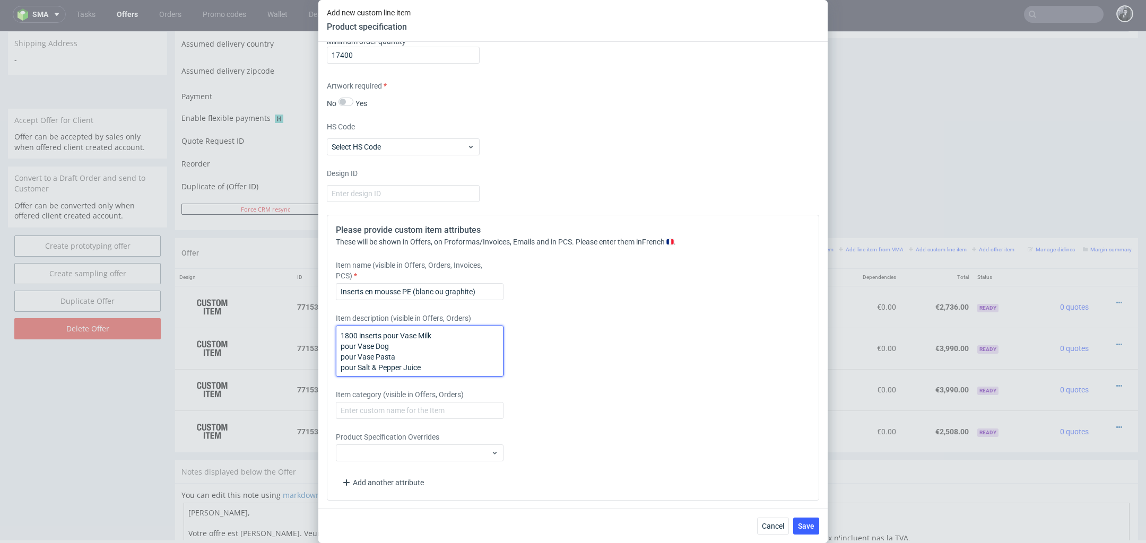
click at [340, 369] on textarea "1800 inserts pour Vase Milk pour Vase Dog pour Vase Pasta pour Salt & Pepper Ju…" at bounding box center [420, 351] width 168 height 51
click at [342, 354] on textarea "1800 inserts pour Vase Milk pour Vase Dog pour Vase Pasta 7800 pour Salt & Pepp…" at bounding box center [420, 351] width 168 height 51
click at [350, 366] on textarea "1800 inserts pour Vase Milk pour Vase Dog pour Vase Pasta 7800 pour Salt & Pepp…" at bounding box center [420, 351] width 168 height 51
click at [339, 355] on textarea "1800 inserts pour Vase Milk pour Vase Dog pour Vase Pasta 7600 pour Salt & Pepp…" at bounding box center [420, 351] width 168 height 51
click at [362, 365] on textarea "1800 inserts pour Vase Milk pour Vase Dog 3800 inserts pour Vase Pasta 7600 pou…" at bounding box center [420, 351] width 168 height 51
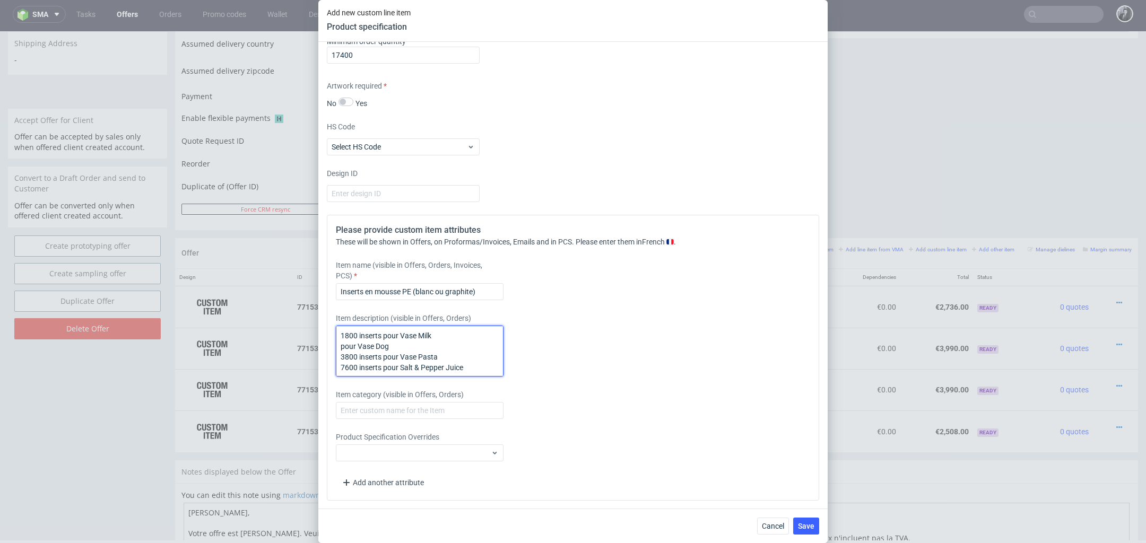
click at [364, 347] on textarea "1800 inserts pour Vase Milk pour Vase Dog 3800 inserts pour Vase Pasta 7600 ins…" at bounding box center [420, 351] width 168 height 51
click at [359, 346] on textarea "1800 inserts pour Vase Milk pour Vase Dog 3800 inserts pour Vase Pasta 7600 ins…" at bounding box center [420, 351] width 168 height 51
click at [342, 346] on textarea "1800 inserts pour Vase Milk pour Vase Dog 3800 inserts pour Vase Pasta 7600 ins…" at bounding box center [420, 351] width 168 height 51
click at [341, 347] on textarea "1800 inserts pour Vase Milk inserts pour Vase Dog 3800 inserts pour Vase Pasta …" at bounding box center [420, 351] width 168 height 51
type textarea "1800 inserts pour Vase Milk 4200 inserts pour Vase Dog 3800 inserts pour Vase P…"
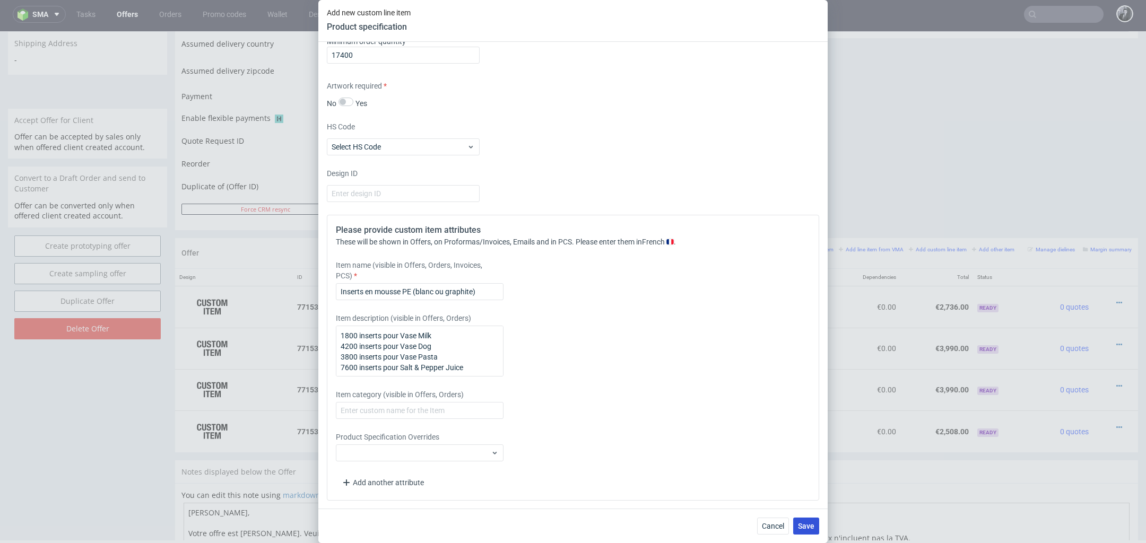
click at [803, 529] on span "Save" at bounding box center [806, 526] width 16 height 7
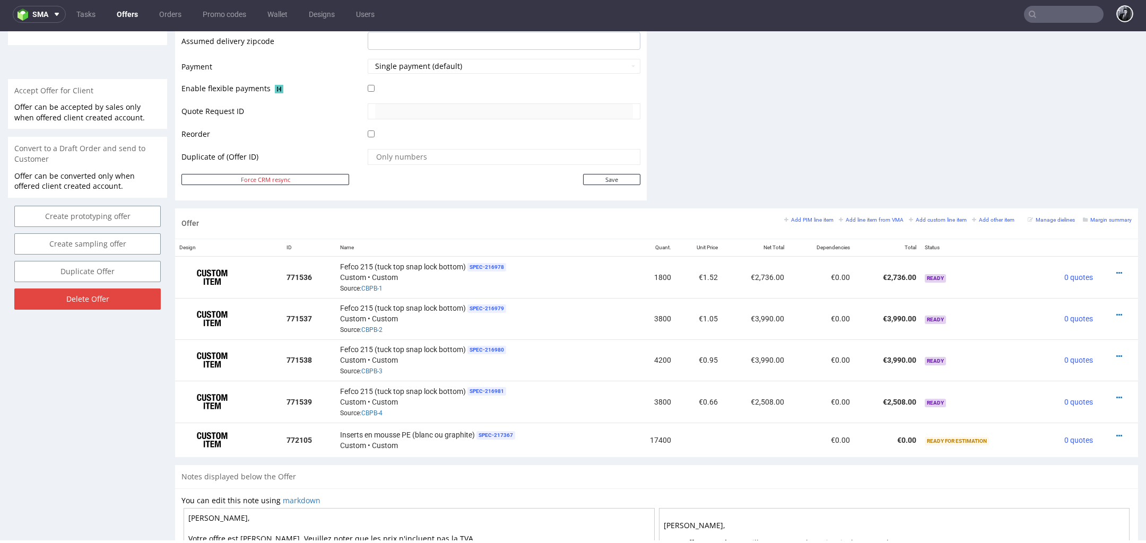
scroll to position [447, 0]
click at [1117, 434] on icon at bounding box center [1120, 437] width 6 height 7
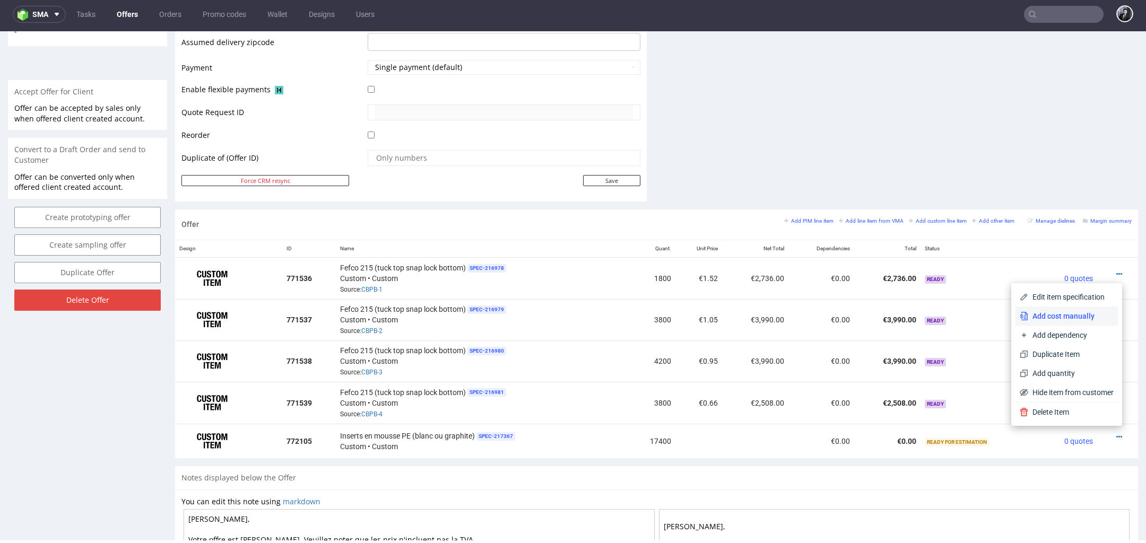
click at [1070, 318] on span "Add cost manually" at bounding box center [1071, 316] width 85 height 11
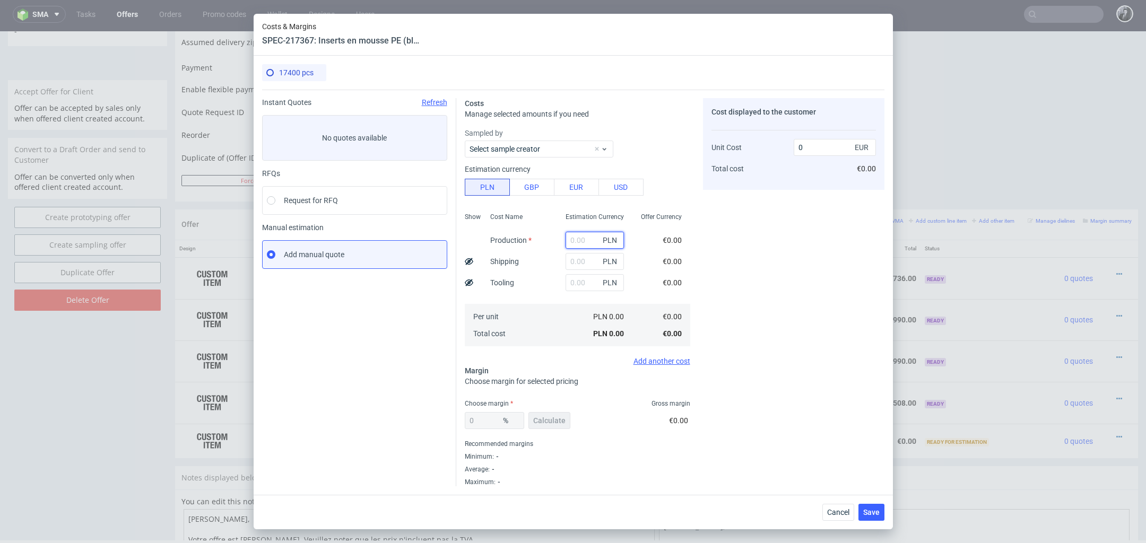
click at [585, 239] on input "text" at bounding box center [595, 240] width 58 height 17
type input "17400"
type input "0.23"
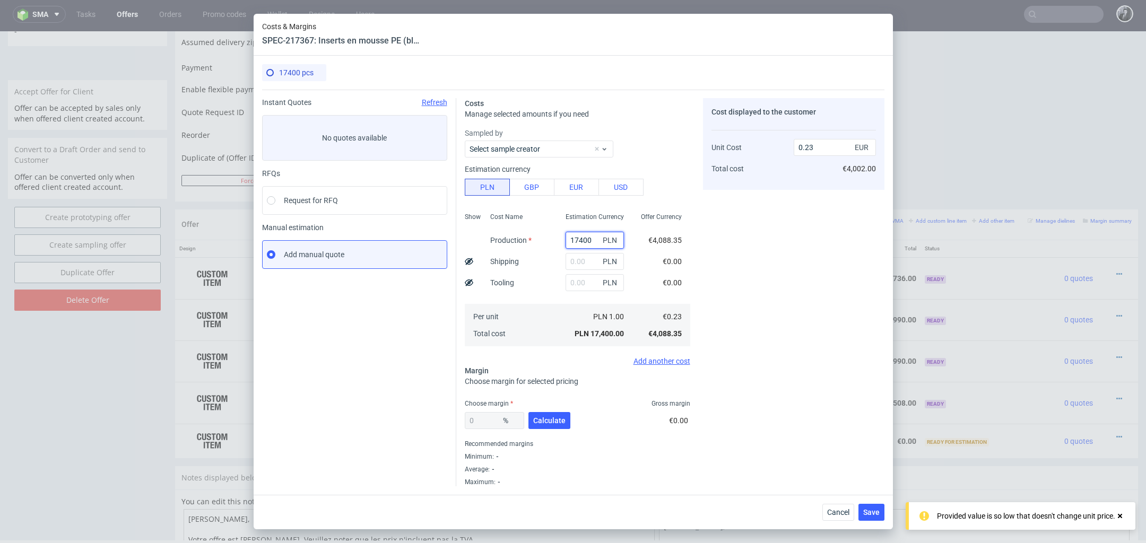
type input "1740"
type input "0.02"
type input "1"
type input "0"
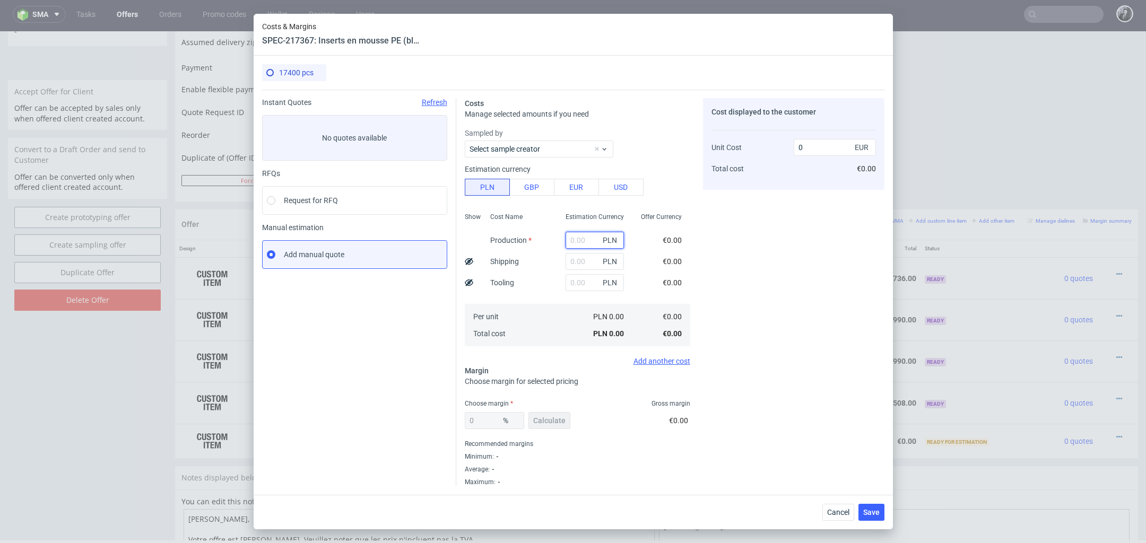
paste input "129 619,94"
click at [594, 242] on input "129 619,94" at bounding box center [595, 240] width 58 height 17
click at [711, 275] on div "Cost displayed to the customer Unit Cost Total cost 0 EUR €0.00" at bounding box center [794, 292] width 182 height 388
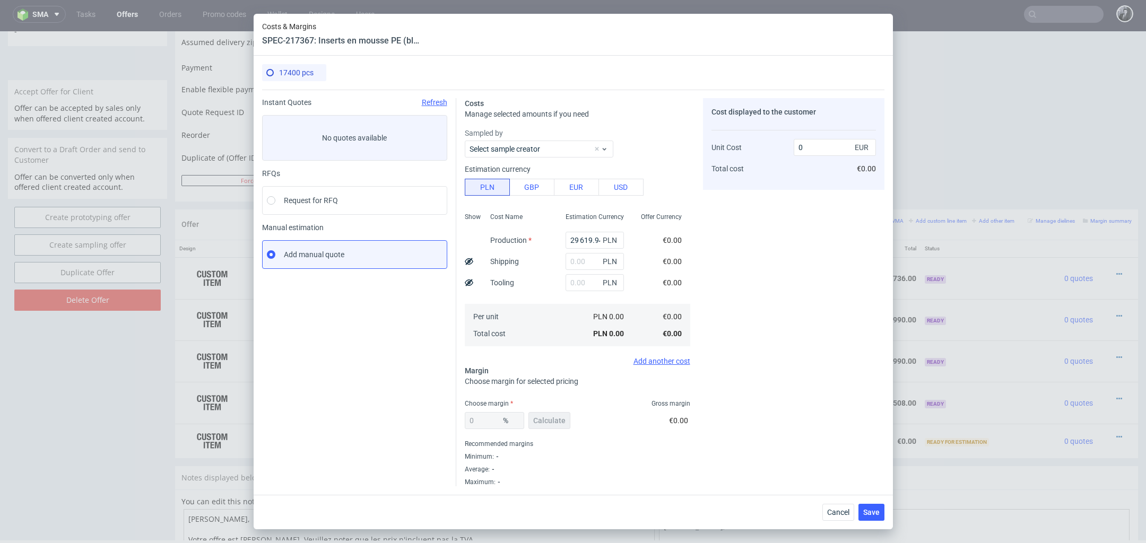
scroll to position [0, 0]
click at [584, 240] on input "129 619.94" at bounding box center [595, 240] width 58 height 17
type input "129619.94"
type input "1.75"
type input "129619.94"
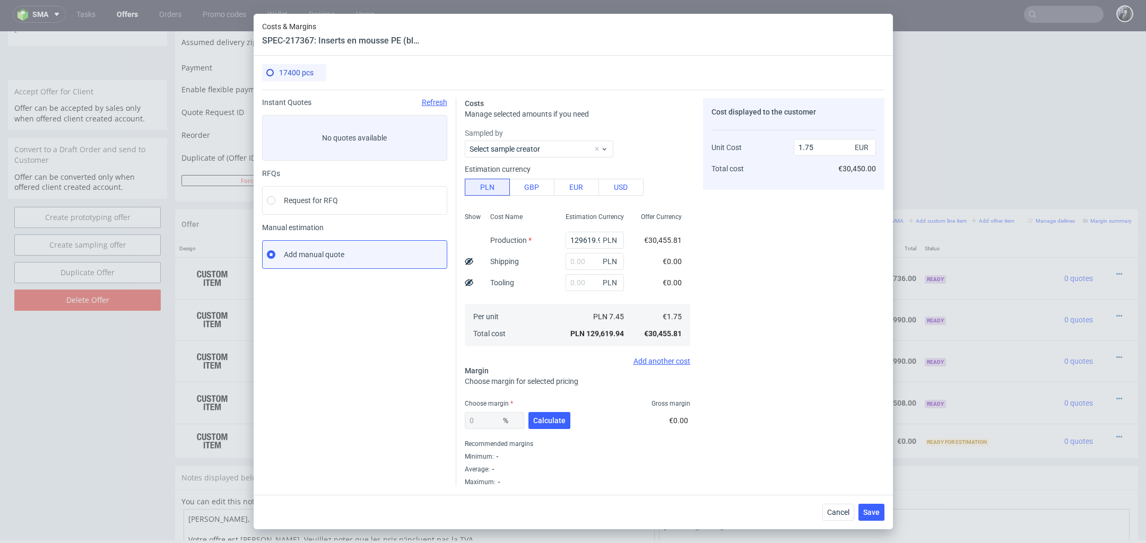
click at [699, 277] on div "Costs Manage selected amounts if you need Sampled by Select sample creator Esti…" at bounding box center [670, 288] width 428 height 397
click at [551, 422] on span "Calculate" at bounding box center [549, 420] width 32 height 7
type input "16.62"
type input "2.1"
click at [584, 269] on input "text" at bounding box center [595, 261] width 58 height 17
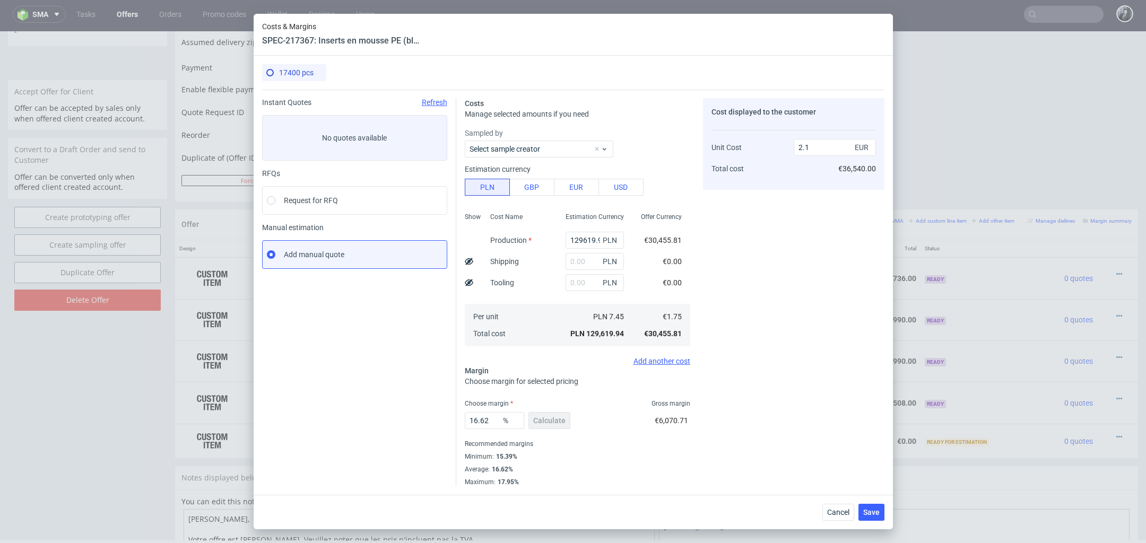
click at [557, 286] on div "PLN" at bounding box center [594, 282] width 75 height 21
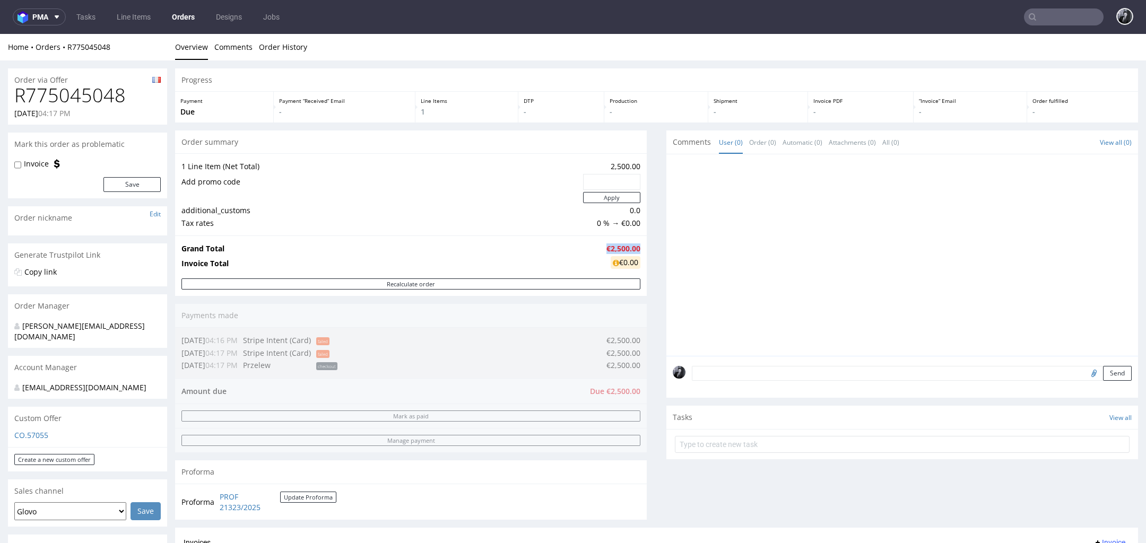
drag, startPoint x: 597, startPoint y: 247, endPoint x: 634, endPoint y: 248, distance: 37.2
click at [634, 248] on strong "€2,500.00" at bounding box center [624, 249] width 34 height 10
copy strong "€2,500.00"
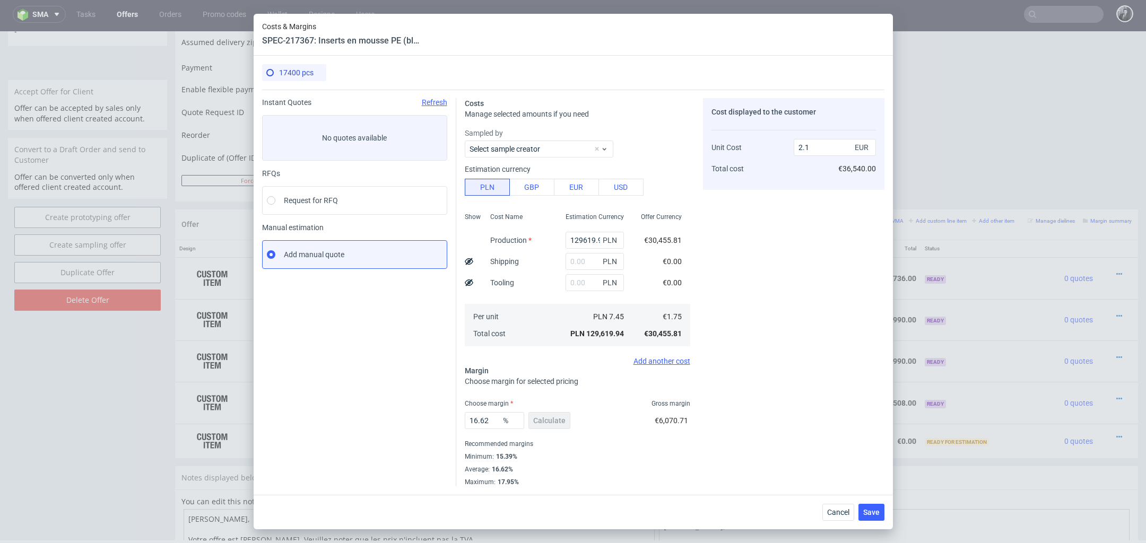
scroll to position [1, 0]
click at [875, 515] on span "Save" at bounding box center [871, 512] width 16 height 7
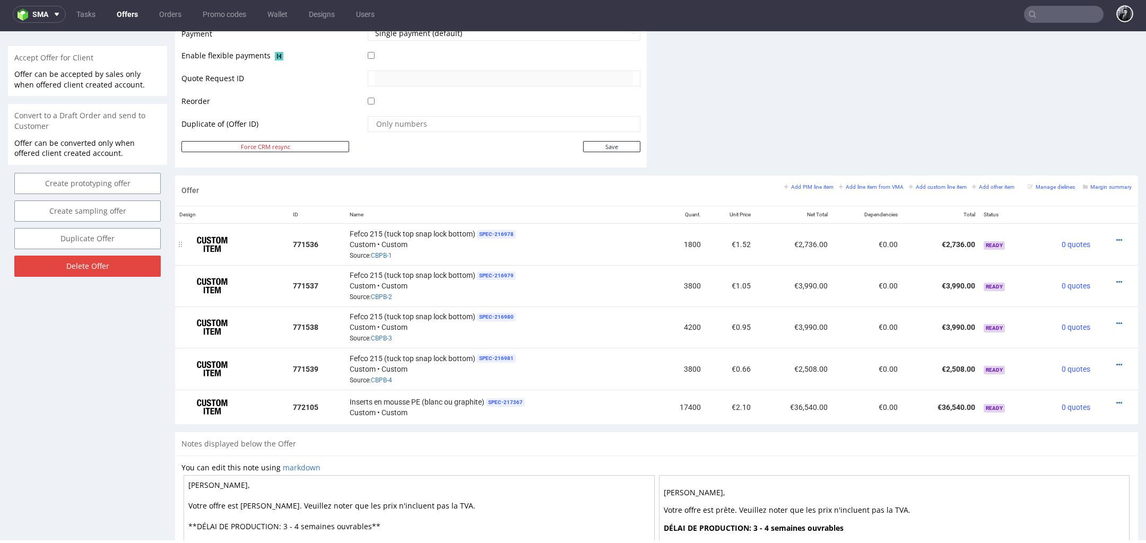
scroll to position [0, 0]
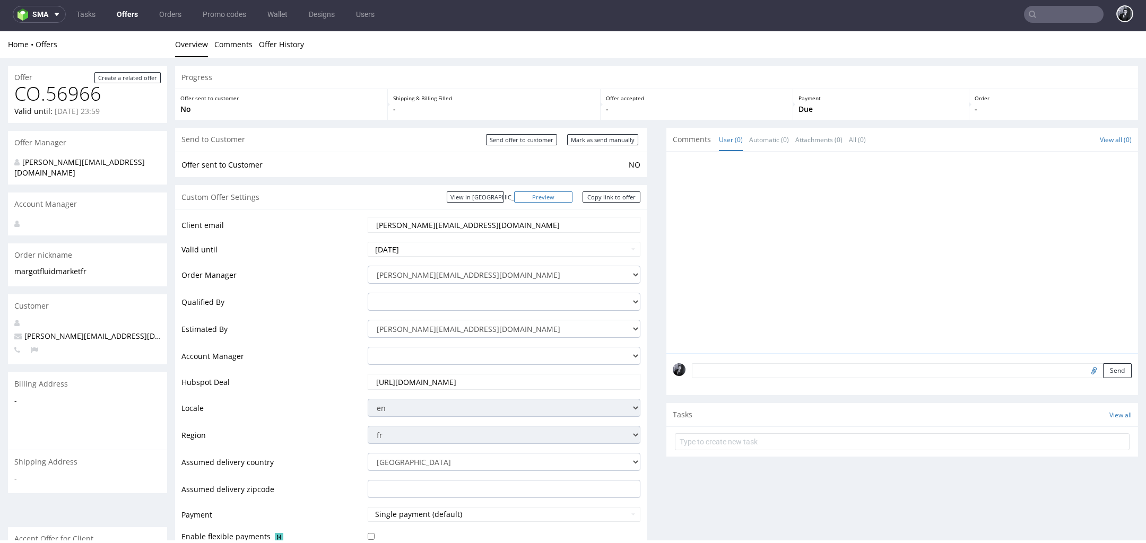
click at [556, 199] on link "Preview" at bounding box center [543, 197] width 58 height 11
